Goal: Task Accomplishment & Management: Manage account settings

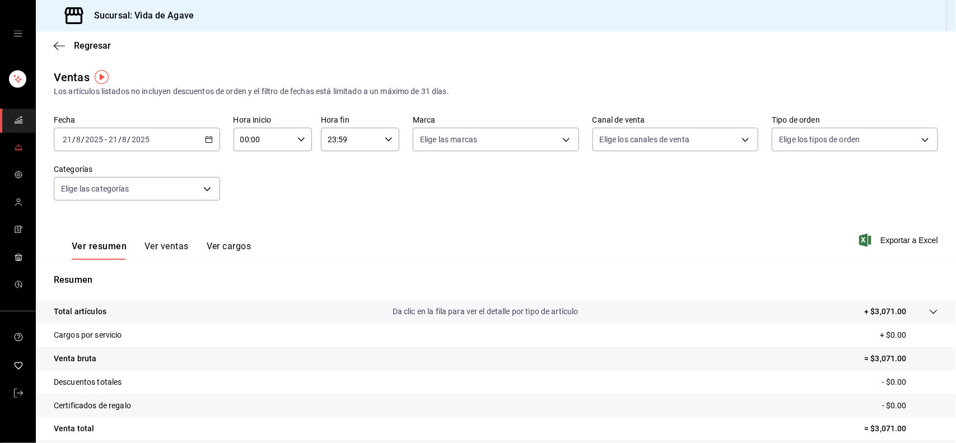
click at [7, 147] on link "mailbox folders" at bounding box center [17, 148] width 35 height 24
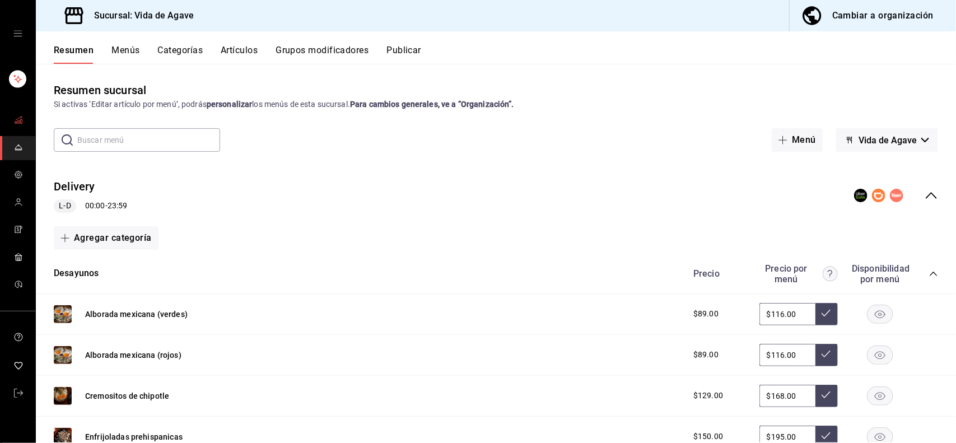
click at [3, 110] on link "mailbox folders" at bounding box center [17, 121] width 35 height 24
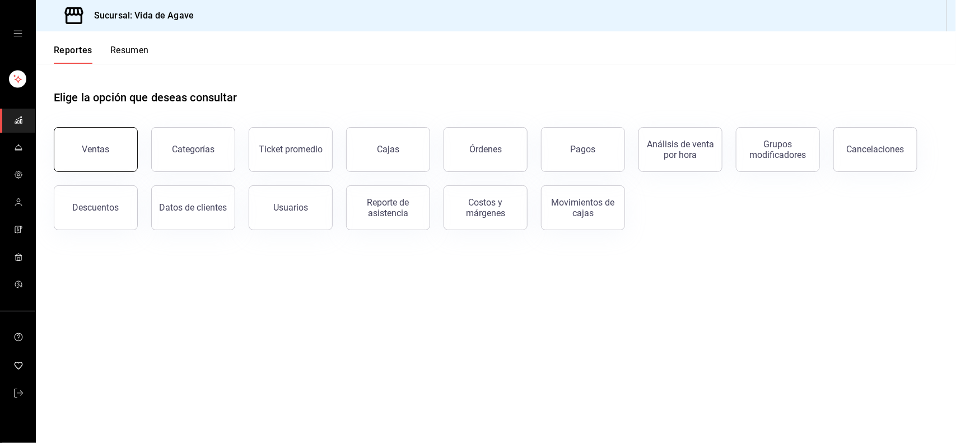
click at [112, 147] on button "Ventas" at bounding box center [96, 149] width 84 height 45
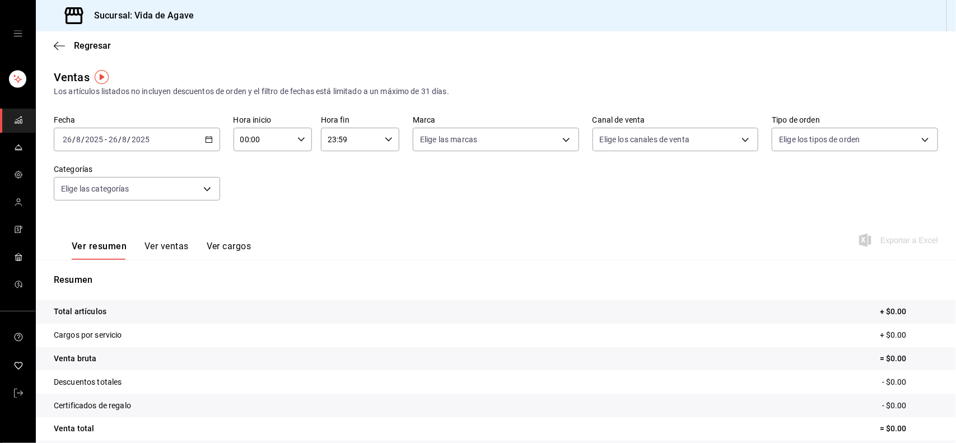
click at [170, 133] on div "[DATE] [DATE] - [DATE] [DATE]" at bounding box center [137, 140] width 166 height 24
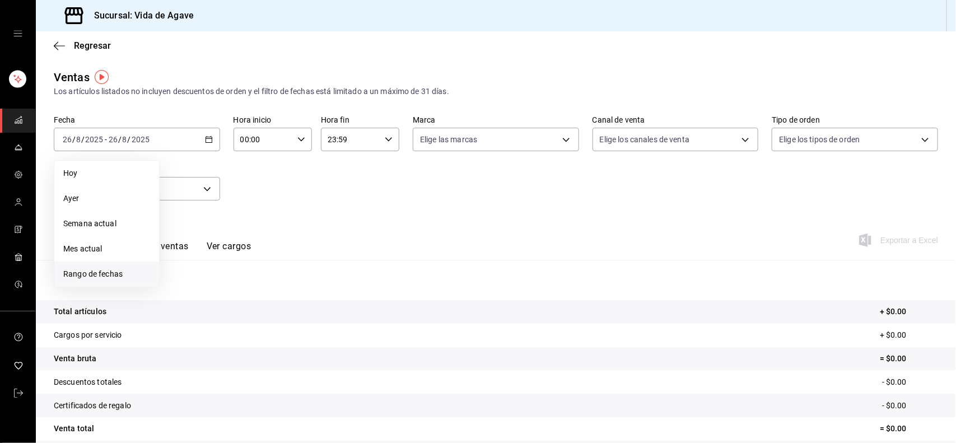
click at [124, 272] on span "Rango de fechas" at bounding box center [106, 274] width 87 height 12
click at [203, 281] on button "19" at bounding box center [203, 288] width 20 height 20
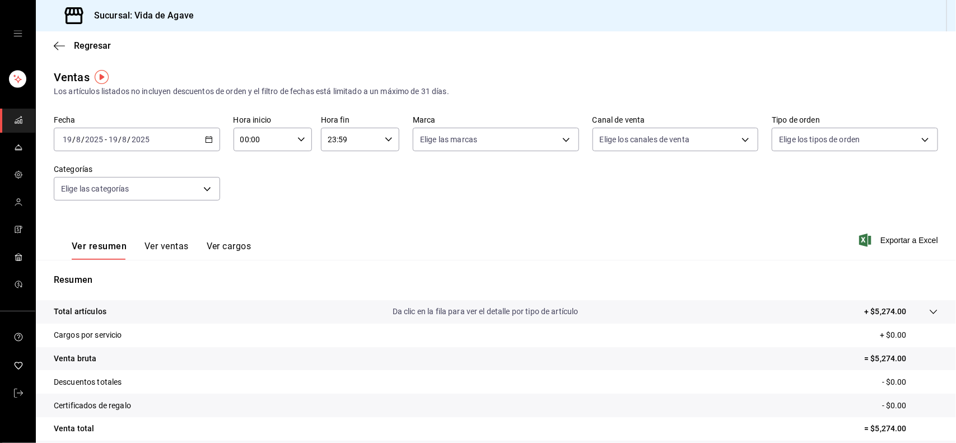
click at [586, 230] on div "Ver resumen Ver ventas Ver cargos Exportar a Excel" at bounding box center [496, 237] width 920 height 46
click at [586, 234] on span "Exportar a Excel" at bounding box center [899, 240] width 77 height 13
click at [155, 141] on div "[DATE] [DATE] - [DATE] [DATE]" at bounding box center [137, 140] width 166 height 24
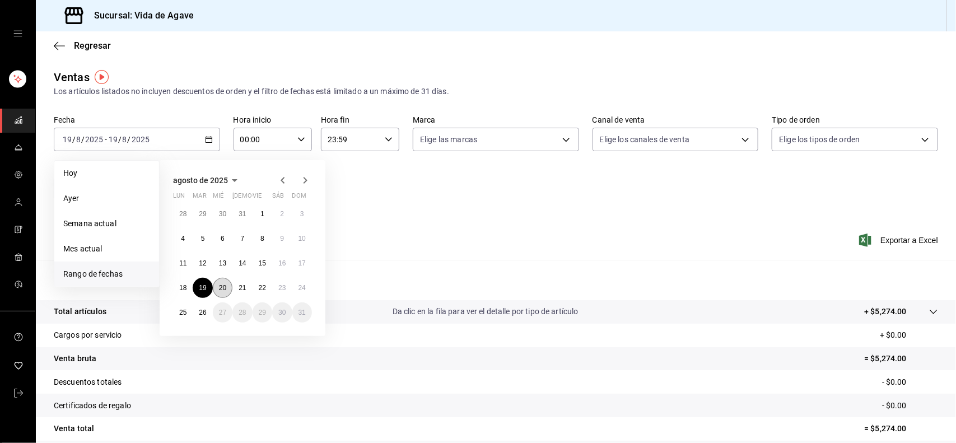
click at [222, 284] on abbr "20" at bounding box center [222, 288] width 7 height 8
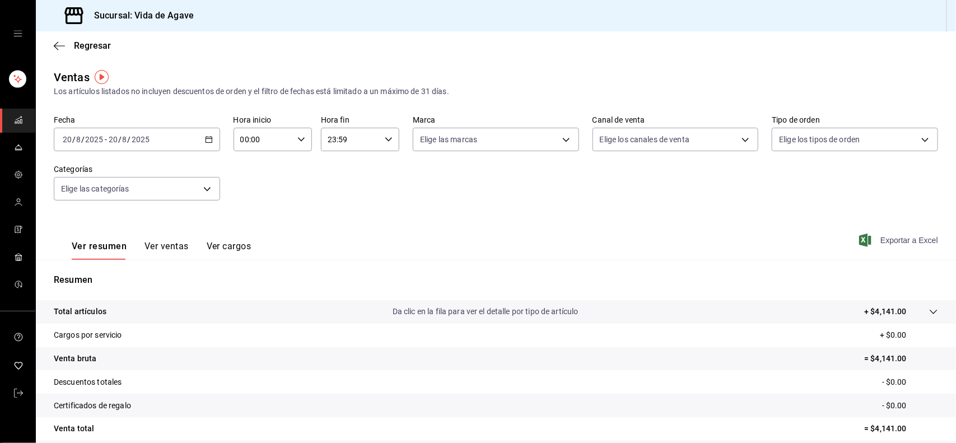
click at [586, 244] on span "Exportar a Excel" at bounding box center [899, 240] width 77 height 13
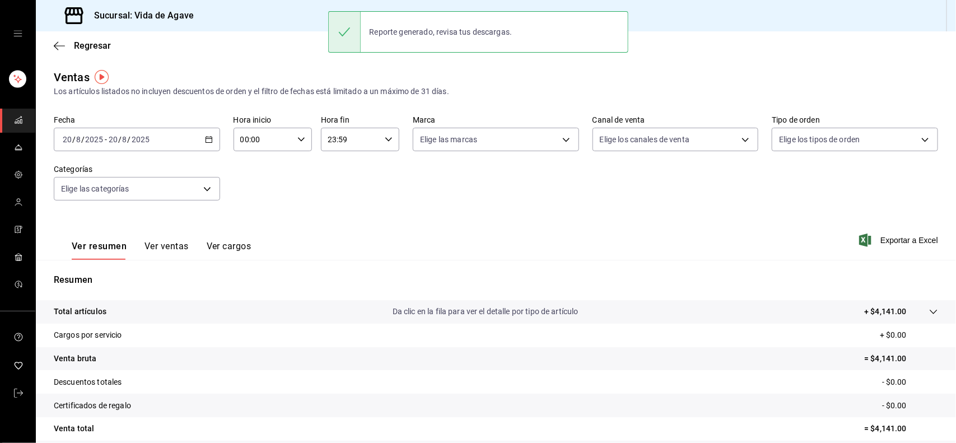
click at [113, 104] on div "Ventas Los artículos listados no incluyen descuentos de orden y el filtro de fe…" at bounding box center [496, 294] width 920 height 450
click at [115, 133] on div "[DATE] [DATE] - [DATE] [DATE]" at bounding box center [137, 140] width 166 height 24
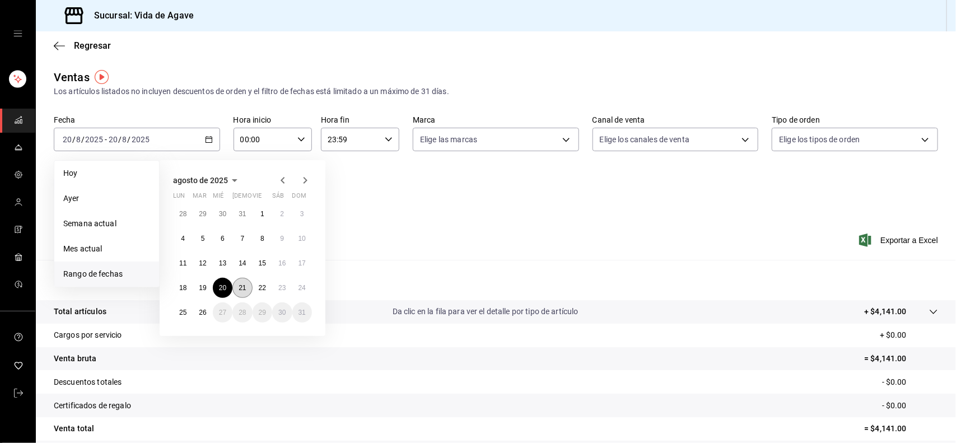
click at [248, 290] on button "21" at bounding box center [242, 288] width 20 height 20
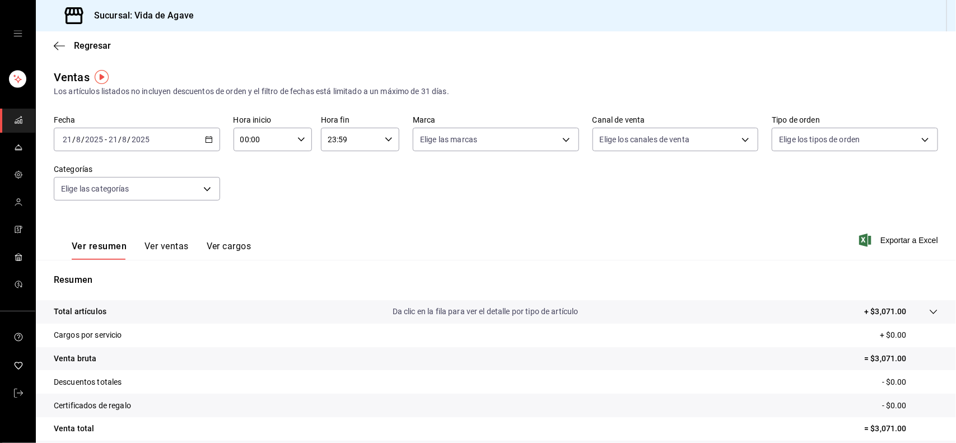
click at [144, 135] on input "2025" at bounding box center [140, 139] width 19 height 9
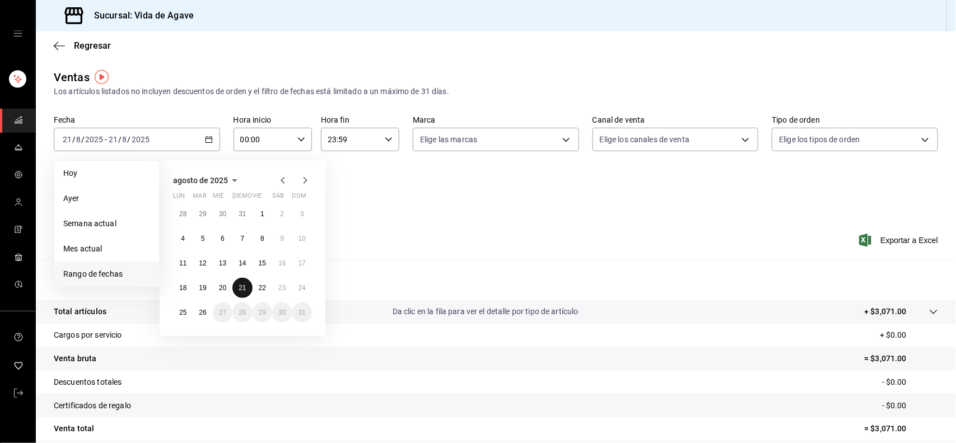
click at [240, 284] on abbr "21" at bounding box center [242, 288] width 7 height 8
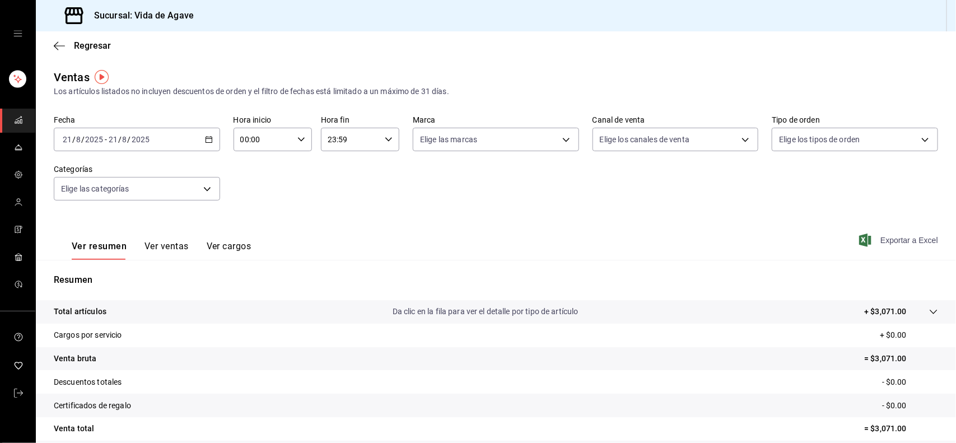
click at [586, 241] on span "Exportar a Excel" at bounding box center [899, 240] width 77 height 13
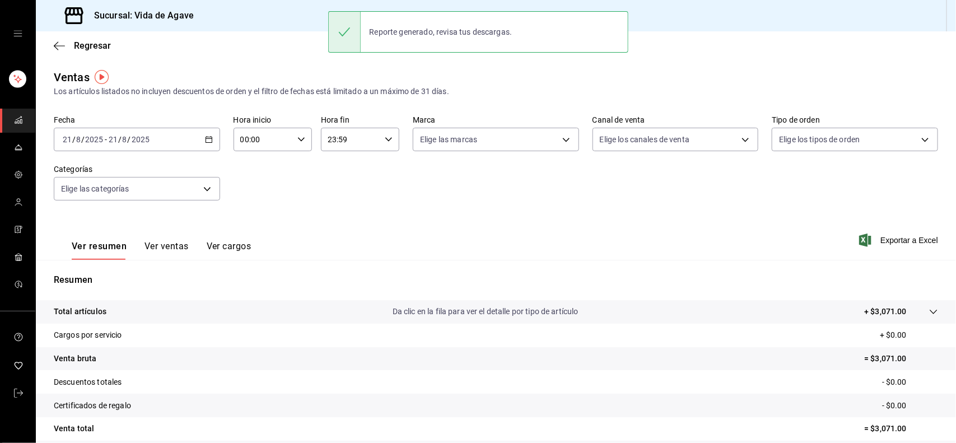
click at [190, 137] on div "[DATE] [DATE] - [DATE] [DATE]" at bounding box center [137, 140] width 166 height 24
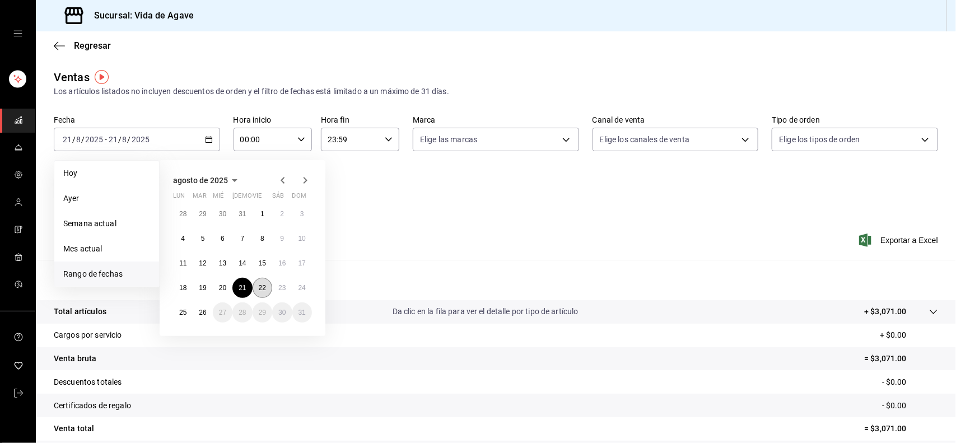
click at [267, 287] on button "22" at bounding box center [263, 288] width 20 height 20
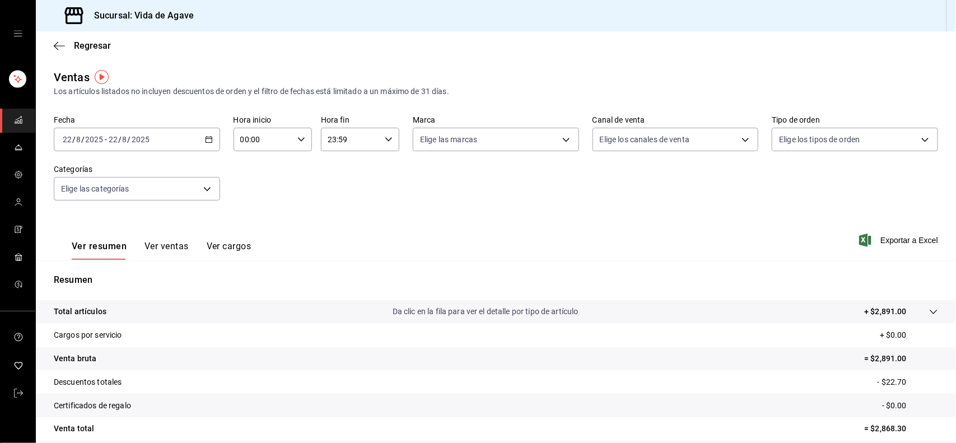
click at [548, 247] on div "Ver resumen Ver ventas Ver cargos Exportar a Excel" at bounding box center [496, 237] width 920 height 46
click at [586, 242] on span "Exportar a Excel" at bounding box center [899, 240] width 77 height 13
click at [188, 133] on div "[DATE] [DATE] - [DATE] [DATE]" at bounding box center [137, 140] width 166 height 24
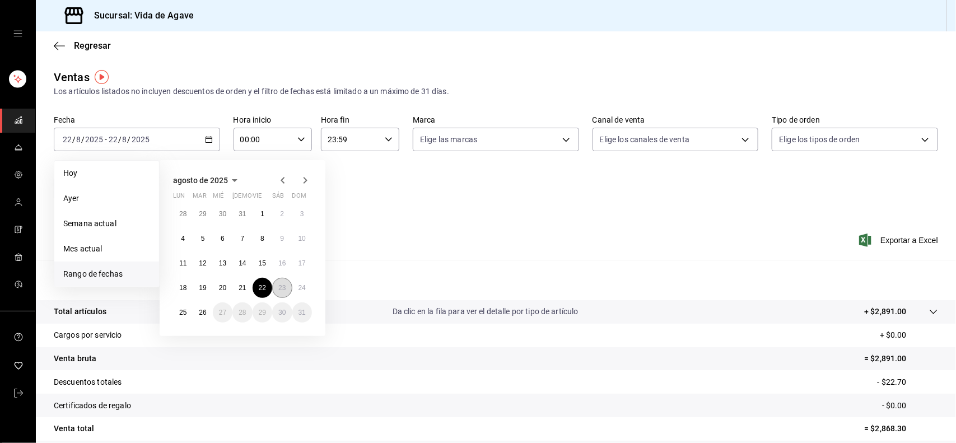
click at [279, 286] on abbr "23" at bounding box center [281, 288] width 7 height 8
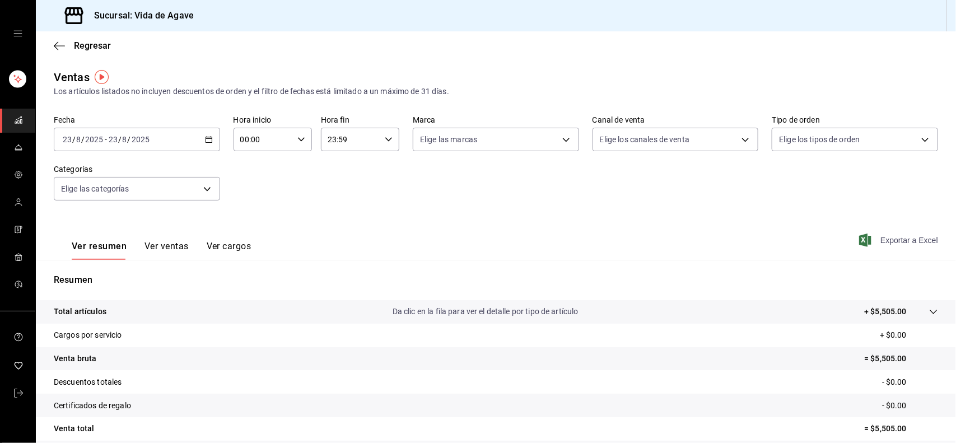
click at [586, 237] on span "Exportar a Excel" at bounding box center [899, 240] width 77 height 13
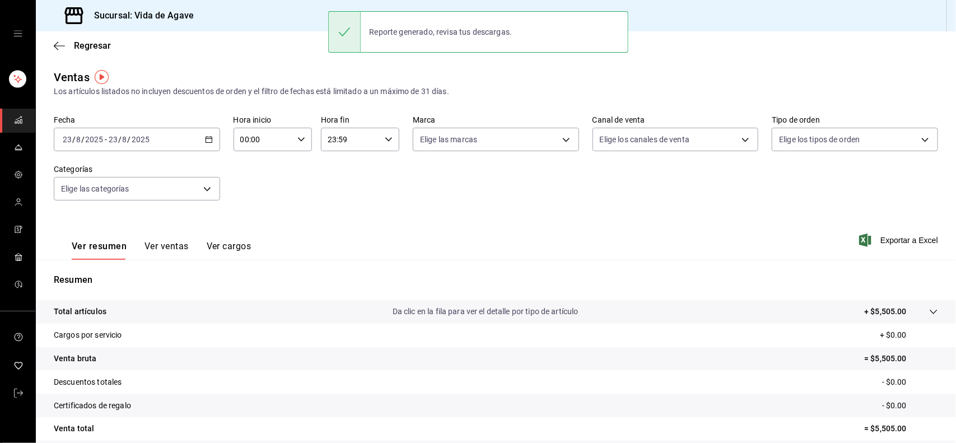
click at [122, 141] on input "8" at bounding box center [125, 139] width 6 height 9
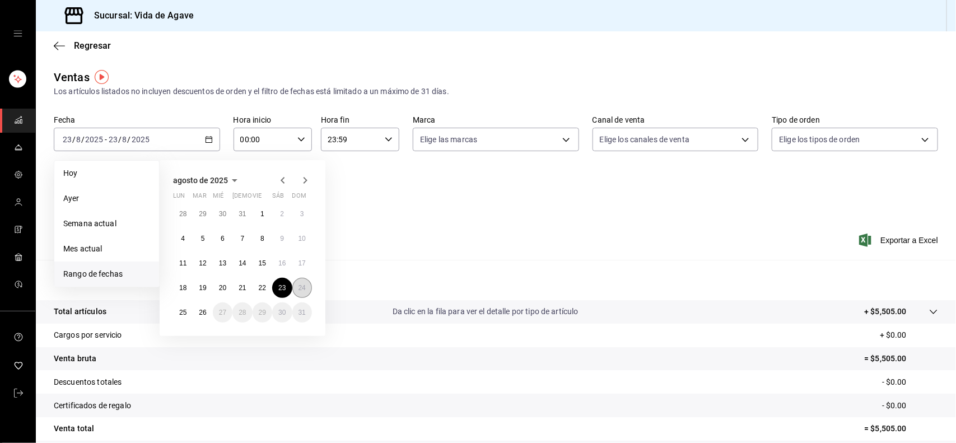
click at [306, 289] on button "24" at bounding box center [302, 288] width 20 height 20
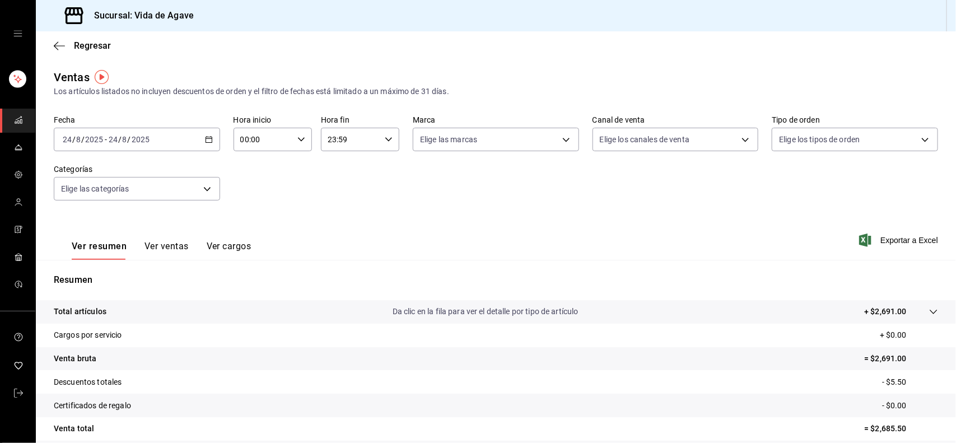
click at [157, 241] on button "Ver ventas" at bounding box center [166, 250] width 44 height 19
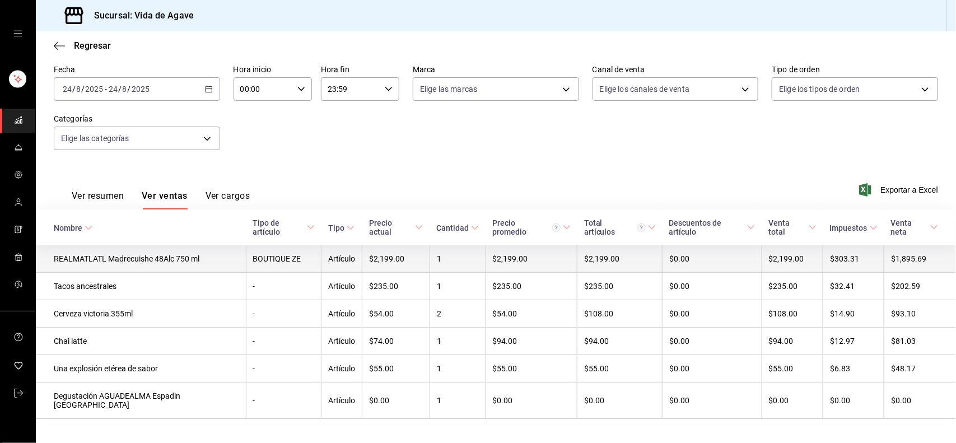
scroll to position [56, 0]
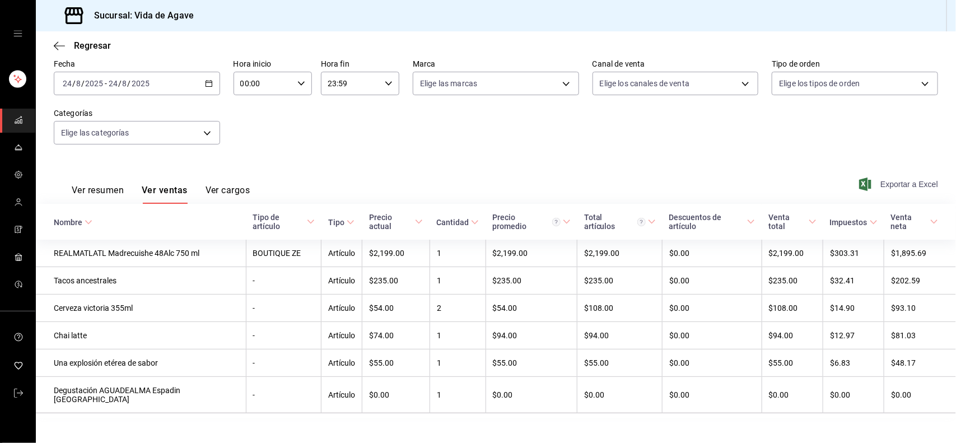
click at [586, 180] on span "Exportar a Excel" at bounding box center [899, 184] width 77 height 13
click at [22, 150] on icon "mailbox folders" at bounding box center [18, 147] width 9 height 9
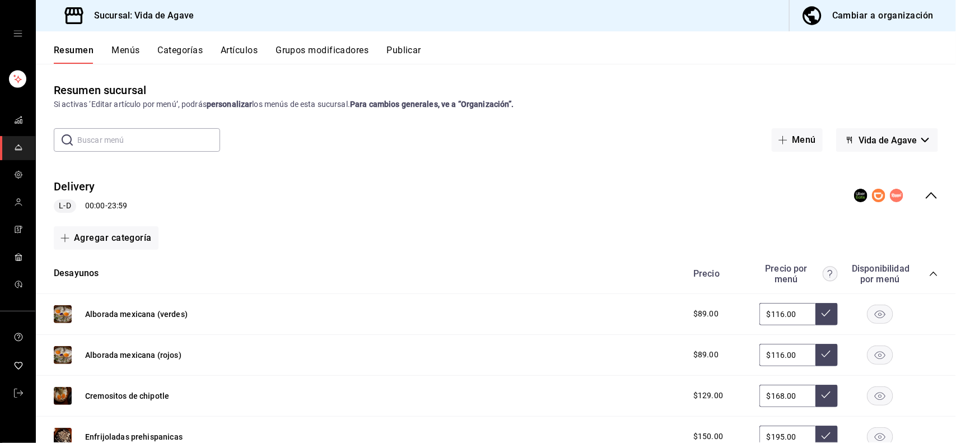
click at [253, 48] on button "Artículos" at bounding box center [239, 54] width 37 height 19
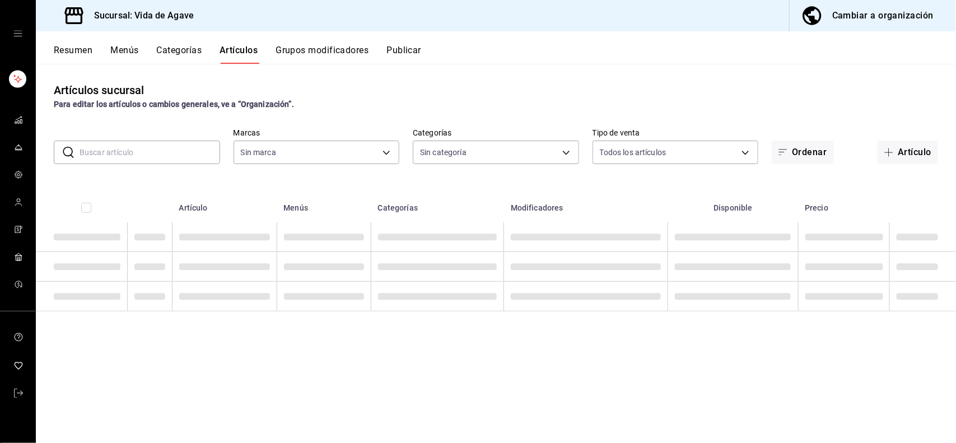
click at [183, 153] on input "text" at bounding box center [150, 152] width 141 height 22
type input "c2fb65bf-0276-4b6a-a1b7-aaaade811108,a5e4aa23-1097-4dca-8a78-e38c2a7d9253,2869d…"
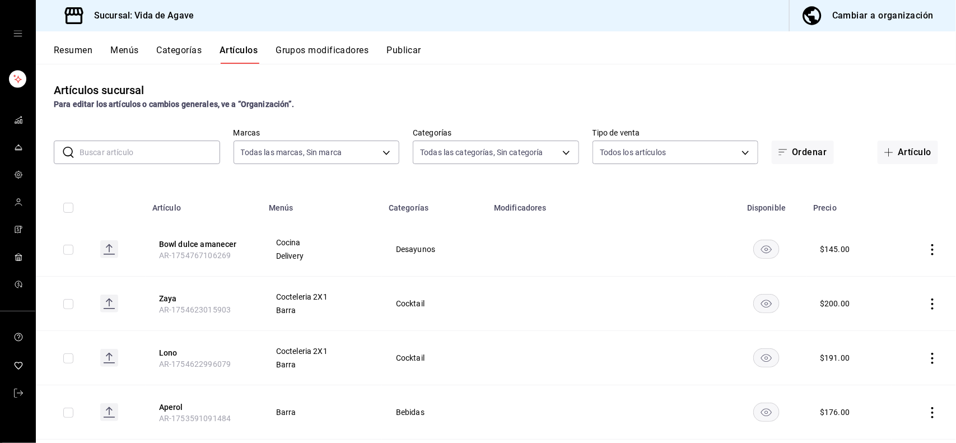
type input "ff43da10-eb43-4a6c-9b53-a479317cfa7e"
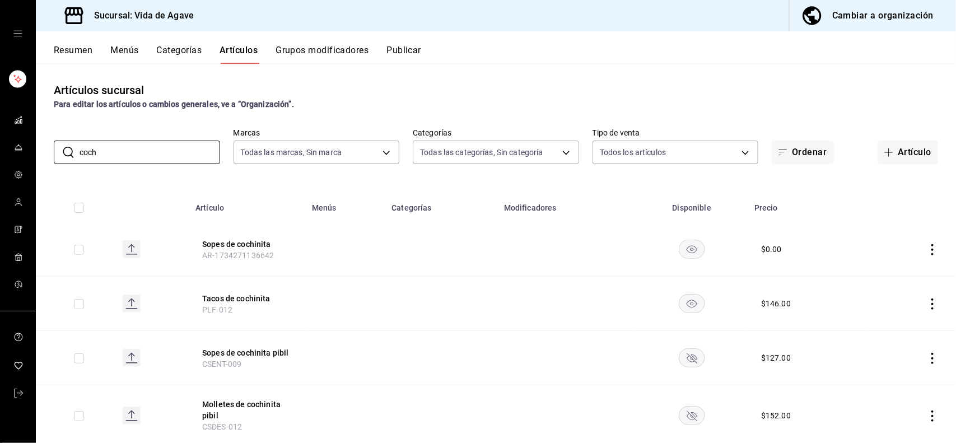
scroll to position [31, 0]
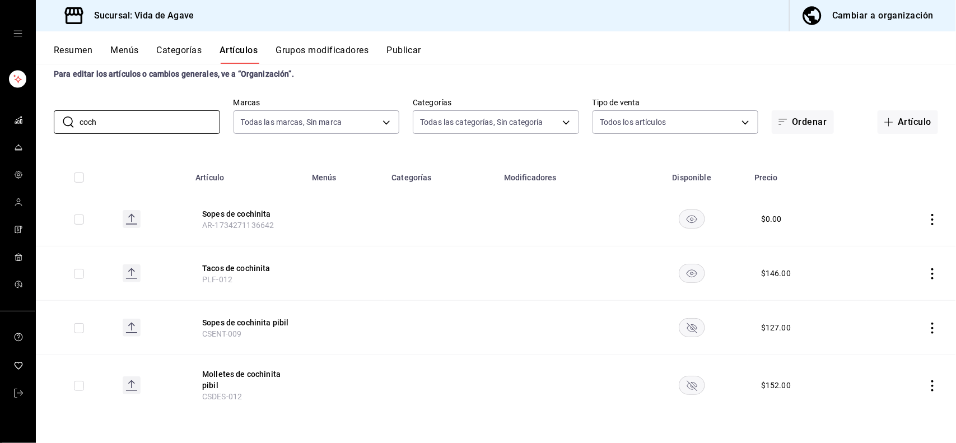
type input "coch"
drag, startPoint x: 147, startPoint y: 135, endPoint x: 146, endPoint y: 127, distance: 8.5
click at [147, 136] on div "Artículos sucursal Para editar los artículos o cambios generales, ve a “Organiz…" at bounding box center [496, 253] width 920 height 379
click at [463, 102] on label "Categorías" at bounding box center [496, 103] width 166 height 8
click at [463, 120] on body "Sucursal: Vida de Agave Cambiar a organización Resumen Menús Categorías Artícul…" at bounding box center [478, 221] width 956 height 443
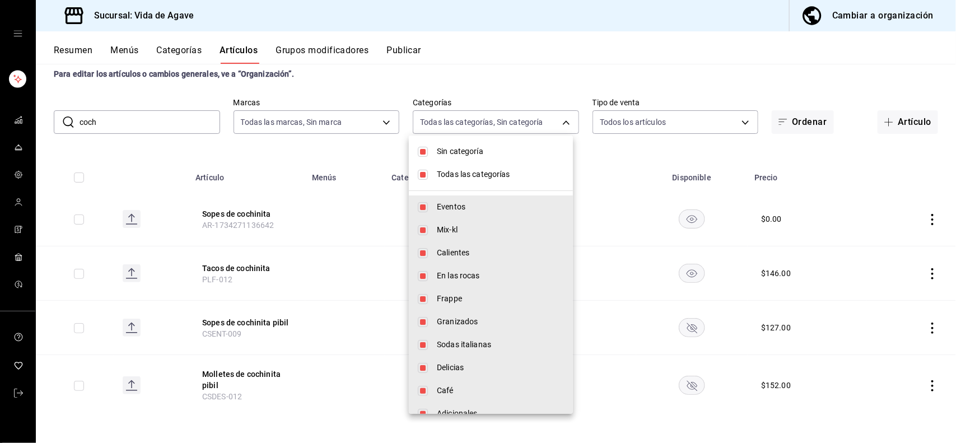
click at [97, 106] on div at bounding box center [478, 221] width 956 height 443
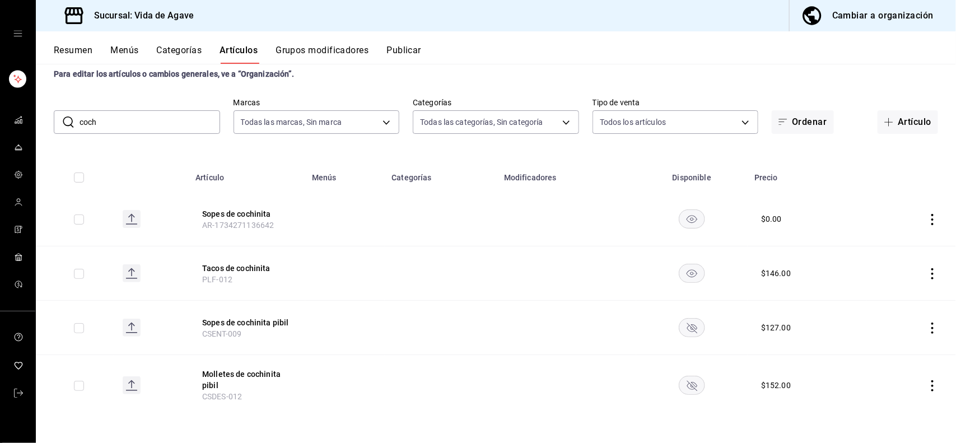
click at [112, 123] on div "Sin categoría Todas las categorías Eventos Mix-kl Calientes En las rocas Frappe…" at bounding box center [478, 221] width 956 height 443
click at [112, 123] on input "coch" at bounding box center [150, 122] width 141 height 22
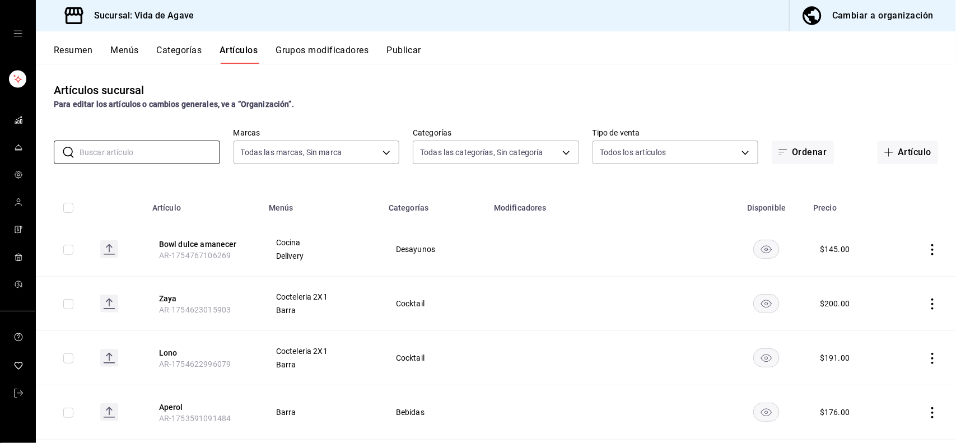
click at [484, 171] on div "Artículos sucursal Para editar los artículos o cambios generales, ve a “Organiz…" at bounding box center [496, 253] width 920 height 379
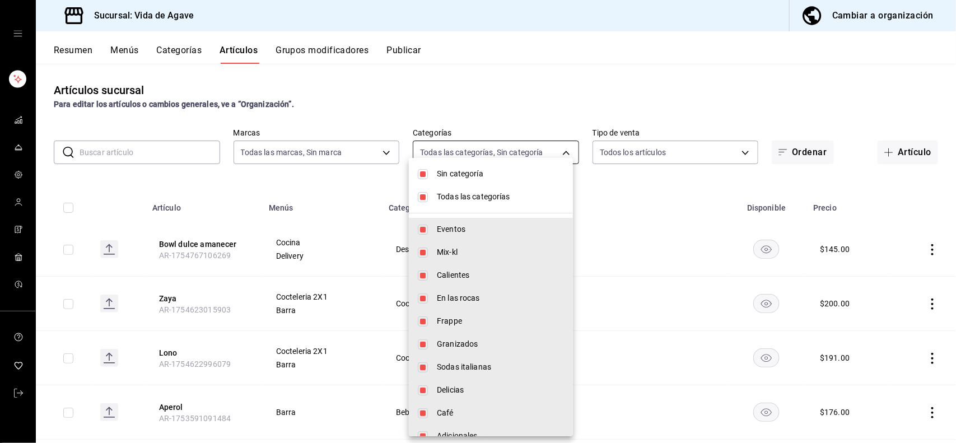
click at [485, 155] on body "Sucursal: Vida de Agave Cambiar a organización Resumen Menús Categorías Artícul…" at bounding box center [478, 221] width 956 height 443
click at [483, 183] on li "Sin categoría" at bounding box center [491, 173] width 164 height 23
checkbox input "false"
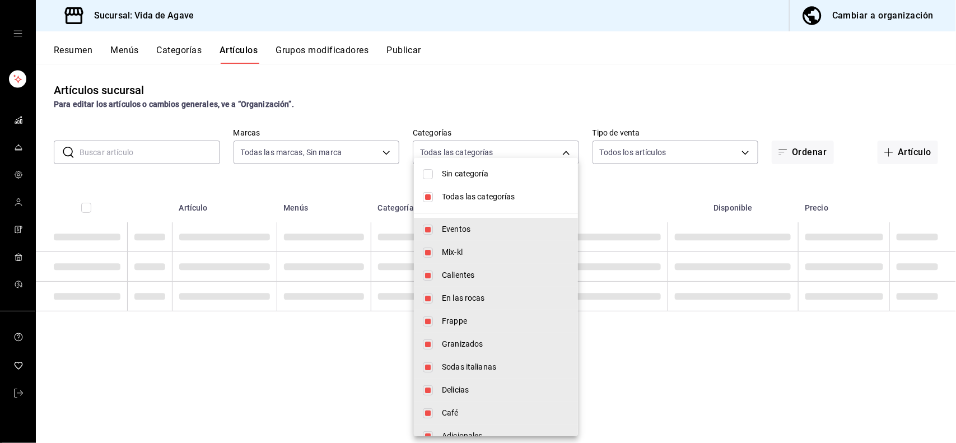
click at [479, 199] on span "Todas las categorías" at bounding box center [505, 197] width 127 height 12
checkbox input "false"
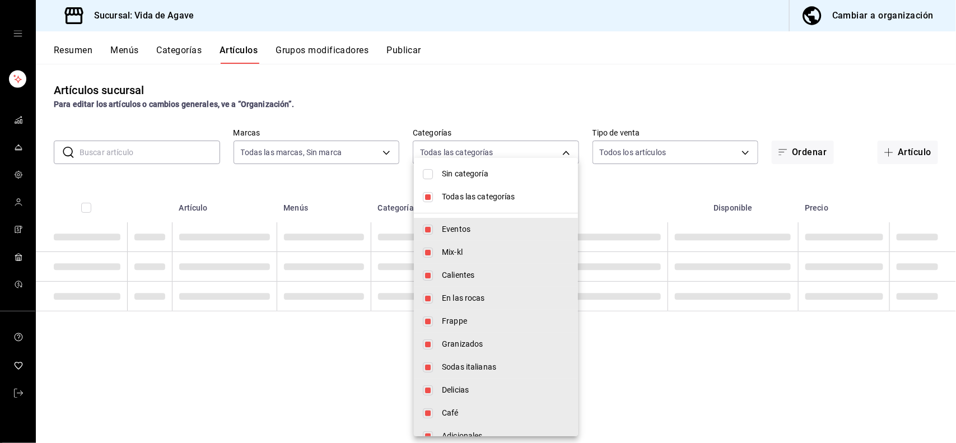
checkbox input "false"
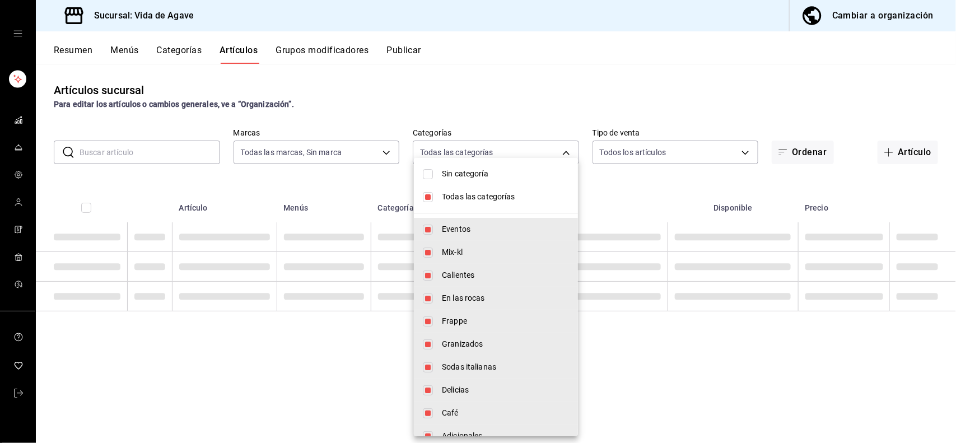
checkbox input "false"
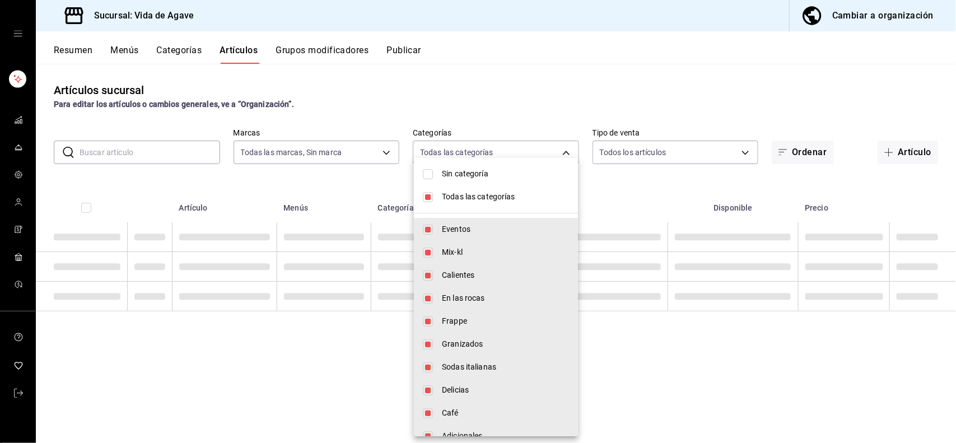
checkbox input "false"
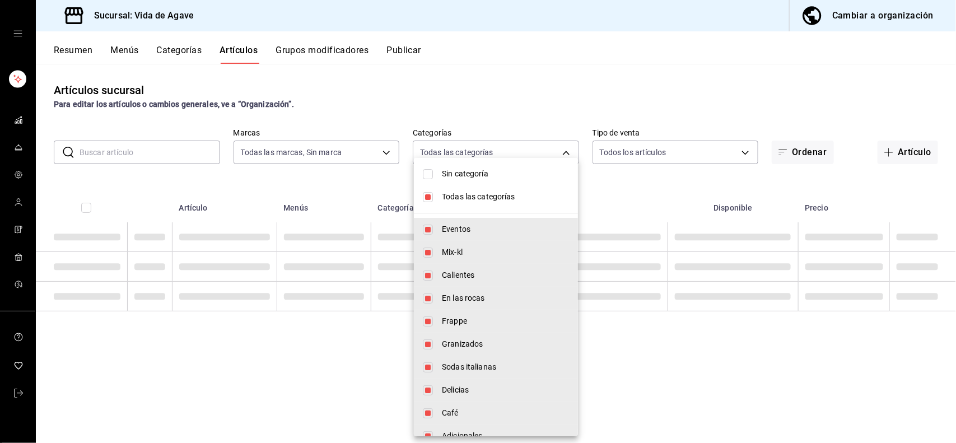
checkbox input "false"
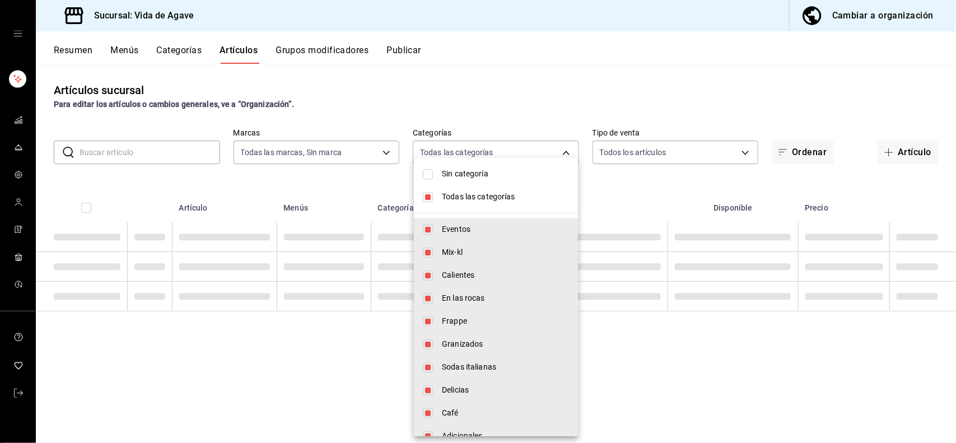
checkbox input "false"
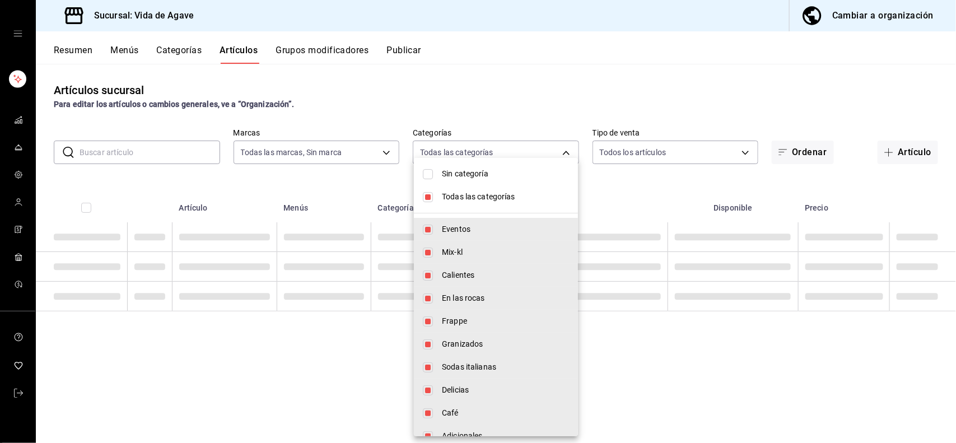
checkbox input "false"
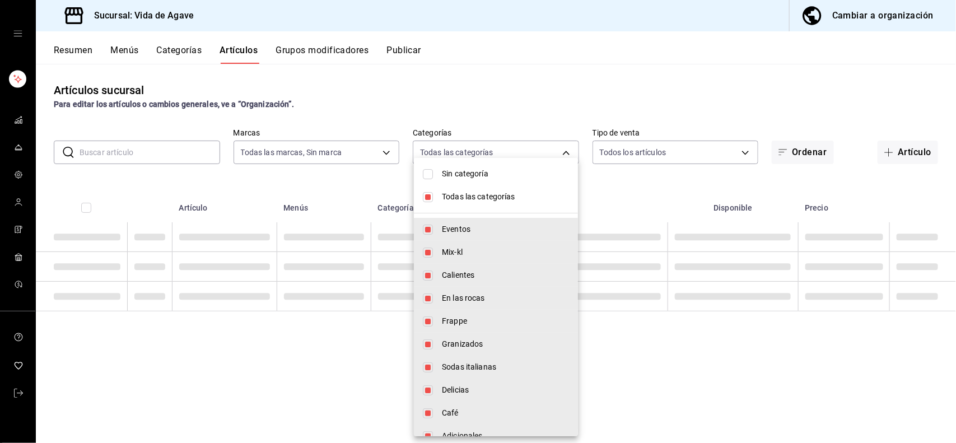
checkbox input "false"
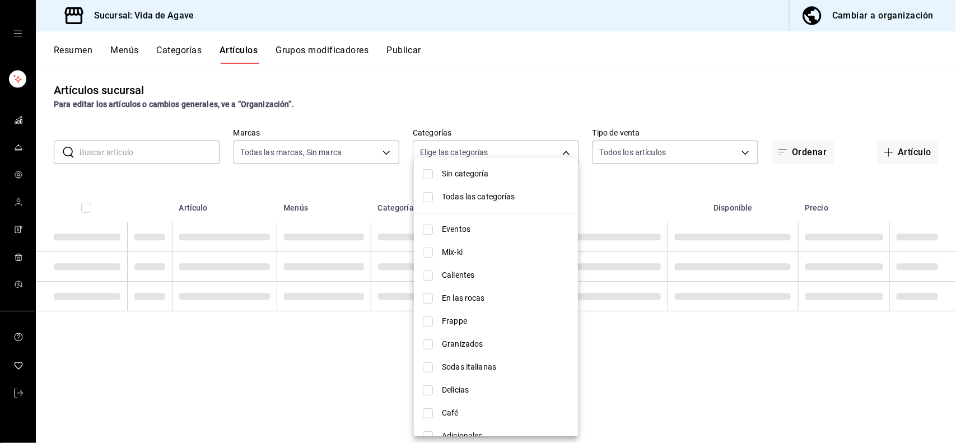
scroll to position [588, 0]
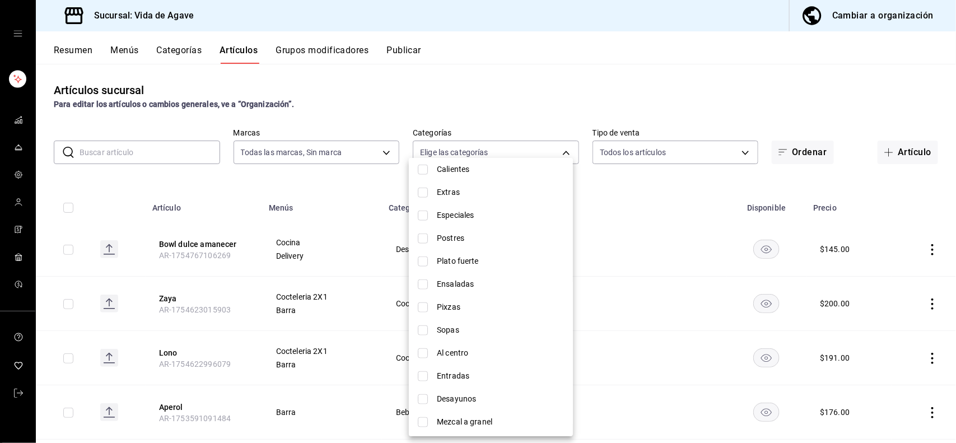
click at [452, 307] on span "Pixzas" at bounding box center [500, 307] width 127 height 12
type input "b4d649a9-1315-4576-aaa5-0bfadabd3f60"
checkbox input "true"
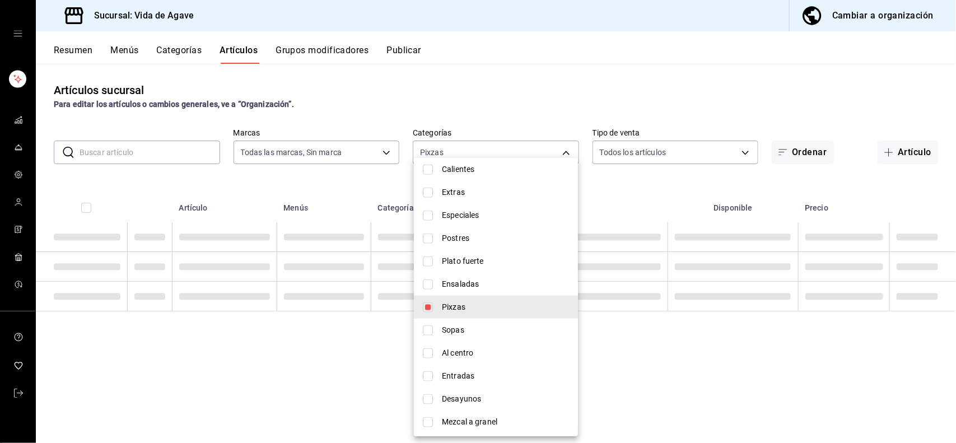
click at [451, 95] on div at bounding box center [478, 221] width 956 height 443
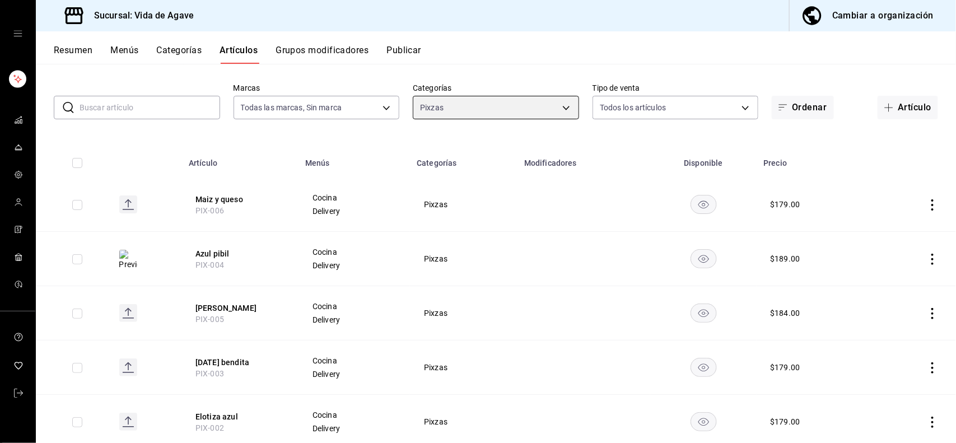
scroll to position [0, 0]
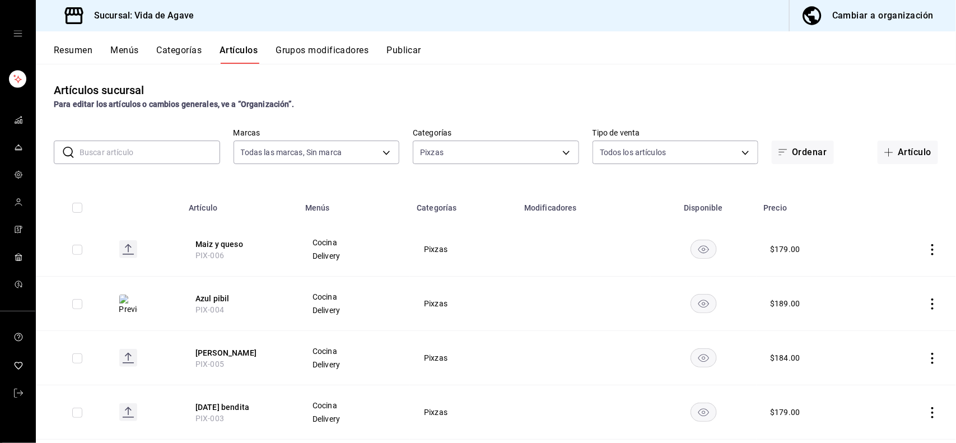
click at [185, 147] on input "text" at bounding box center [150, 152] width 141 height 22
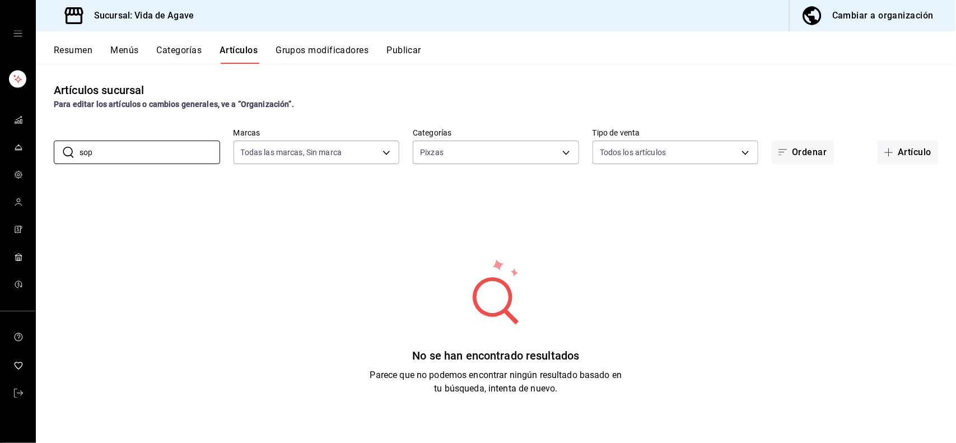
type input "sop"
click at [443, 137] on div "Pixzas b4d649a9-1315-4576-aaa5-0bfadabd3f60" at bounding box center [496, 150] width 166 height 28
click at [437, 150] on body "Sucursal: Vida de Agave Cambiar a organización Resumen Menús Categorías Artícul…" at bounding box center [478, 221] width 956 height 443
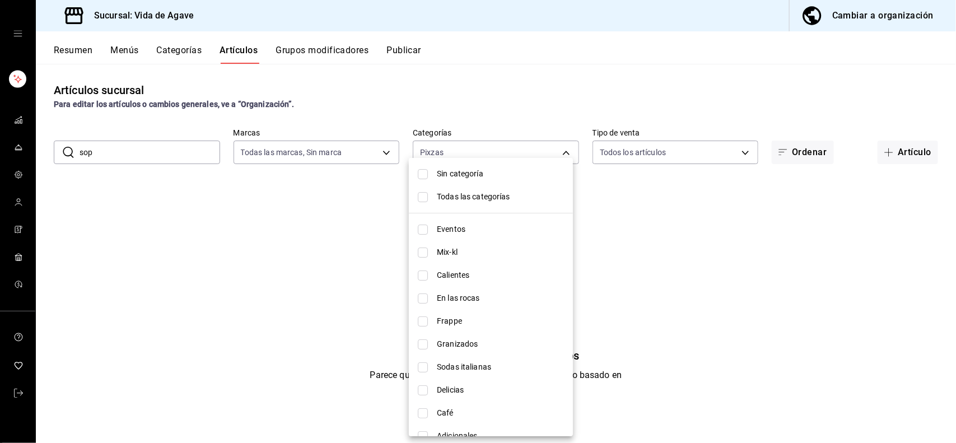
click at [448, 175] on span "Sin categoría" at bounding box center [500, 174] width 127 height 12
checkbox input "true"
click at [441, 193] on span "Todas las categorías" at bounding box center [500, 197] width 127 height 12
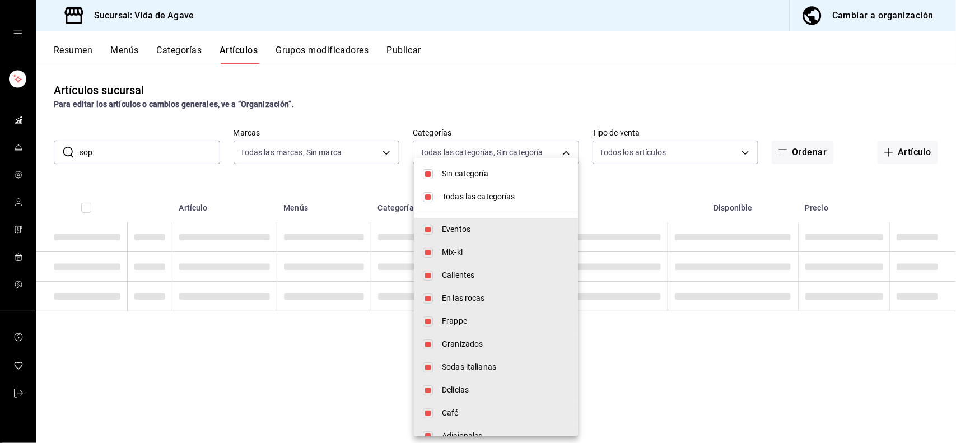
type input "c2fb65bf-0276-4b6a-a1b7-aaaade811108,a5e4aa23-1097-4dca-8a78-e38c2a7d9253,2869d…"
checkbox input "true"
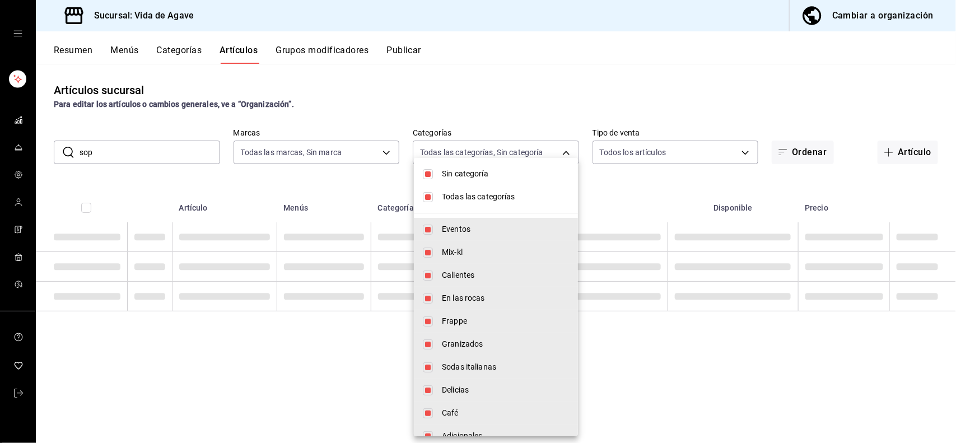
checkbox input "true"
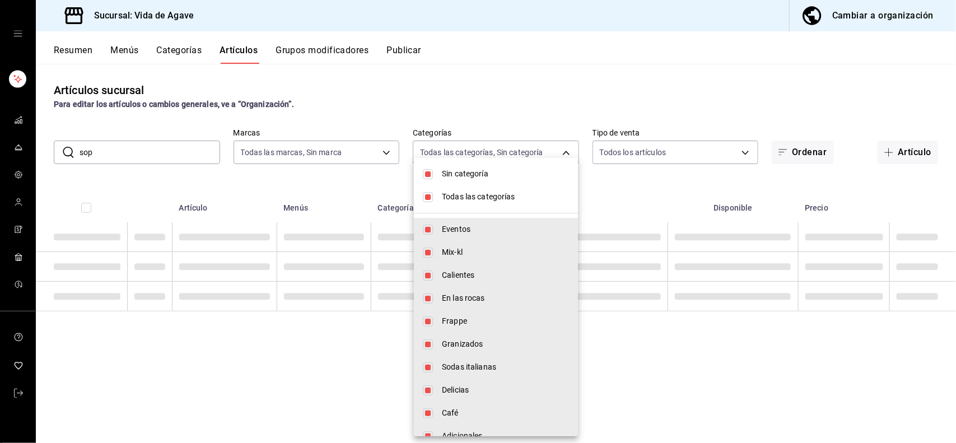
checkbox input "true"
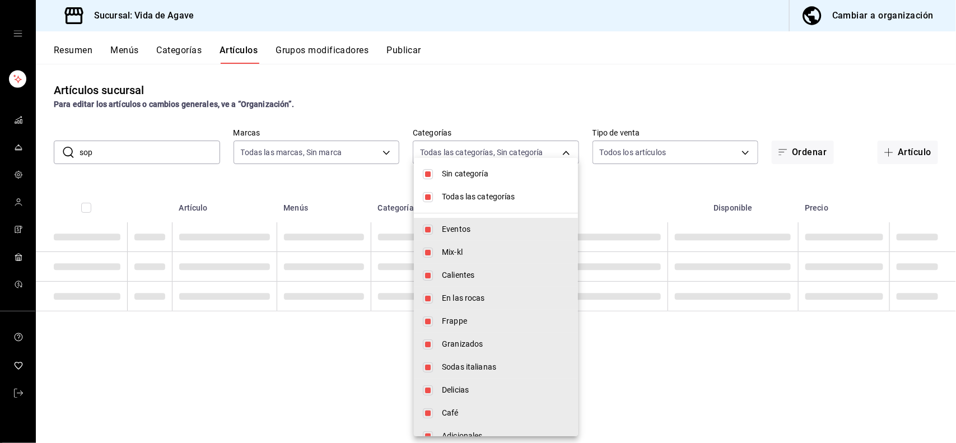
checkbox input "true"
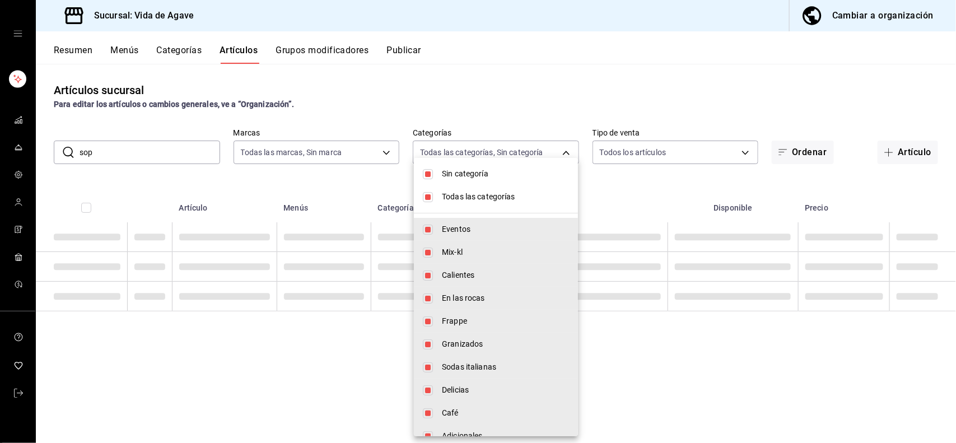
checkbox input "true"
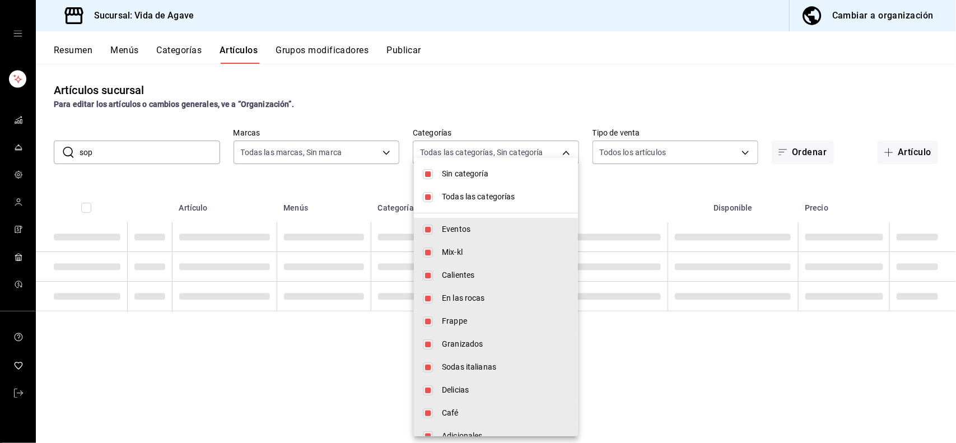
checkbox input "true"
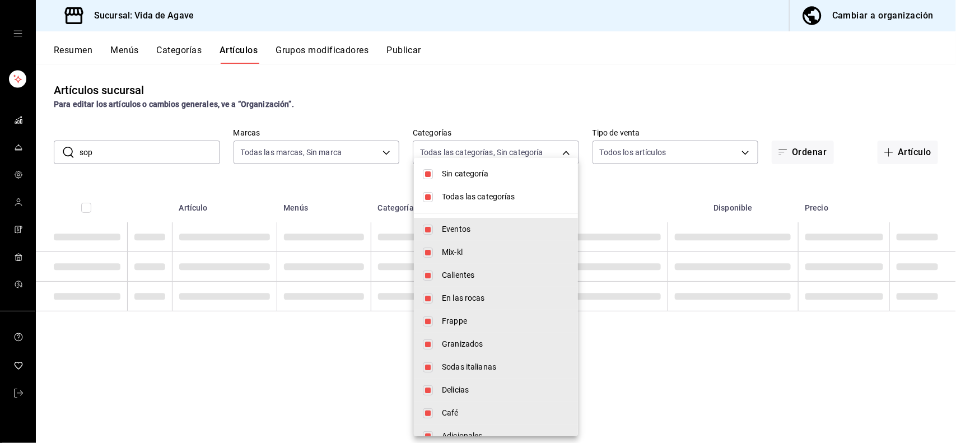
checkbox input "true"
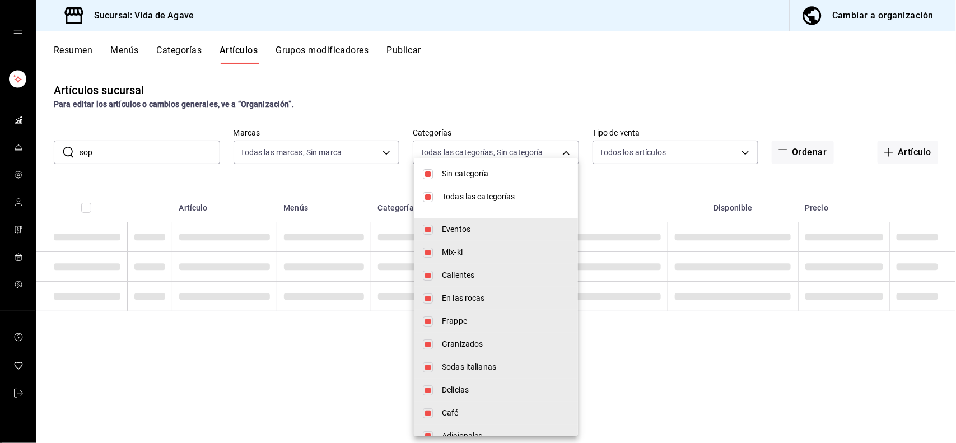
checkbox input "true"
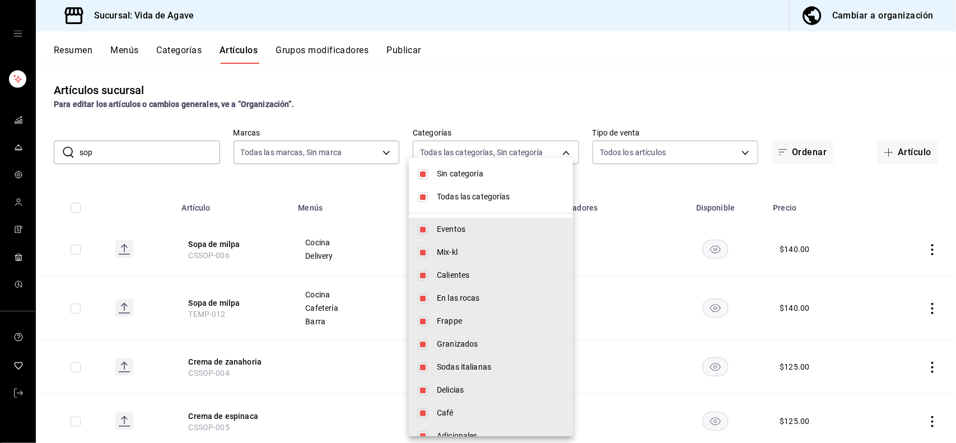
click at [160, 154] on div at bounding box center [478, 221] width 956 height 443
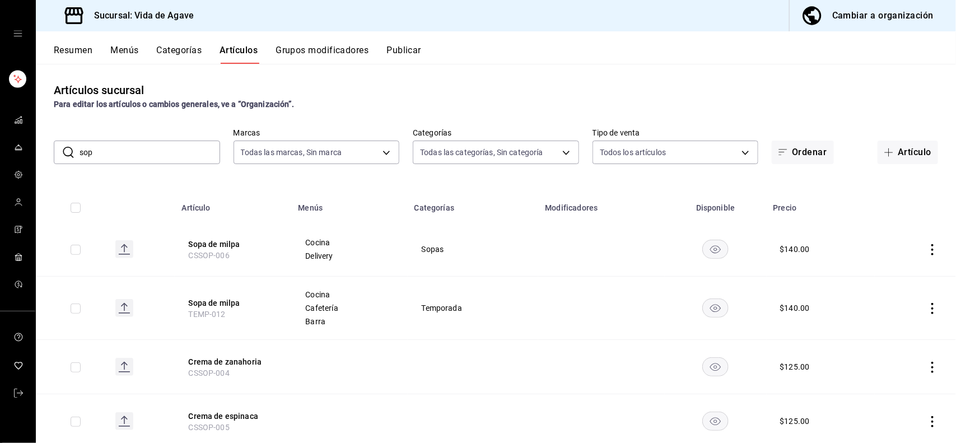
click at [158, 153] on input "sop" at bounding box center [150, 152] width 141 height 22
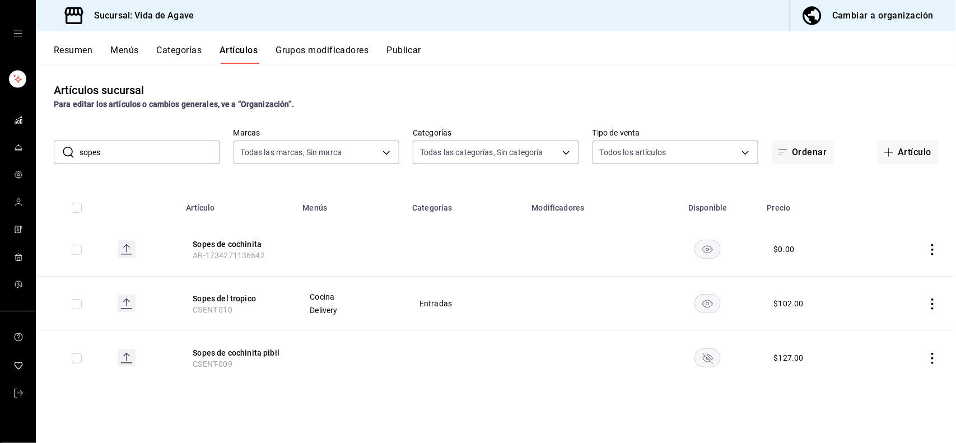
click at [124, 300] on rect at bounding box center [127, 304] width 18 height 18
click at [153, 157] on input "sopes" at bounding box center [150, 152] width 141 height 22
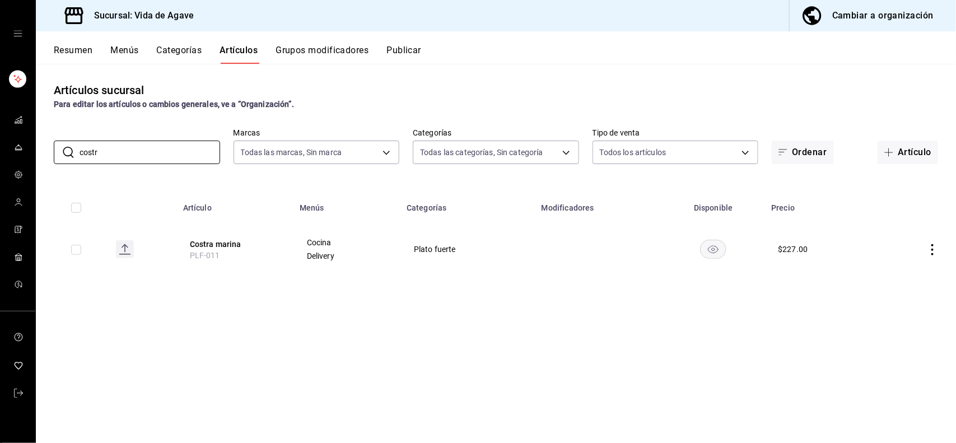
type input "costr"
click at [126, 250] on rect at bounding box center [125, 249] width 18 height 18
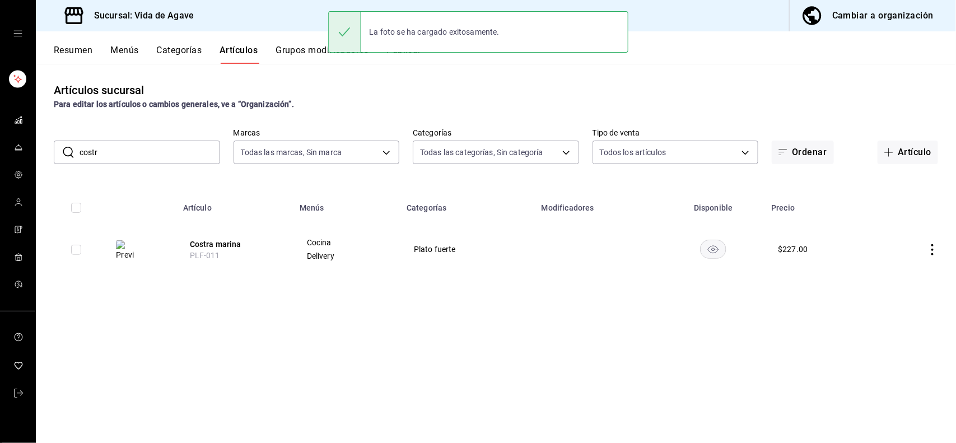
click at [124, 248] on img at bounding box center [125, 250] width 18 height 20
click at [244, 251] on th "Costra marina PLF-011" at bounding box center [234, 249] width 116 height 54
click at [228, 244] on button "Costra marina" at bounding box center [235, 244] width 90 height 11
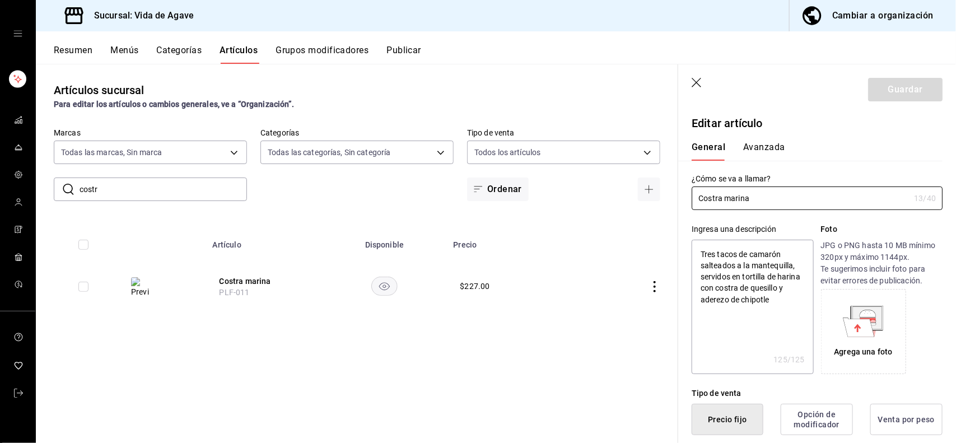
type textarea "x"
type input "$227.00"
radio input "false"
radio input "true"
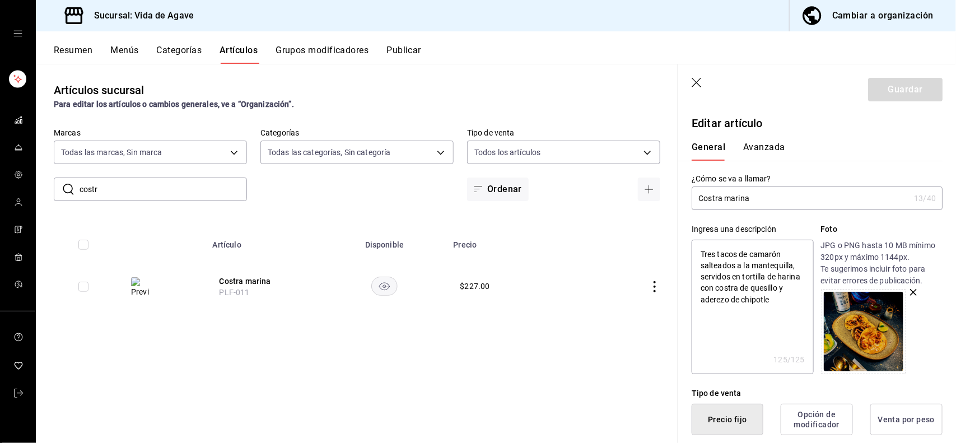
click at [138, 188] on input "costr" at bounding box center [163, 189] width 167 height 22
type input "flor"
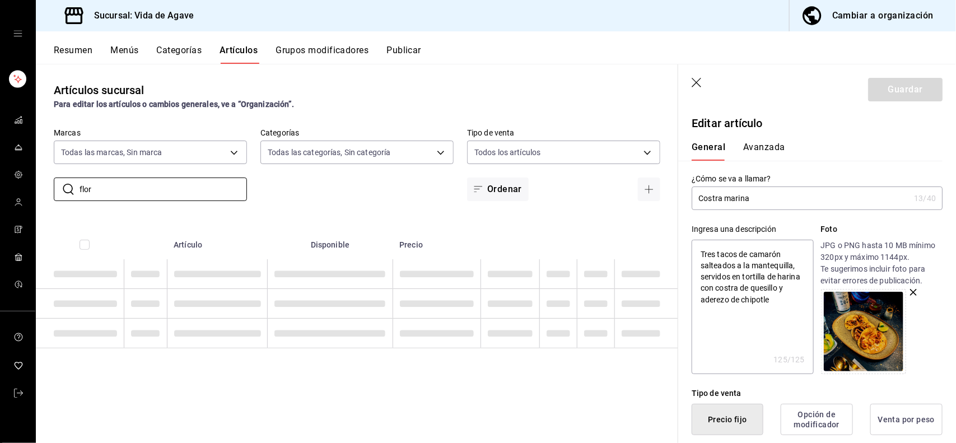
type textarea "x"
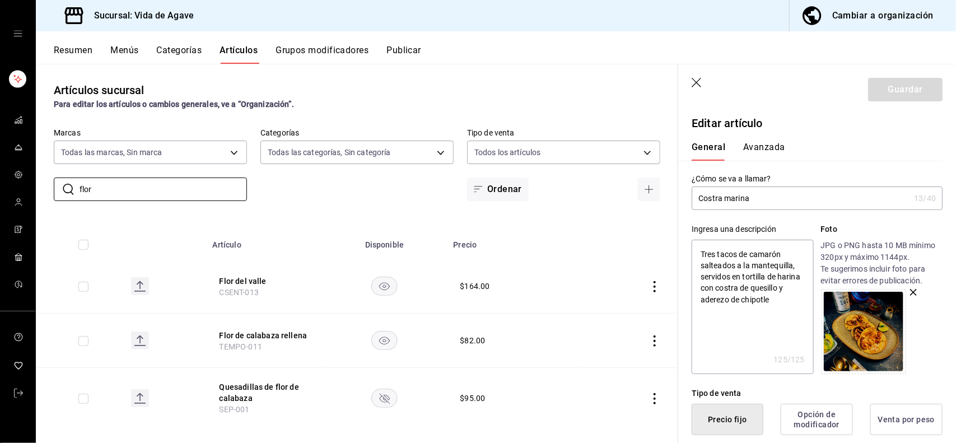
type input "flor"
click at [142, 284] on rect at bounding box center [140, 286] width 18 height 18
type textarea "x"
click at [586, 80] on icon "button" at bounding box center [697, 83] width 11 height 11
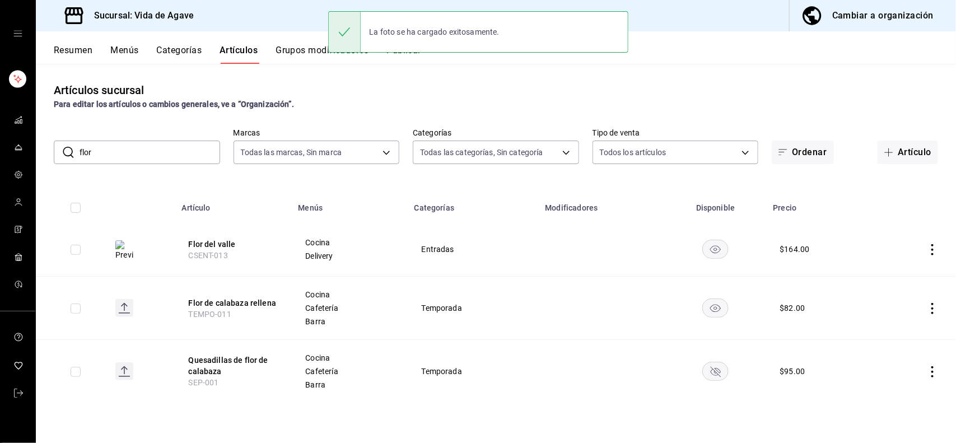
click at [143, 156] on input "flor" at bounding box center [150, 152] width 141 height 22
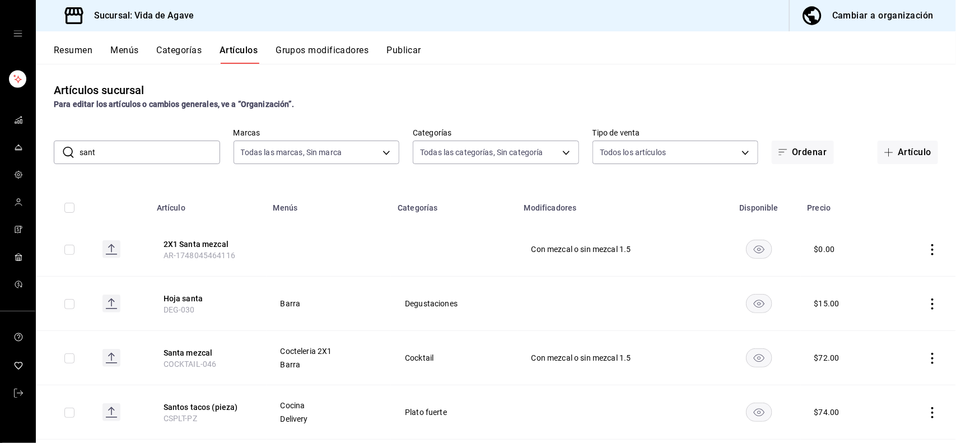
click at [115, 174] on div "Artículos sucursal Para editar los artículos o cambios generales, ve a “Organiz…" at bounding box center [496, 253] width 920 height 379
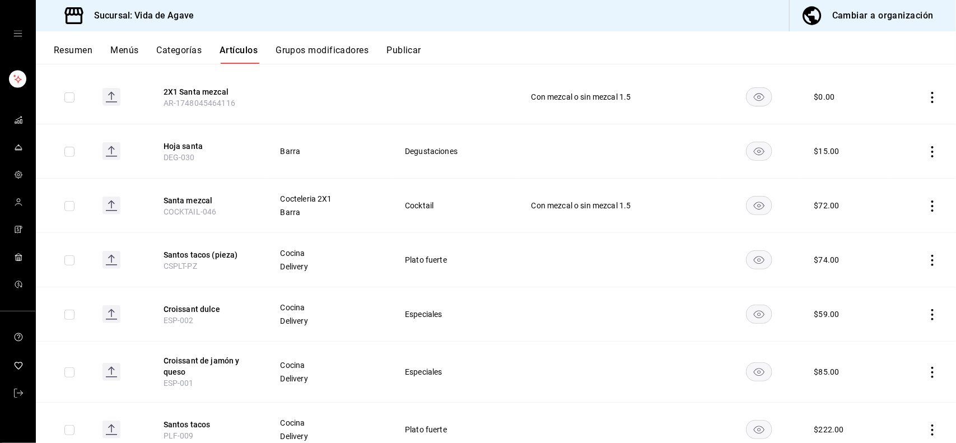
scroll to position [194, 0]
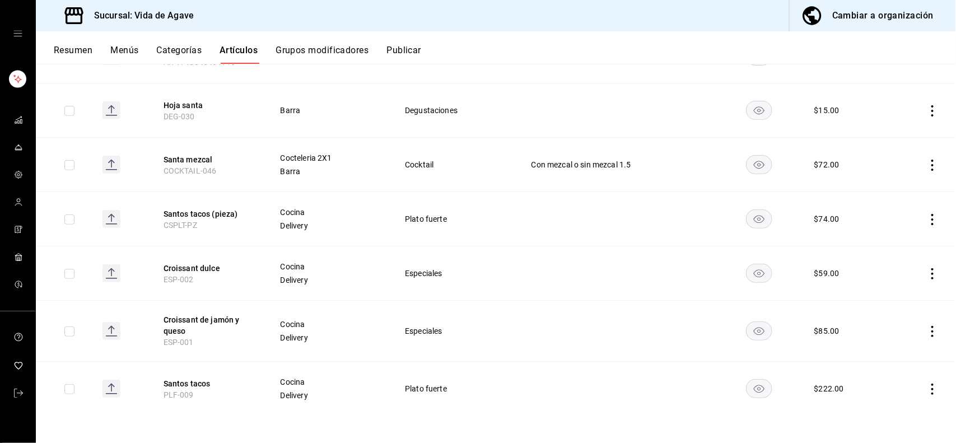
click at [106, 390] on rect at bounding box center [111, 389] width 18 height 18
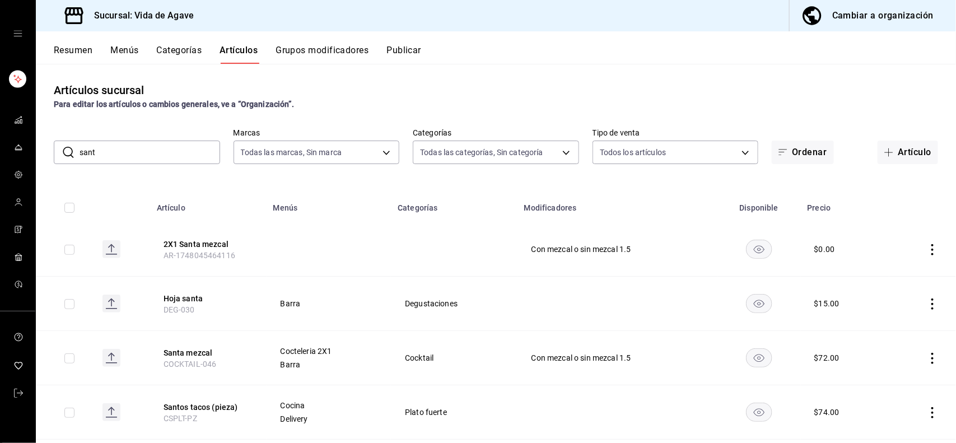
click at [155, 161] on input "sant" at bounding box center [150, 152] width 141 height 22
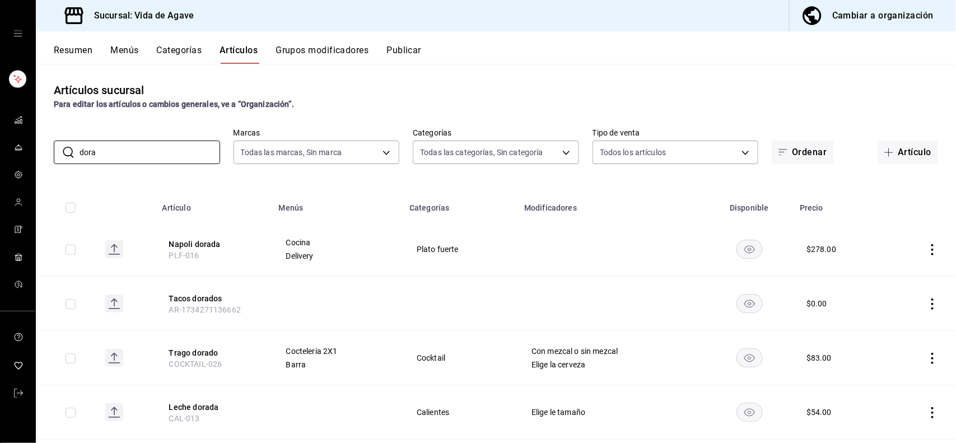
scroll to position [78, 0]
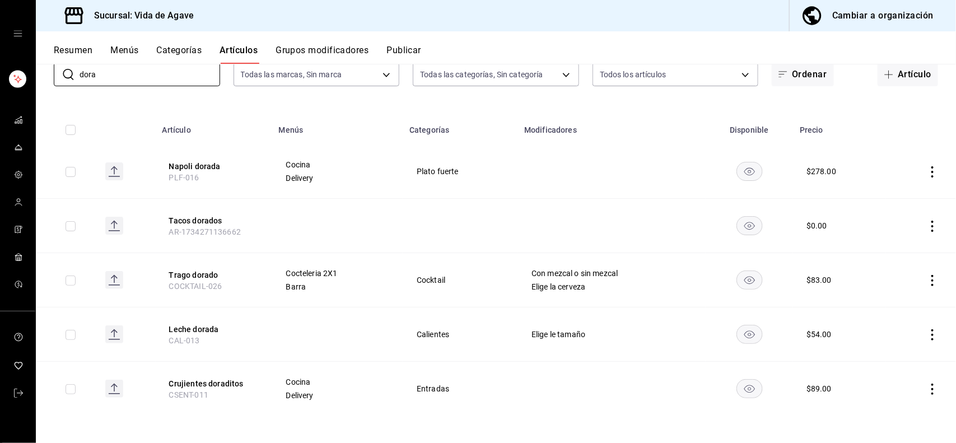
click at [101, 389] on td at bounding box center [125, 389] width 59 height 54
click at [110, 389] on rect at bounding box center [114, 389] width 18 height 18
click at [149, 78] on input "dora" at bounding box center [150, 74] width 141 height 22
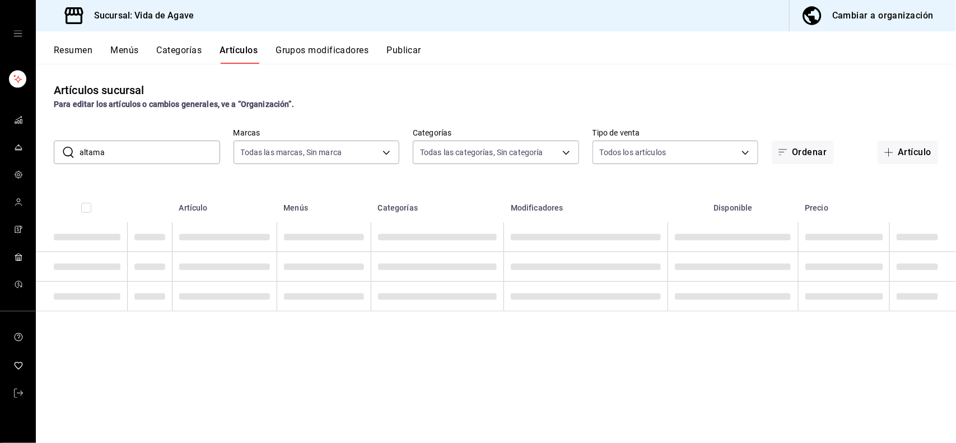
scroll to position [0, 0]
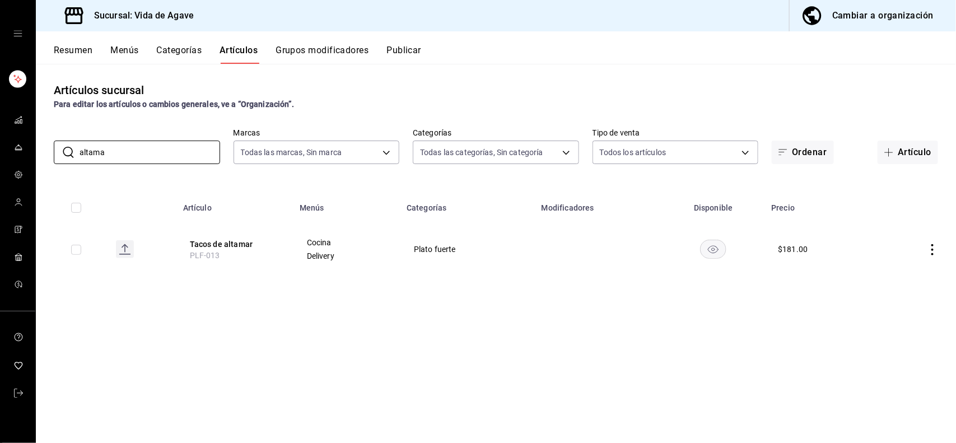
click at [124, 250] on rect at bounding box center [125, 249] width 18 height 18
click at [133, 157] on input "altama" at bounding box center [150, 152] width 141 height 22
click at [122, 244] on rect at bounding box center [124, 249] width 18 height 18
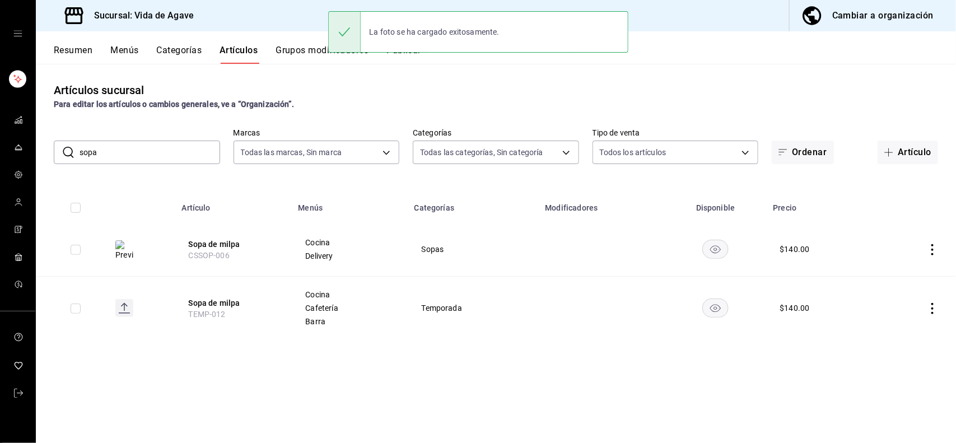
click at [127, 147] on input "sopa" at bounding box center [150, 152] width 141 height 22
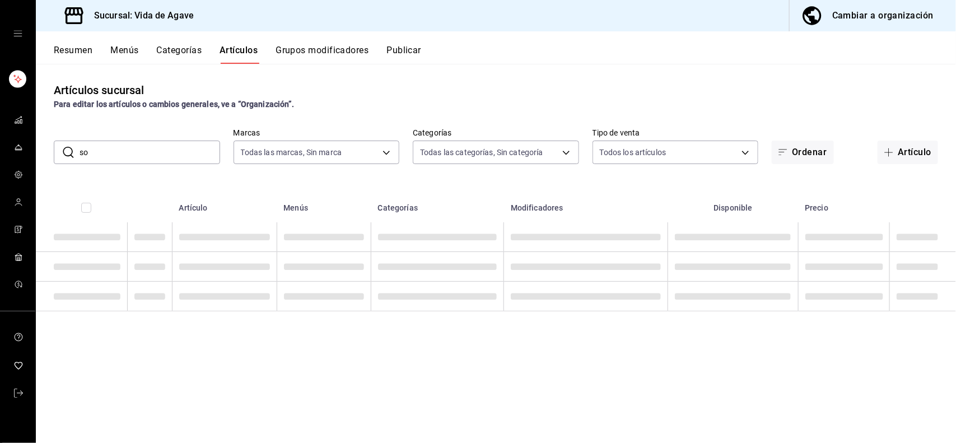
type input "s"
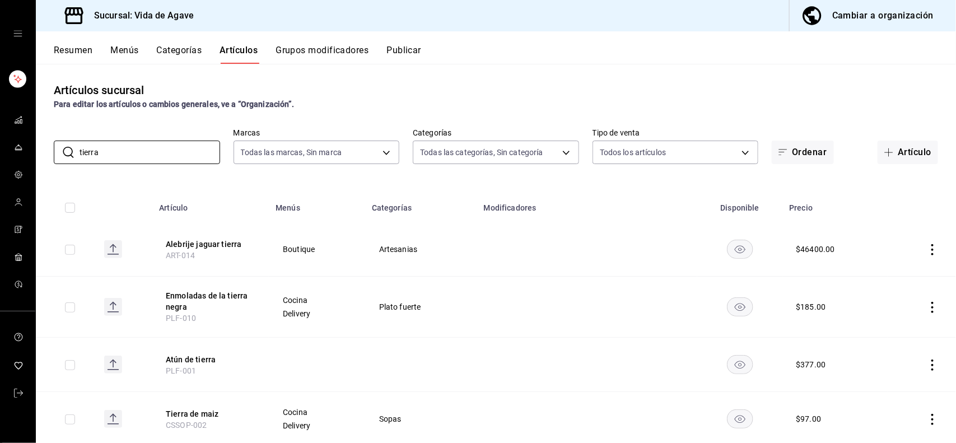
click at [105, 410] on rect at bounding box center [113, 419] width 18 height 18
click at [143, 157] on input "tierra" at bounding box center [150, 152] width 141 height 22
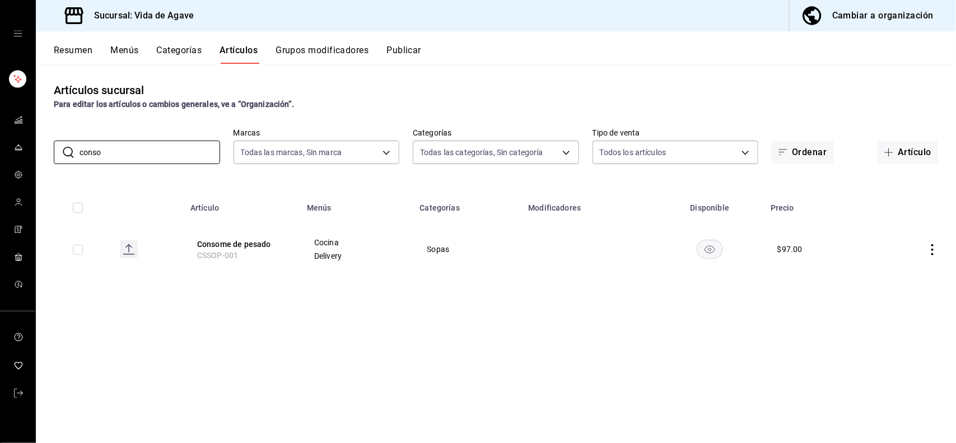
click at [130, 255] on rect at bounding box center [129, 249] width 18 height 18
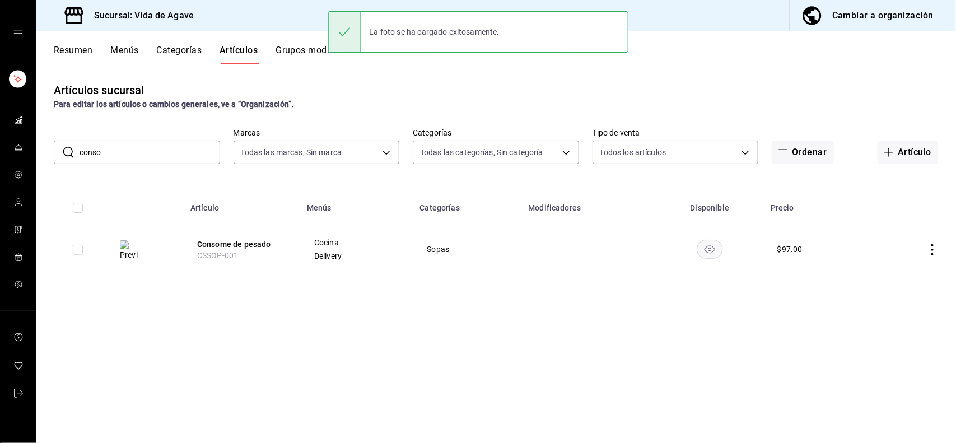
click at [133, 152] on input "conso" at bounding box center [150, 152] width 141 height 22
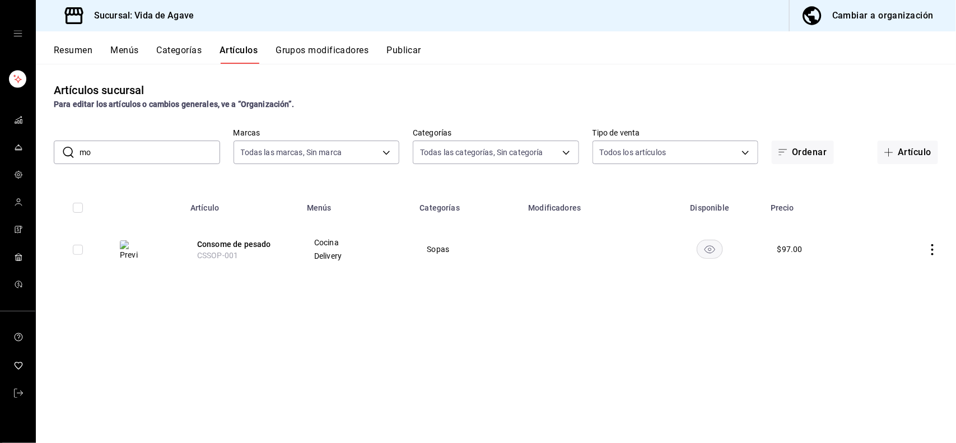
type input "m"
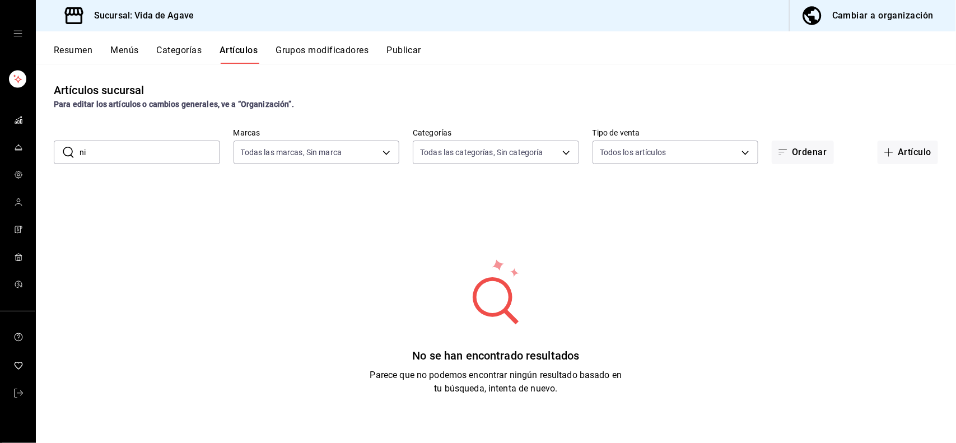
type input "n"
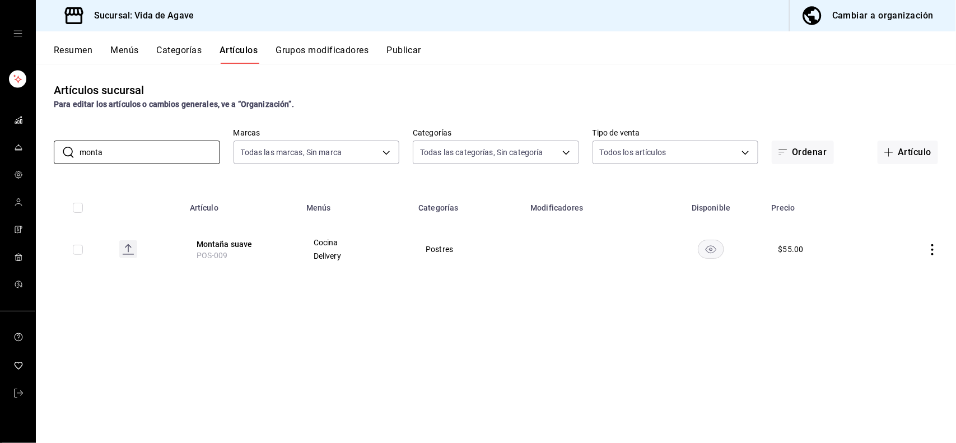
click at [113, 241] on td at bounding box center [146, 249] width 72 height 54
click at [122, 247] on rect at bounding box center [128, 249] width 18 height 18
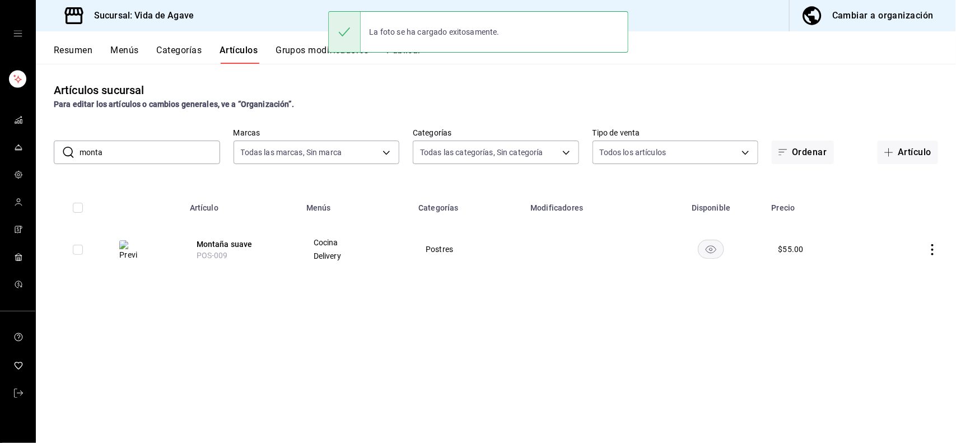
click at [123, 157] on input "monta" at bounding box center [150, 152] width 141 height 22
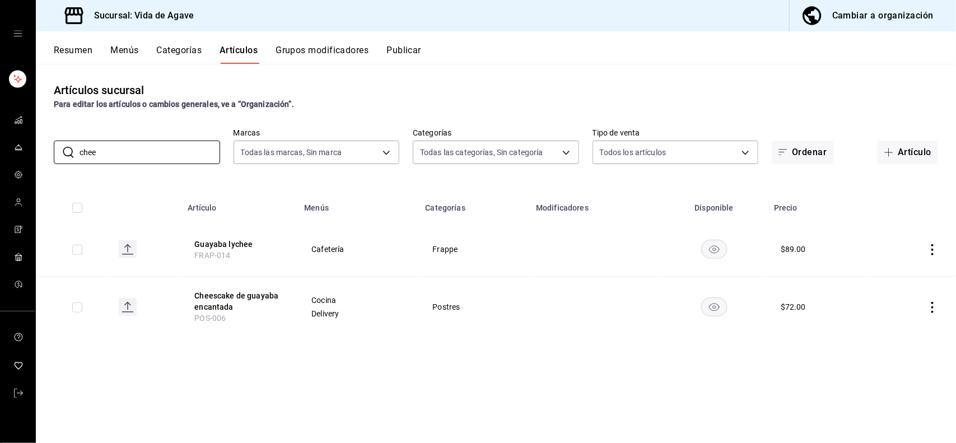
click at [129, 304] on icon at bounding box center [127, 304] width 7 height 4
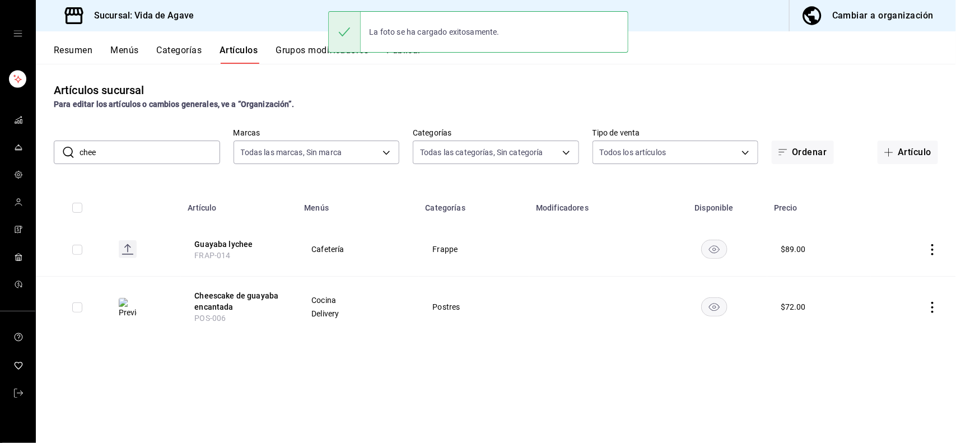
click at [138, 149] on input "chee" at bounding box center [150, 152] width 141 height 22
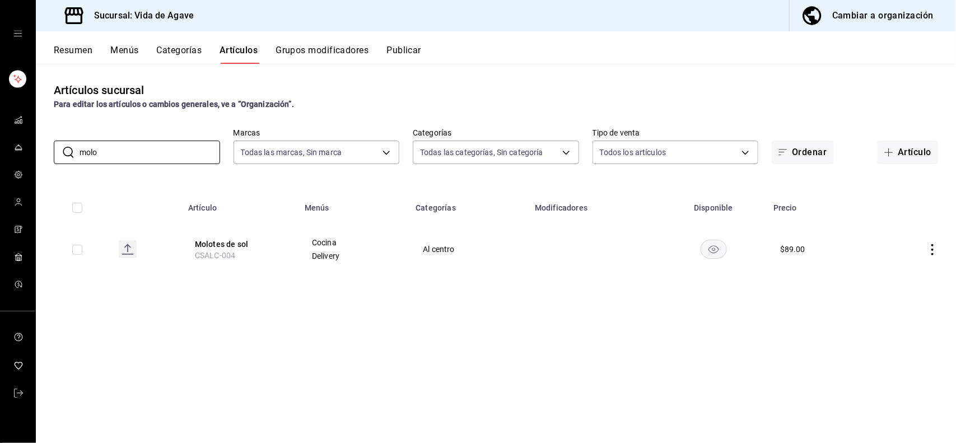
click at [128, 251] on icon at bounding box center [127, 248] width 1 height 7
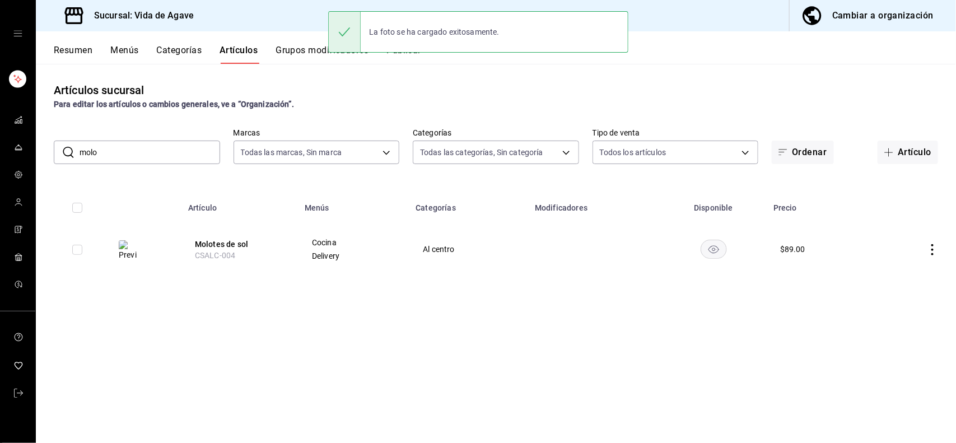
click at [167, 160] on input "molo" at bounding box center [150, 152] width 141 height 22
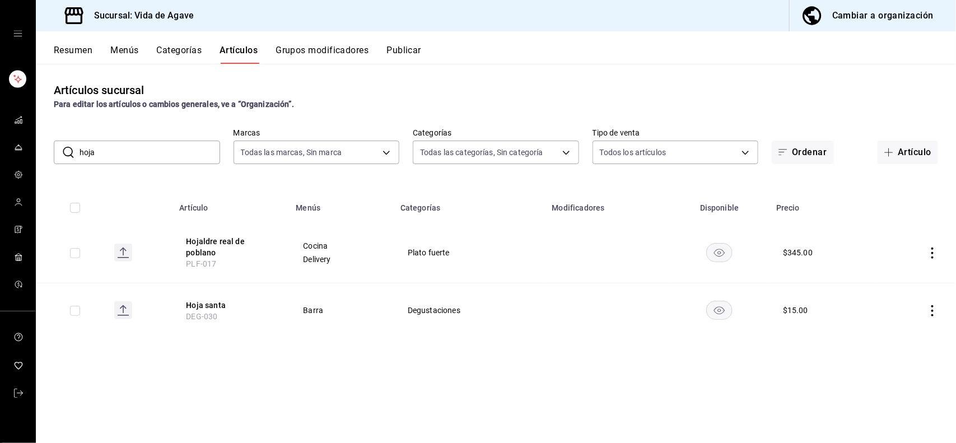
click at [122, 247] on rect at bounding box center [123, 253] width 18 height 18
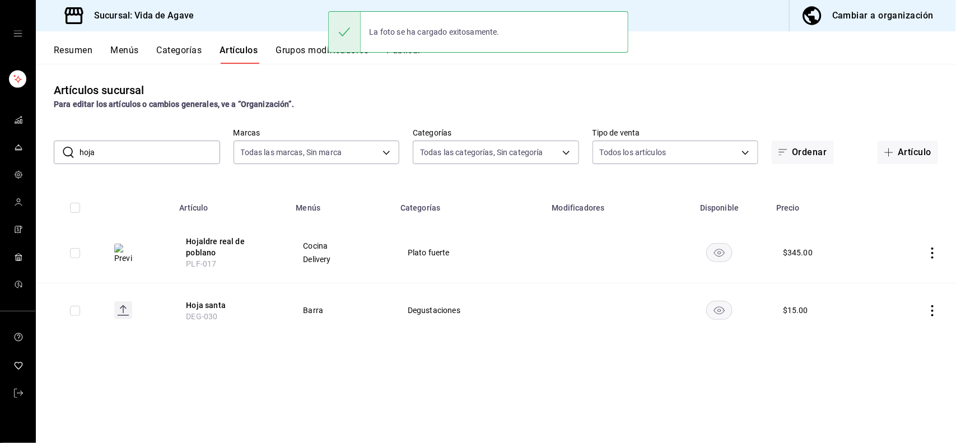
click at [119, 144] on input "hoja" at bounding box center [150, 152] width 141 height 22
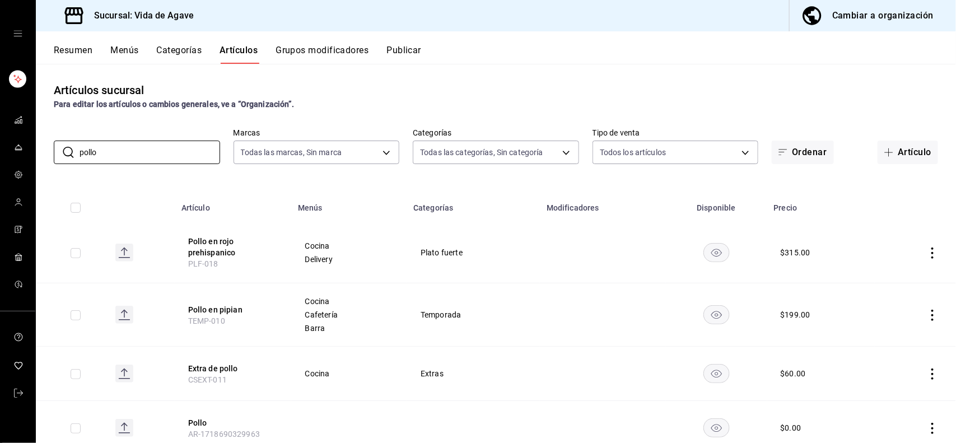
type input "pollo"
click at [124, 253] on icon at bounding box center [124, 251] width 1 height 7
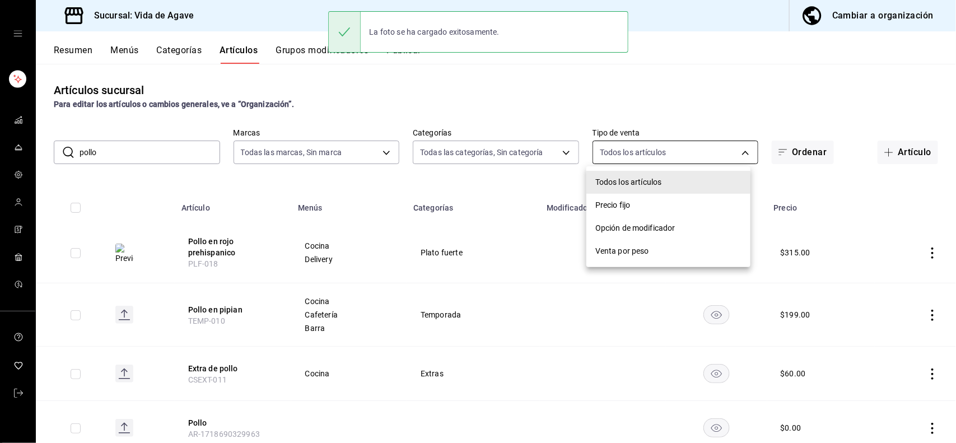
click at [586, 153] on body "Sucursal: Vida de Agave Cambiar a organización Resumen Menús Categorías Artícul…" at bounding box center [478, 221] width 956 height 443
click at [548, 150] on div at bounding box center [478, 221] width 956 height 443
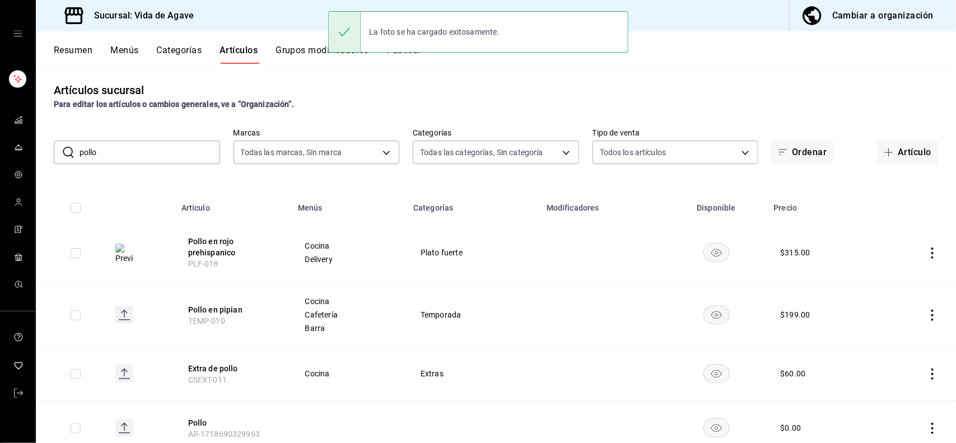
click at [548, 150] on body "Sucursal: Vida de Agave Cambiar a organización Resumen Menús Categorías Artícul…" at bounding box center [478, 221] width 956 height 443
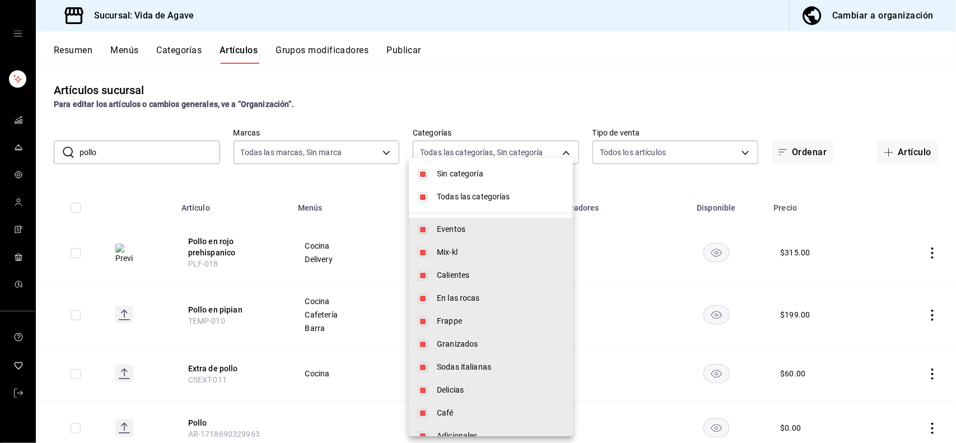
click at [480, 175] on span "Sin categoría" at bounding box center [500, 174] width 127 height 12
checkbox input "false"
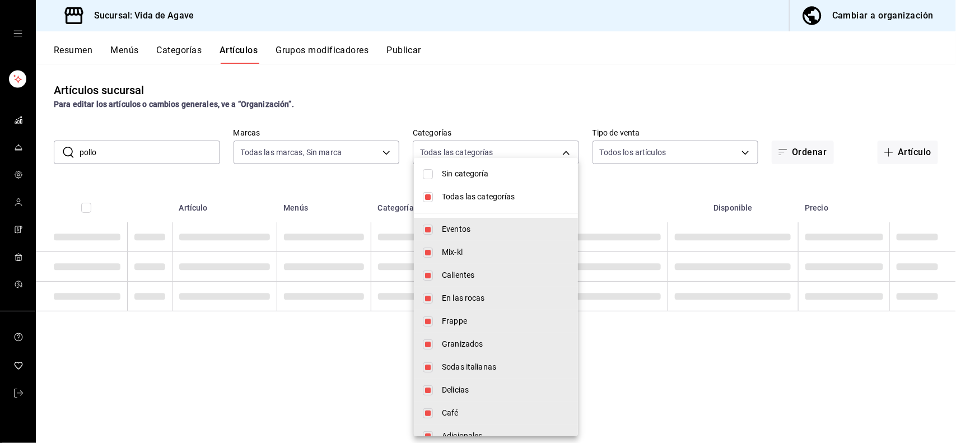
click at [478, 192] on span "Todas las categorías" at bounding box center [505, 197] width 127 height 12
checkbox input "false"
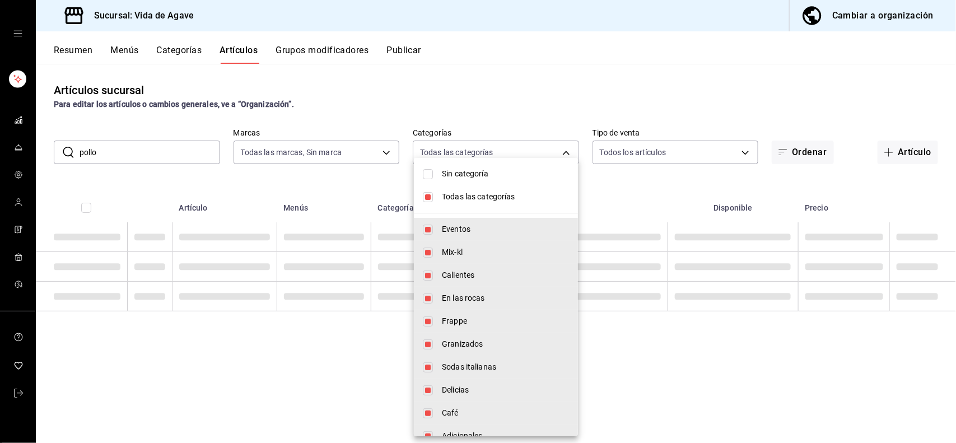
checkbox input "false"
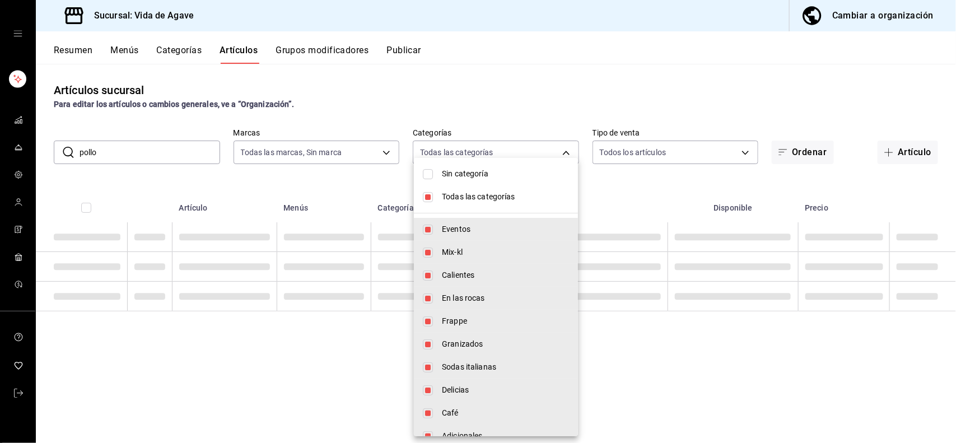
checkbox input "false"
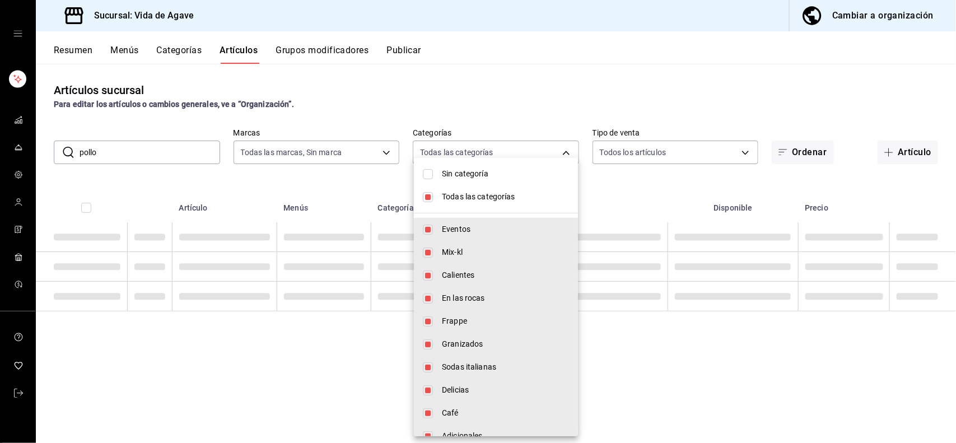
checkbox input "false"
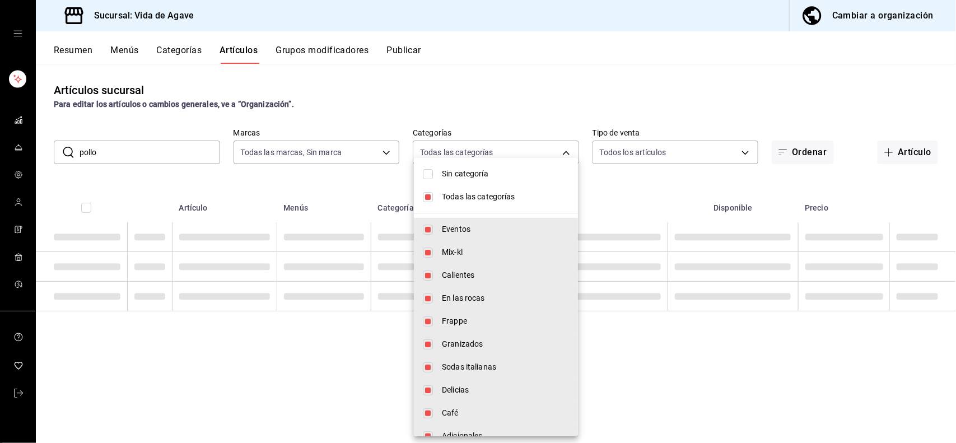
checkbox input "false"
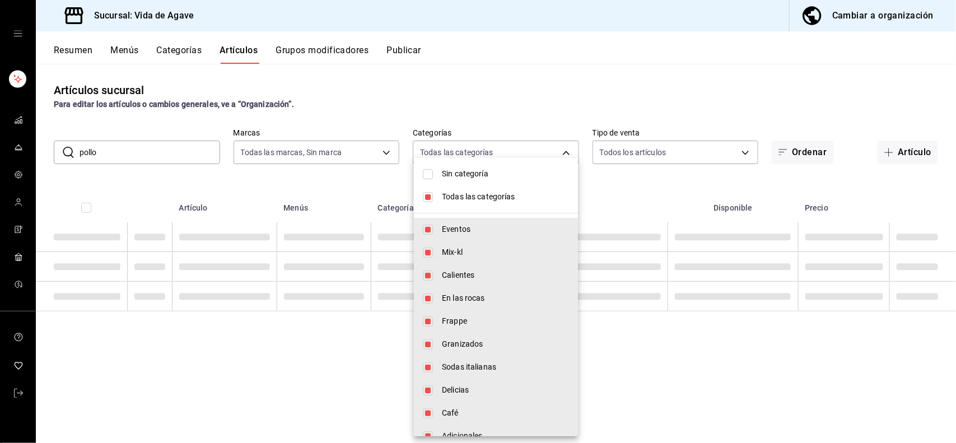
checkbox input "false"
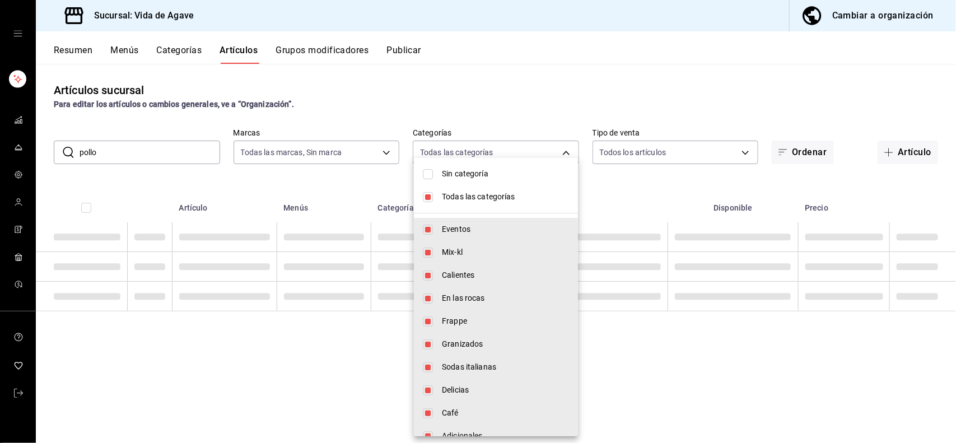
checkbox input "false"
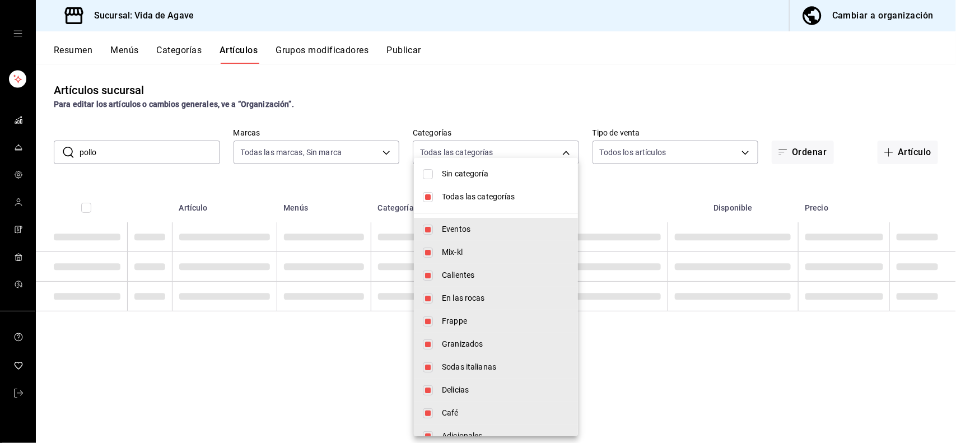
checkbox input "false"
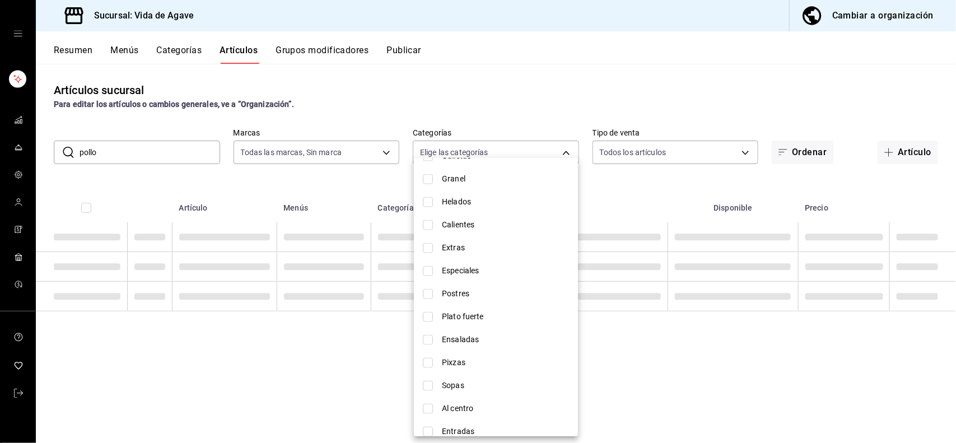
scroll to position [588, 0]
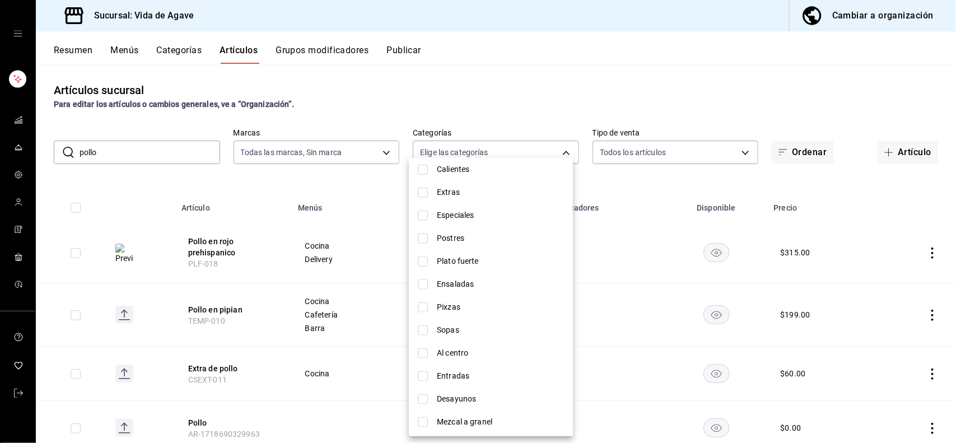
click at [444, 303] on span "Pixzas" at bounding box center [500, 307] width 127 height 12
type input "b4d649a9-1315-4576-aaa5-0bfadabd3f60"
checkbox input "true"
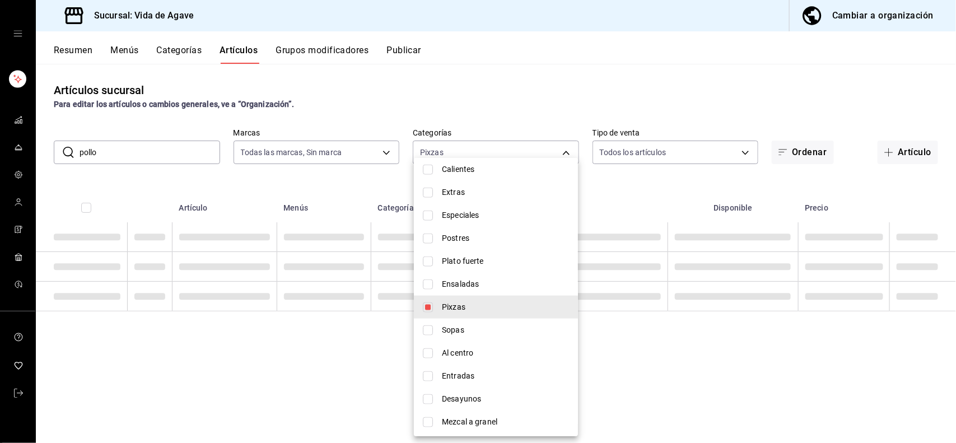
click at [329, 170] on div at bounding box center [478, 221] width 956 height 443
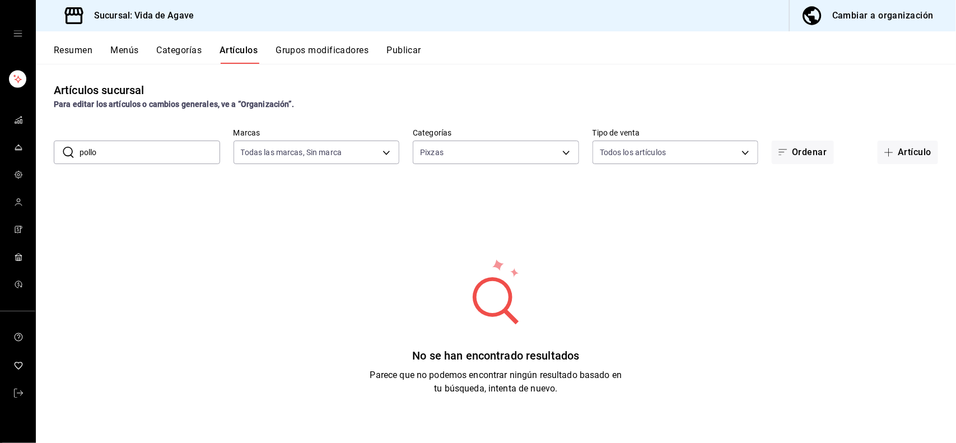
click at [153, 144] on input "pollo" at bounding box center [150, 152] width 141 height 22
click at [184, 104] on strong "Para editar los artículos o cambios generales, ve a “Organización”." at bounding box center [174, 104] width 240 height 9
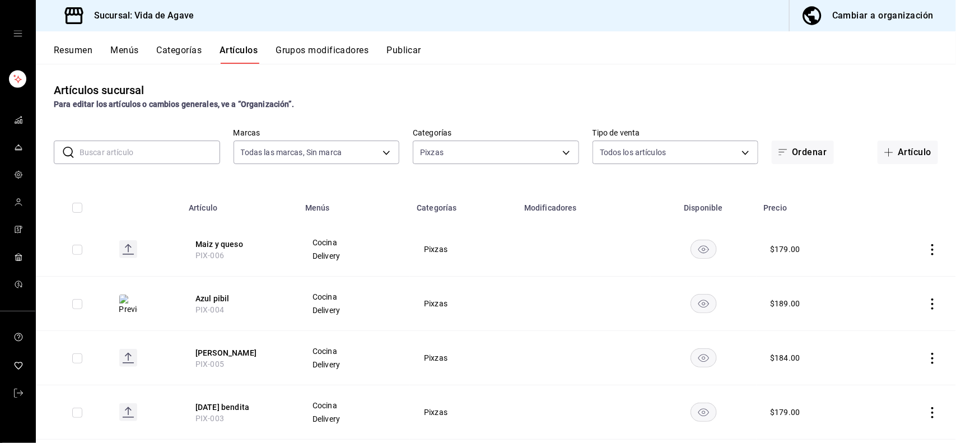
click at [129, 248] on rect at bounding box center [128, 249] width 18 height 18
click at [129, 409] on icon at bounding box center [127, 409] width 7 height 4
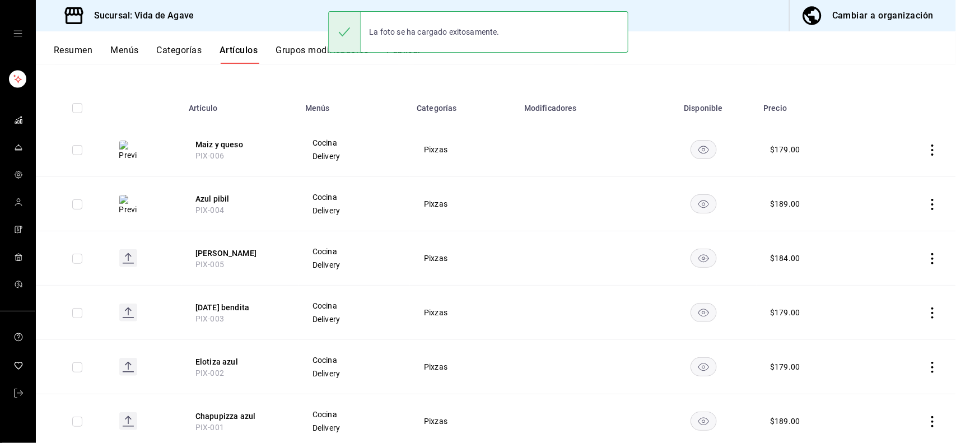
scroll to position [132, 0]
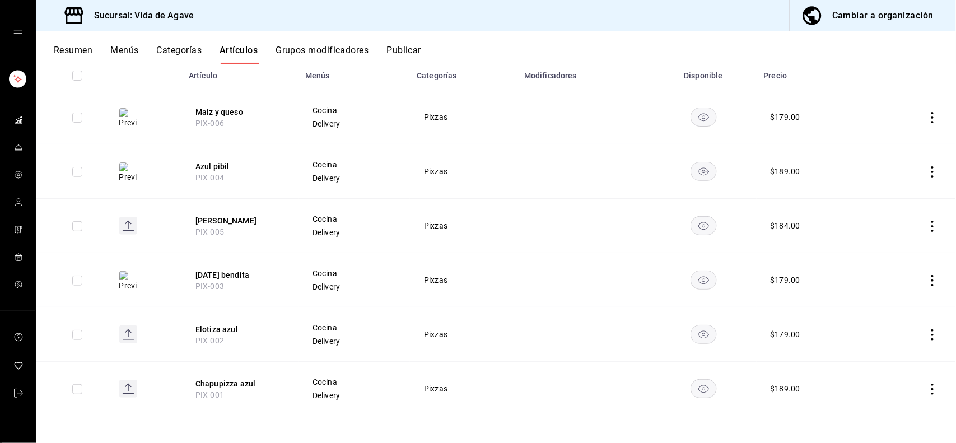
click at [135, 380] on icon at bounding box center [128, 389] width 18 height 18
click at [127, 343] on rect at bounding box center [128, 336] width 18 height 18
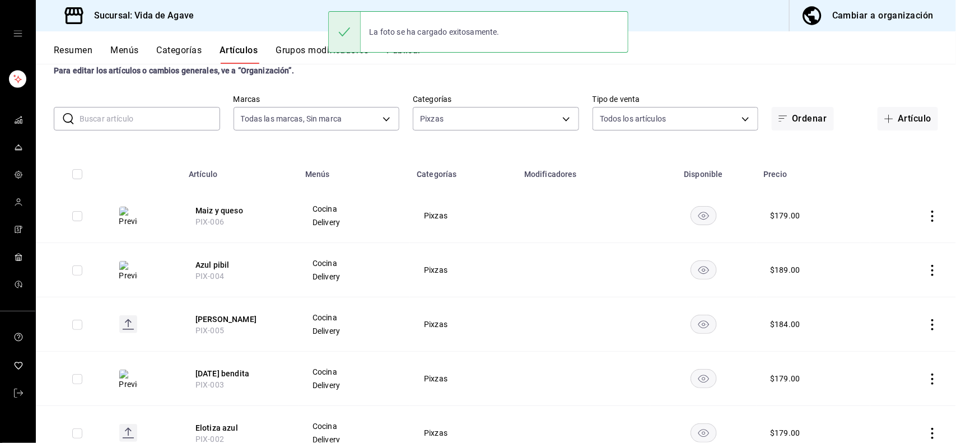
scroll to position [0, 0]
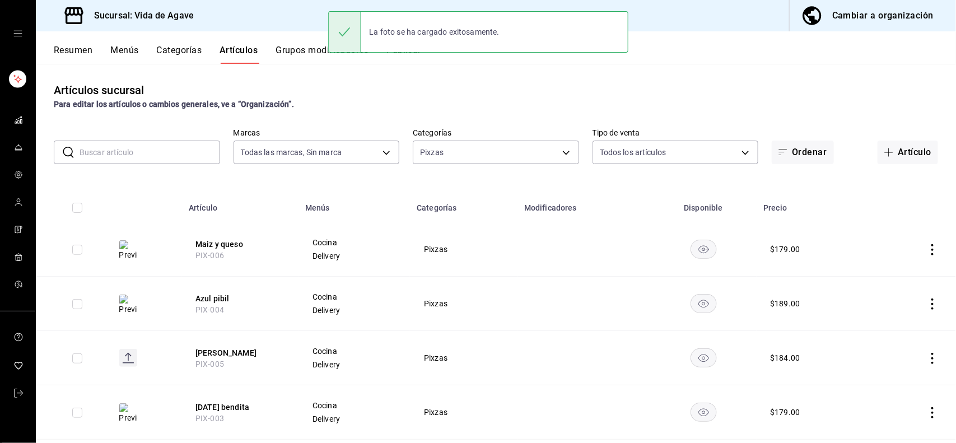
click at [396, 78] on div "Artículos sucursal Para editar los artículos o cambios generales, ve a “Organiz…" at bounding box center [496, 253] width 920 height 379
click at [408, 51] on div "La foto se ha cargado exitosamente." at bounding box center [478, 31] width 300 height 41
click at [407, 59] on button "Publicar" at bounding box center [403, 54] width 35 height 19
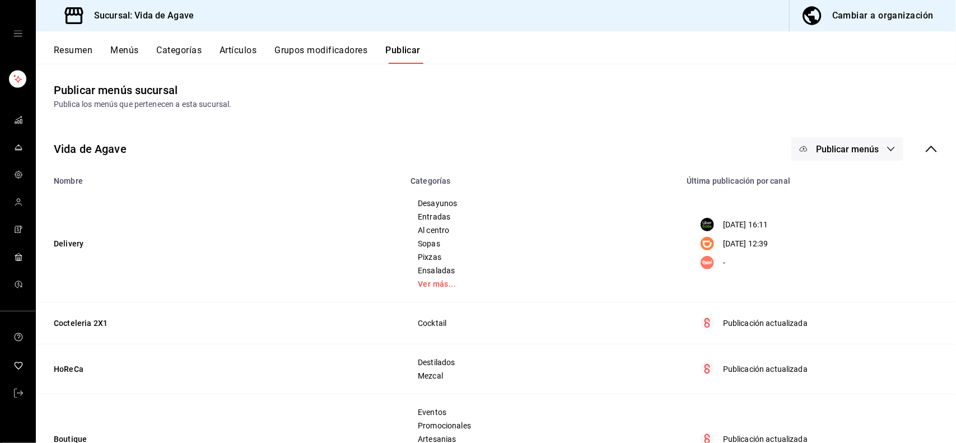
click at [586, 143] on button "Publicar menús" at bounding box center [847, 149] width 112 height 24
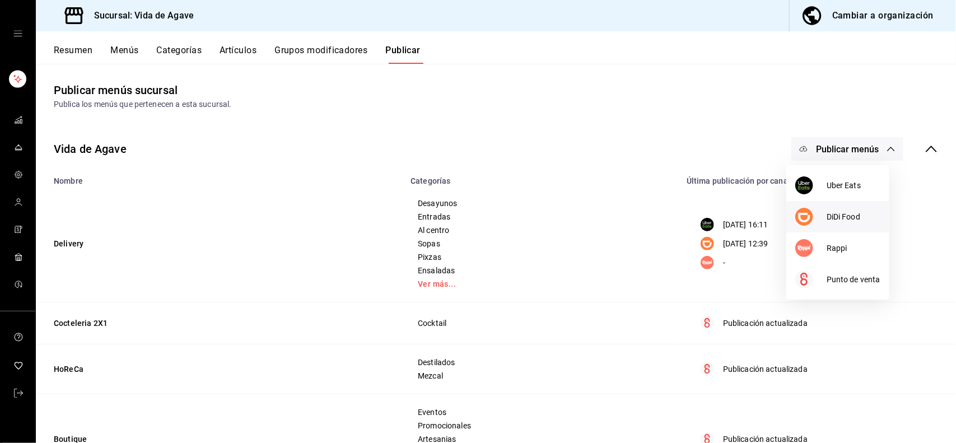
click at [586, 210] on li "DiDi Food" at bounding box center [837, 216] width 103 height 31
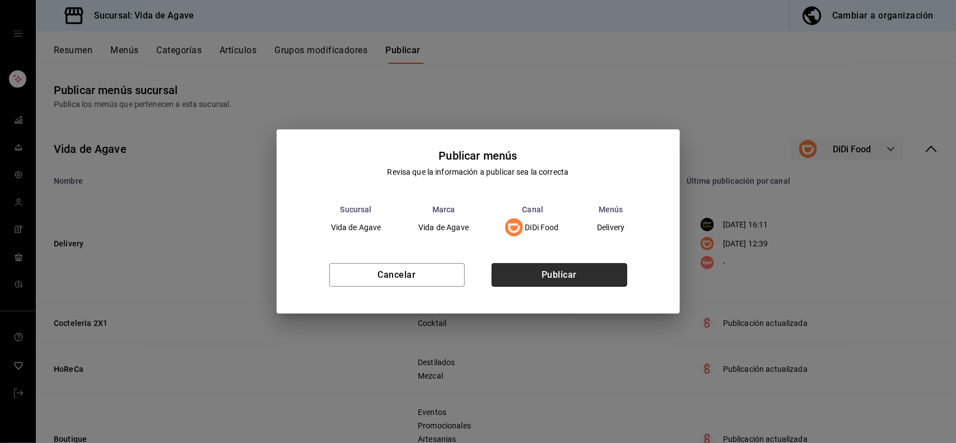
click at [586, 264] on button "Publicar" at bounding box center [560, 275] width 136 height 24
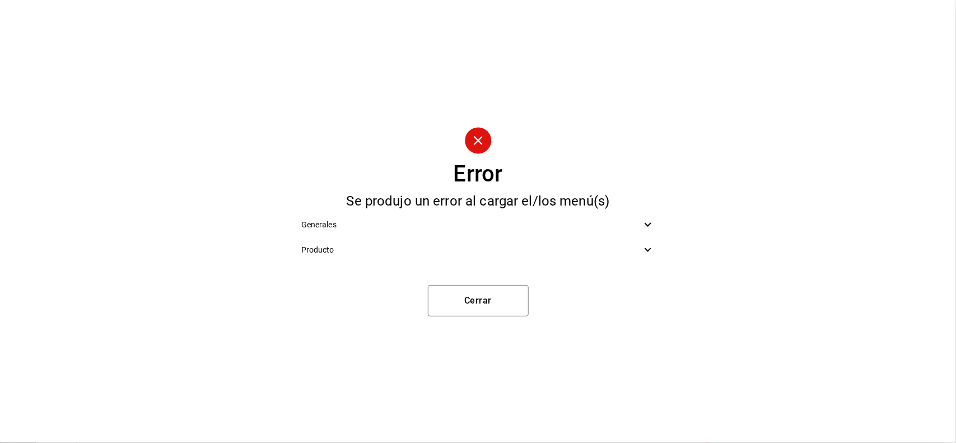
click at [500, 252] on span "Producto" at bounding box center [471, 250] width 340 height 12
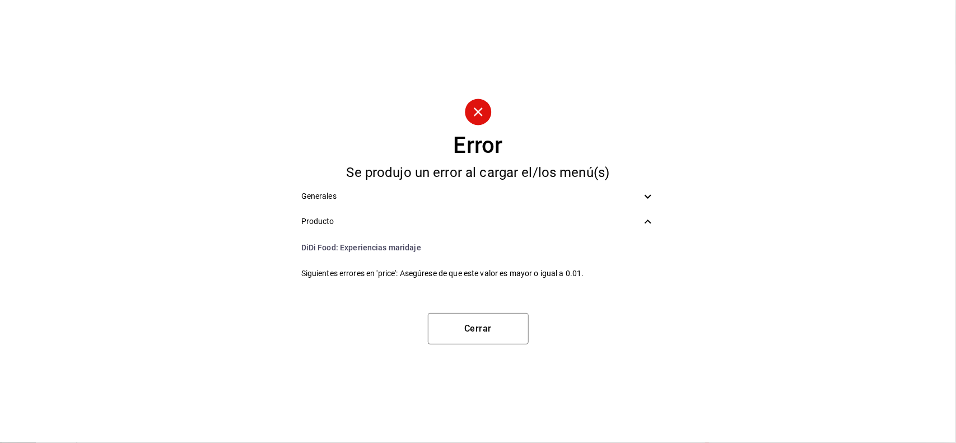
click at [504, 217] on span "Producto" at bounding box center [471, 222] width 340 height 12
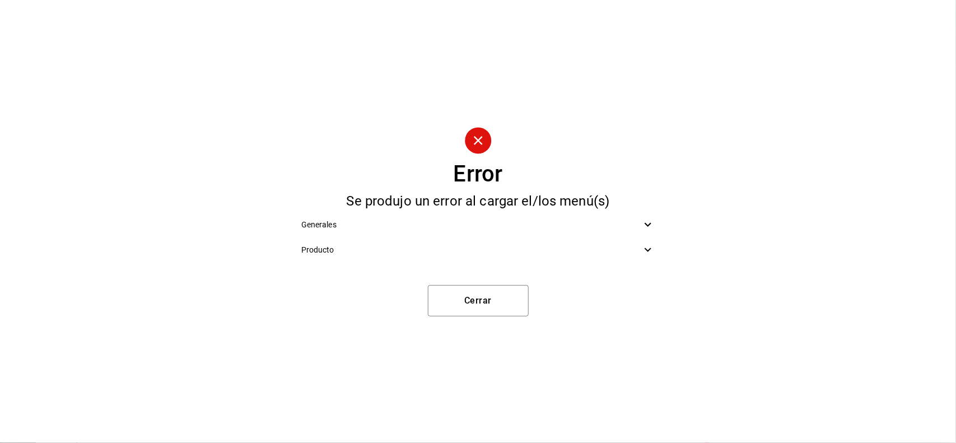
click at [504, 239] on div "Producto" at bounding box center [478, 249] width 372 height 25
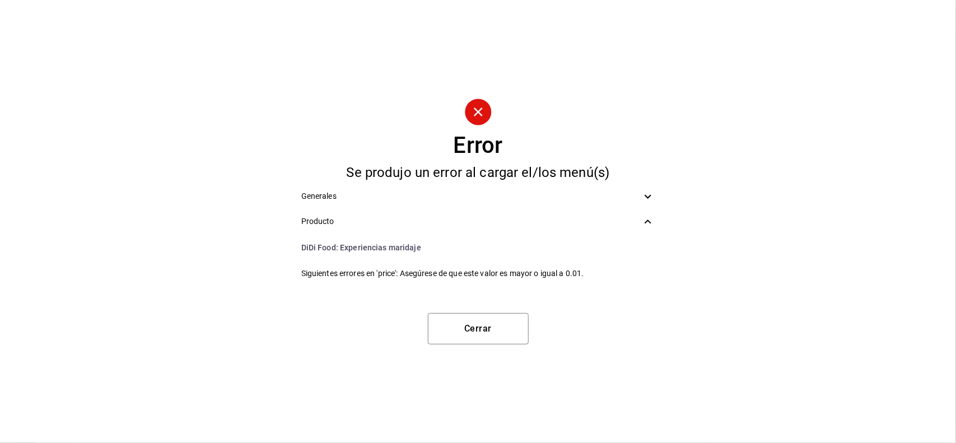
click at [503, 214] on div "Producto" at bounding box center [478, 221] width 372 height 25
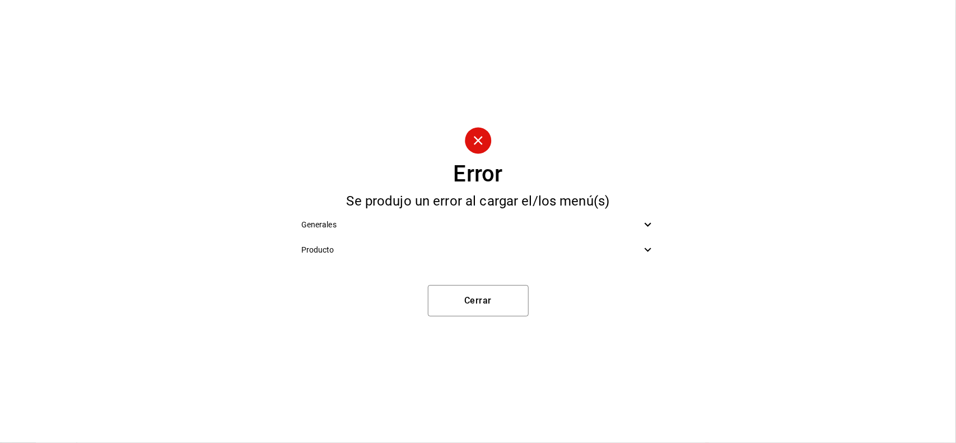
click at [502, 212] on ul "Generales Producto" at bounding box center [478, 237] width 372 height 59
click at [502, 214] on div "Generales" at bounding box center [478, 224] width 372 height 25
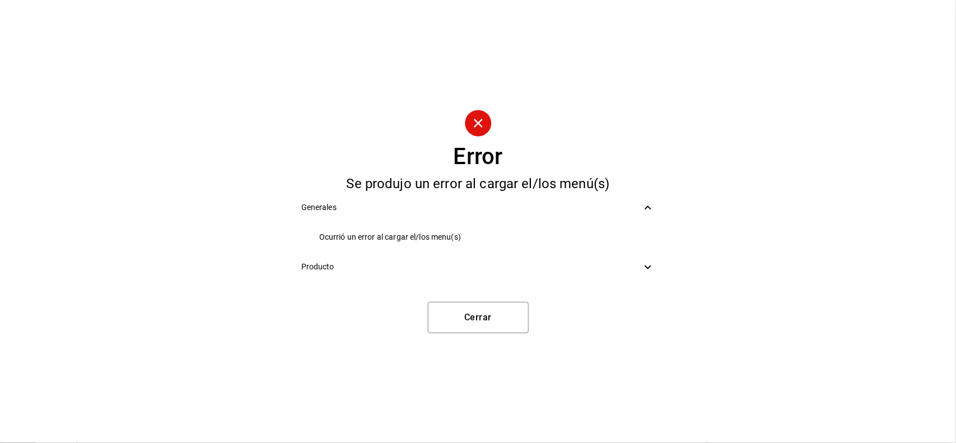
click at [502, 214] on div "Generales" at bounding box center [478, 207] width 372 height 25
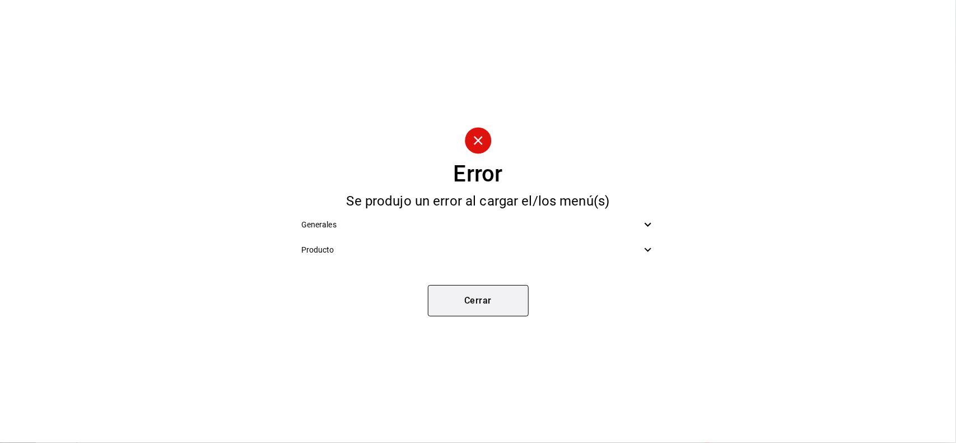
click at [502, 301] on button "Cerrar" at bounding box center [478, 300] width 101 height 31
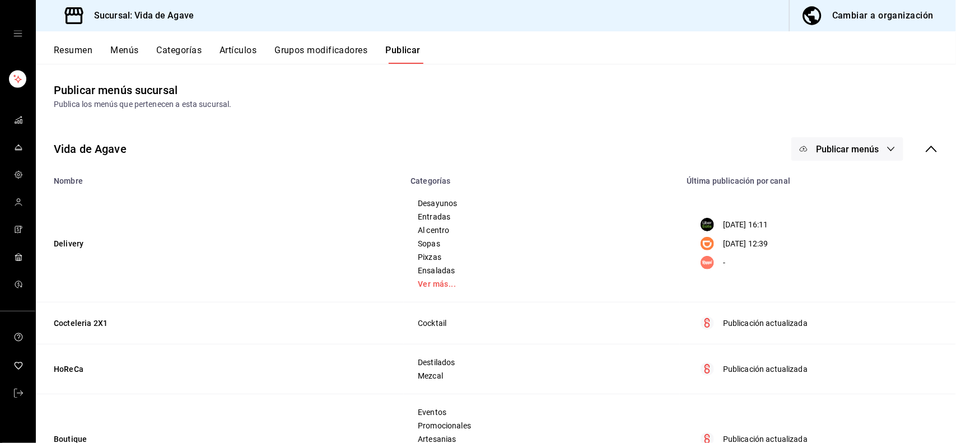
click at [586, 146] on icon "button" at bounding box center [803, 148] width 7 height 5
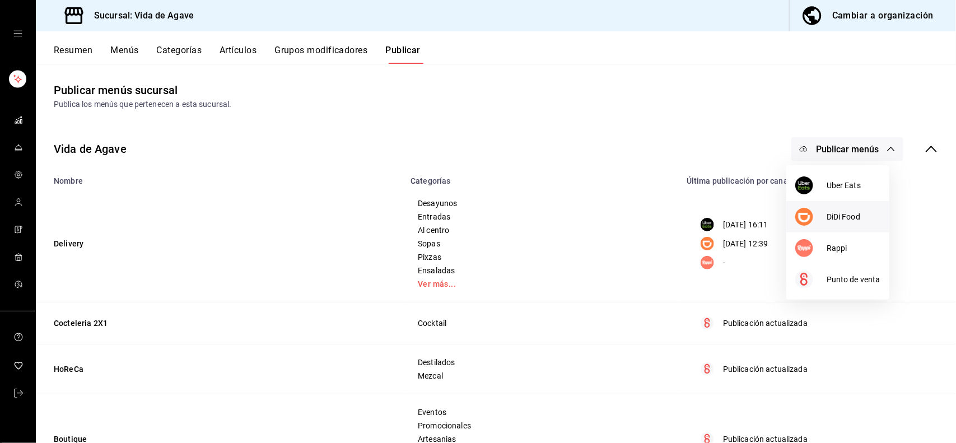
click at [586, 211] on span "DiDi Food" at bounding box center [854, 217] width 54 height 12
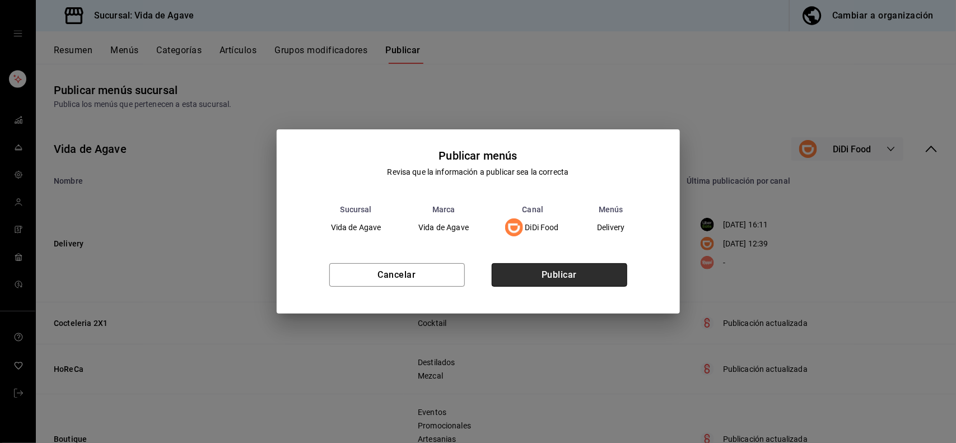
click at [569, 279] on button "Publicar" at bounding box center [560, 275] width 136 height 24
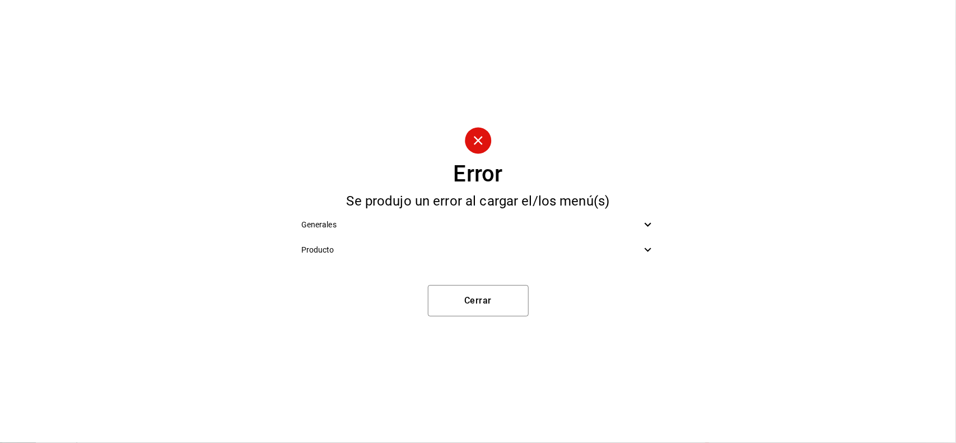
click at [485, 269] on div "Error Se produjo un error al cargar el/los menú(s) Generales Producto Cerrar" at bounding box center [478, 221] width 956 height 443
click at [483, 254] on span "Producto" at bounding box center [471, 250] width 340 height 12
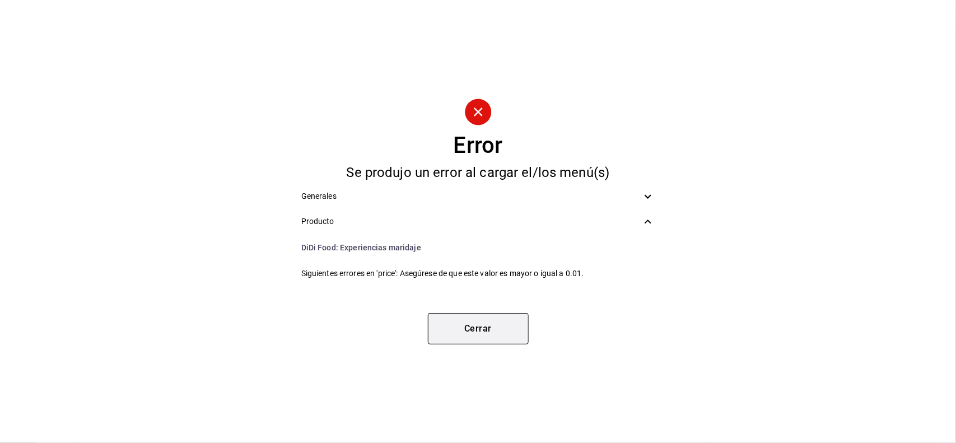
click at [499, 328] on button "Cerrar" at bounding box center [478, 328] width 101 height 31
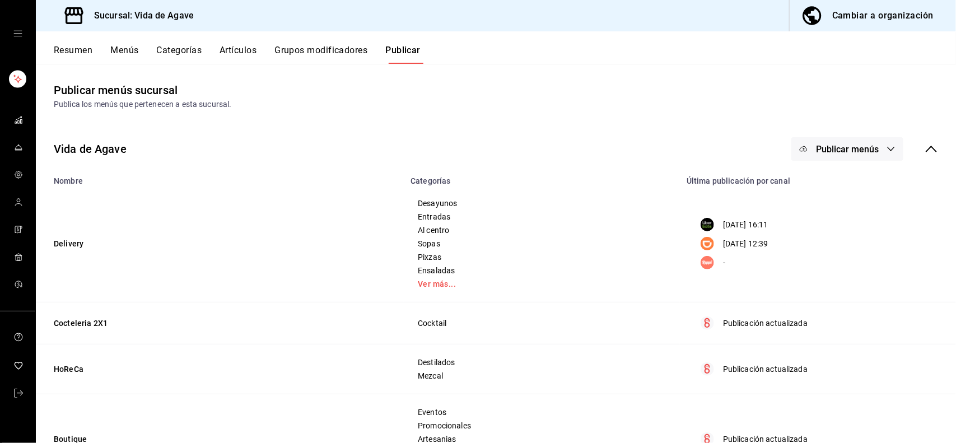
click at [222, 42] on div "Resumen Menús Categorías Artículos Grupos modificadores Publicar" at bounding box center [496, 47] width 920 height 32
click at [245, 62] on button "Artículos" at bounding box center [238, 54] width 37 height 19
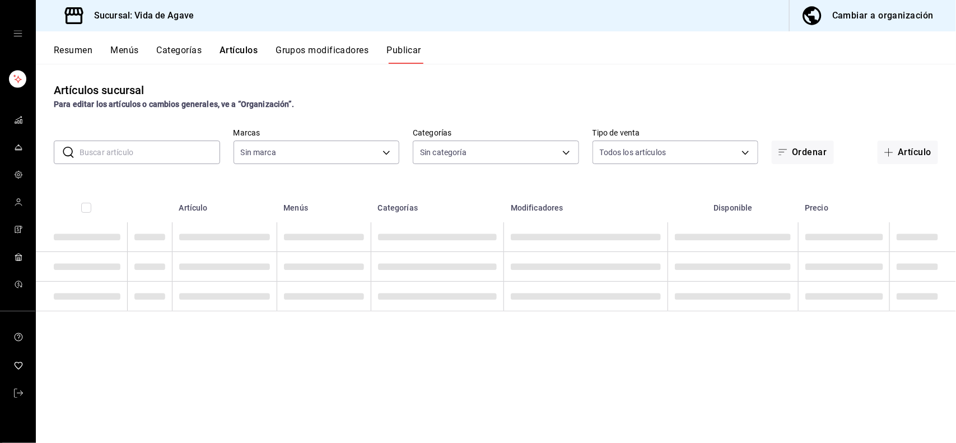
click at [236, 57] on button "Artículos" at bounding box center [239, 54] width 38 height 19
type input "ff43da10-eb43-4a6c-9b53-a479317cfa7e"
click at [147, 150] on input "text" at bounding box center [150, 152] width 141 height 22
type input "ff43da10-eb43-4a6c-9b53-a479317cfa7e"
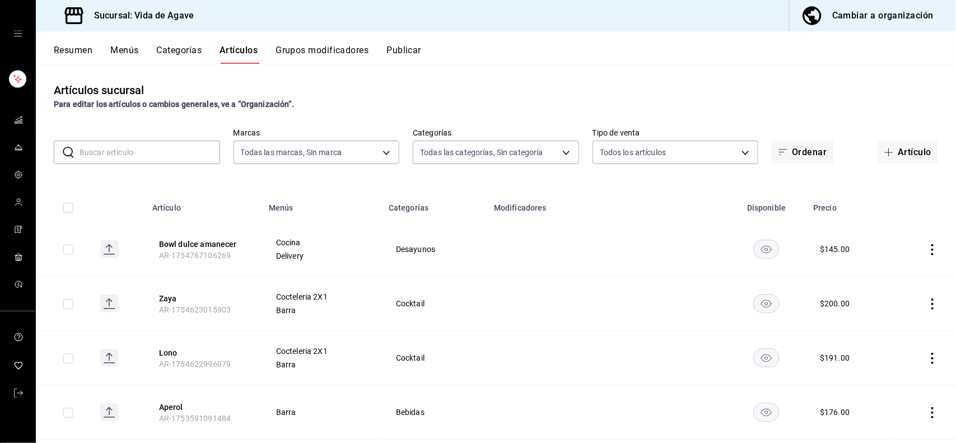
type input "c2fb65bf-0276-4b6a-a1b7-aaaade811108,a5e4aa23-1097-4dca-8a78-e38c2a7d9253,2869d…"
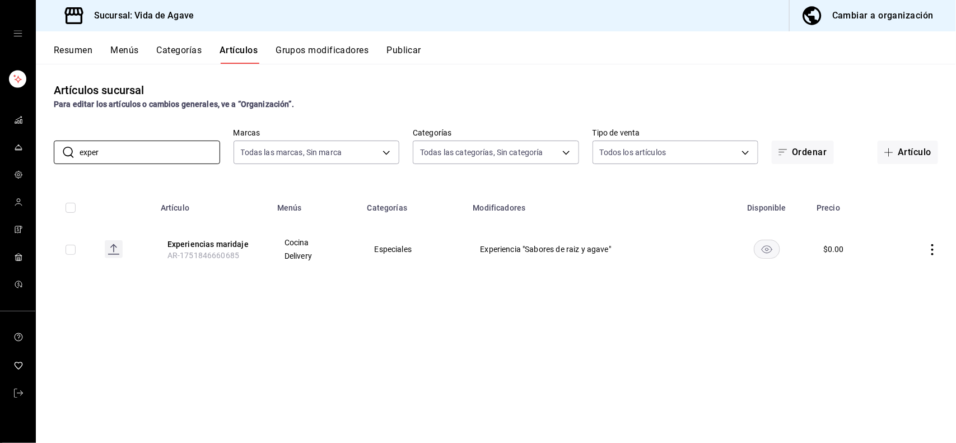
type input "exper"
click at [586, 250] on icon "actions" at bounding box center [932, 249] width 2 height 11
click at [586, 317] on span "Eliminar" at bounding box center [898, 321] width 29 height 9
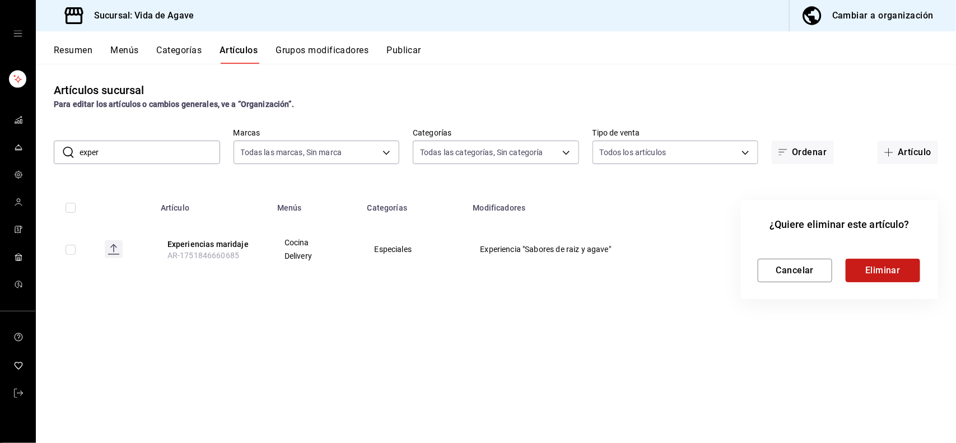
click at [586, 272] on button "Eliminar" at bounding box center [883, 271] width 74 height 24
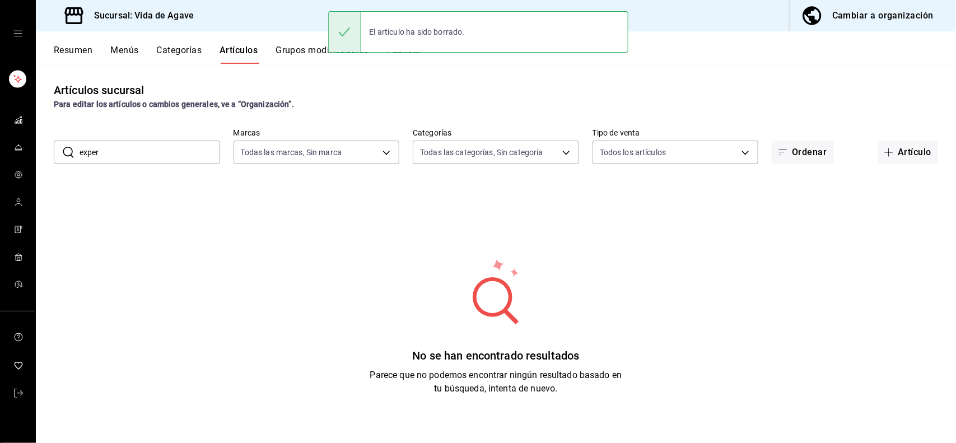
click at [396, 51] on div "El artículo ha sido borrado." at bounding box center [478, 31] width 300 height 41
click at [408, 60] on button "Publicar" at bounding box center [403, 54] width 35 height 19
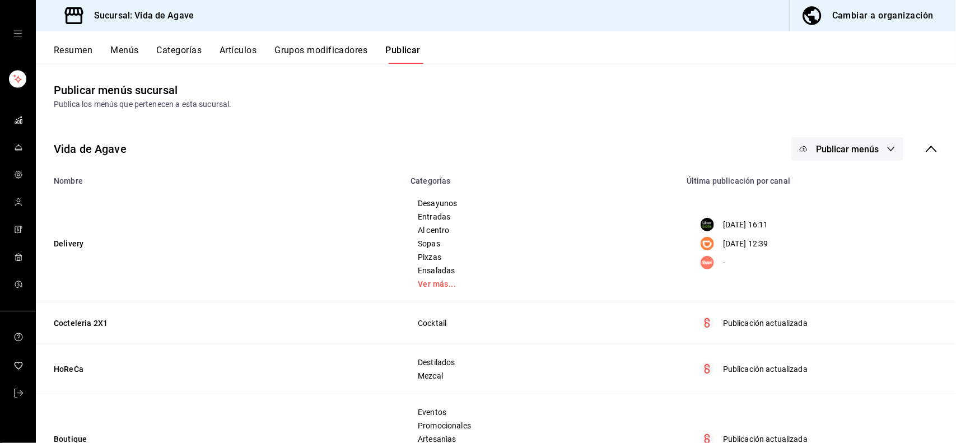
click at [586, 147] on span "Publicar menús" at bounding box center [847, 149] width 63 height 11
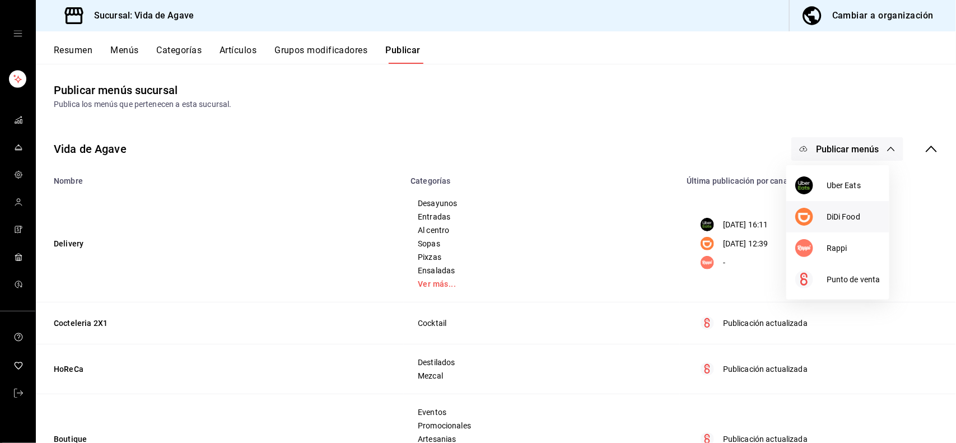
click at [586, 213] on div at bounding box center [810, 217] width 31 height 18
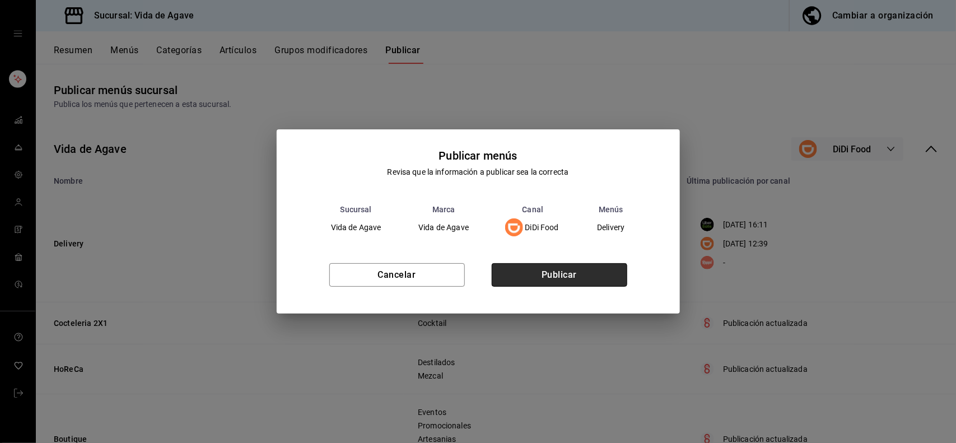
click at [533, 272] on button "Publicar" at bounding box center [560, 275] width 136 height 24
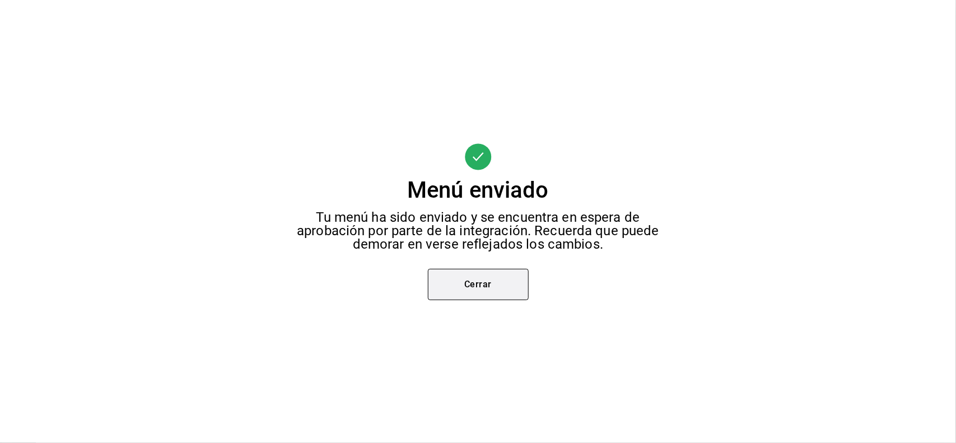
click at [490, 281] on button "Cerrar" at bounding box center [478, 284] width 101 height 31
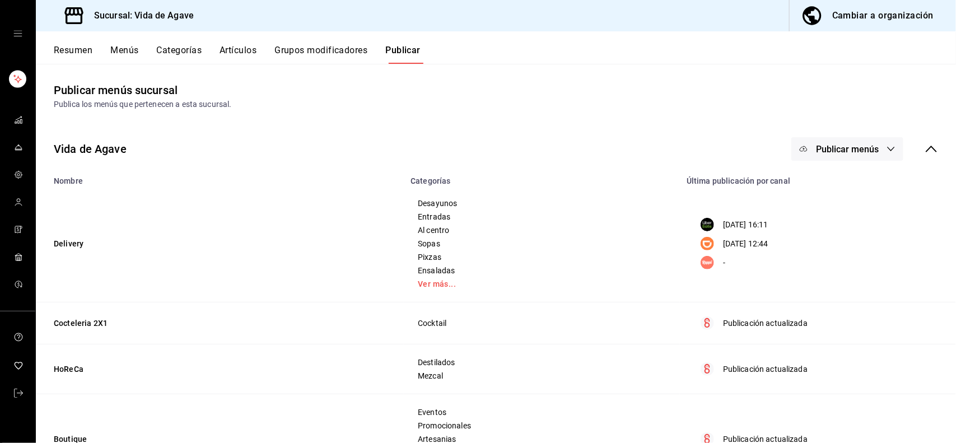
click at [124, 50] on button "Menús" at bounding box center [124, 54] width 28 height 19
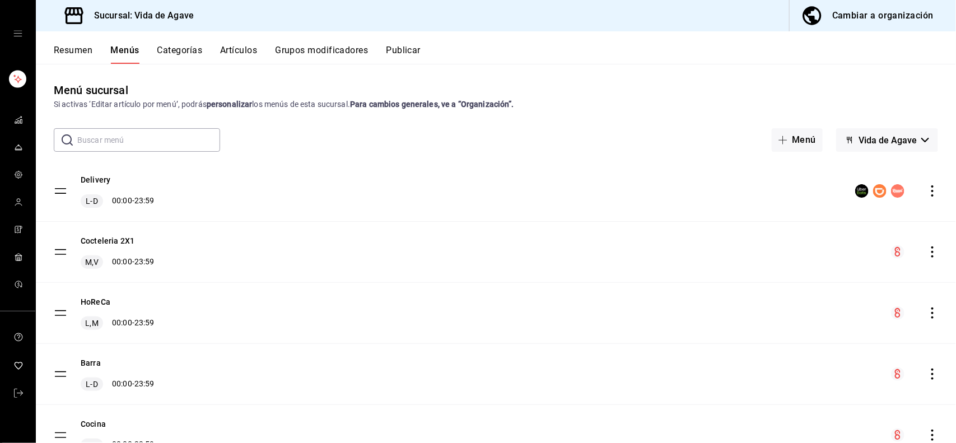
click at [248, 55] on button "Artículos" at bounding box center [238, 54] width 37 height 19
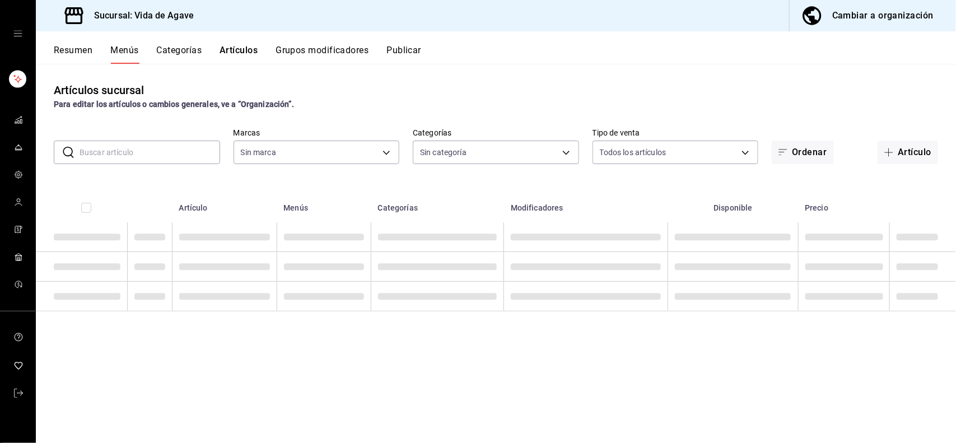
click at [138, 152] on input "text" at bounding box center [150, 152] width 141 height 22
type input "ff43da10-eb43-4a6c-9b53-a479317cfa7e"
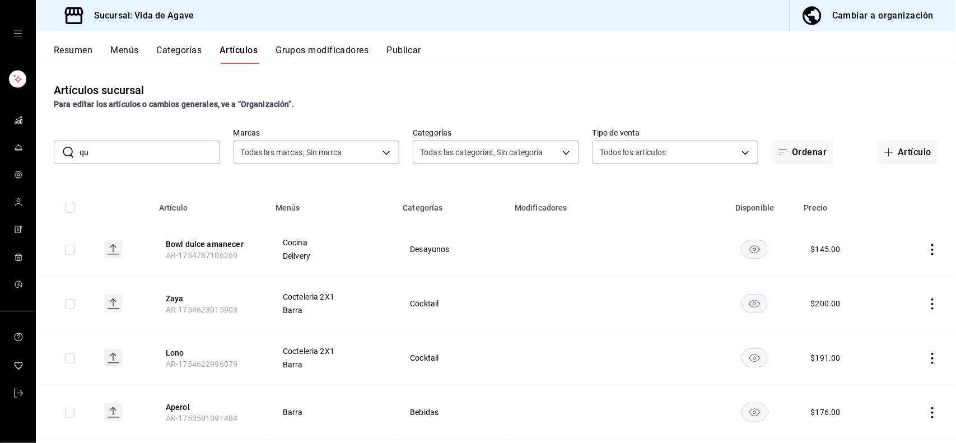
type input "que"
type input "c2fb65bf-0276-4b6a-a1b7-aaaade811108,a5e4aa23-1097-4dca-8a78-e38c2a7d9253,2869d…"
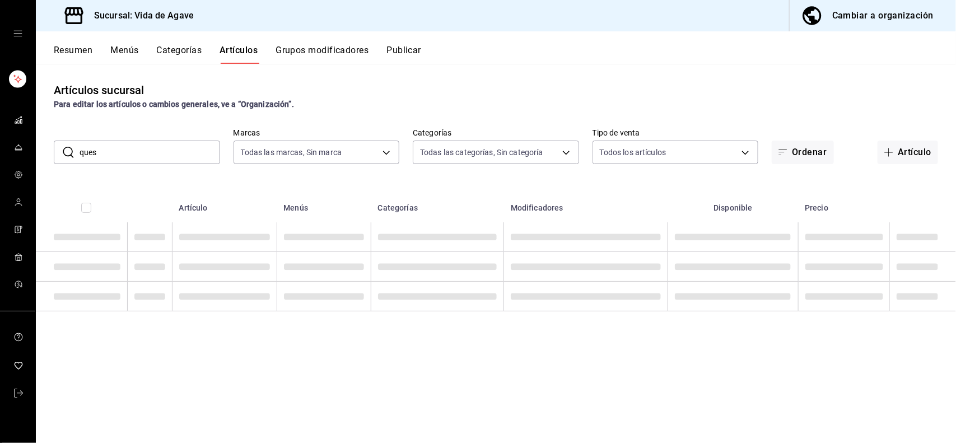
type input "queso"
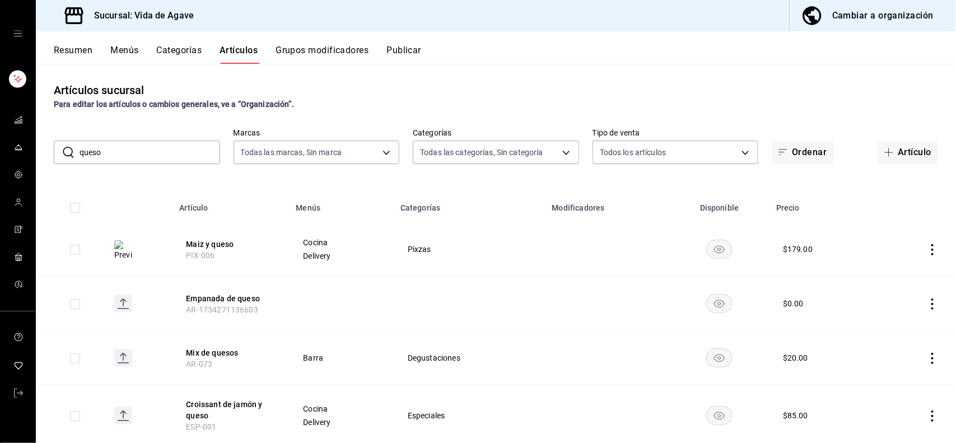
click at [160, 153] on input "queso" at bounding box center [150, 152] width 141 height 22
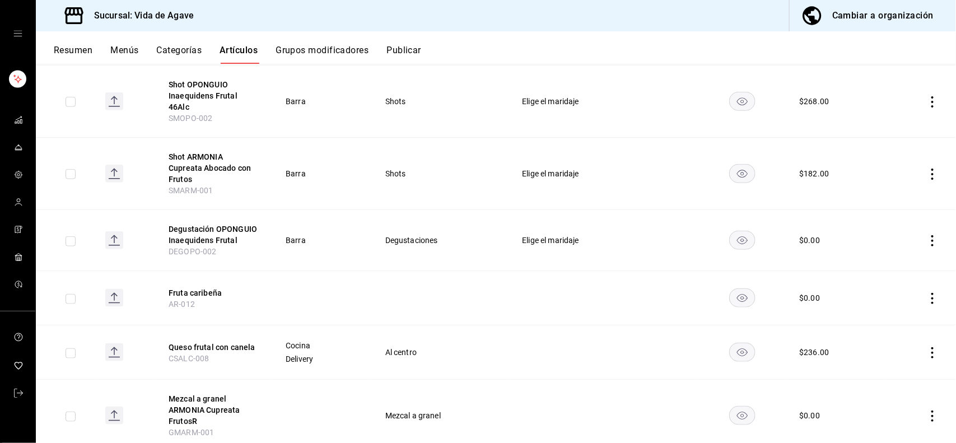
scroll to position [535, 0]
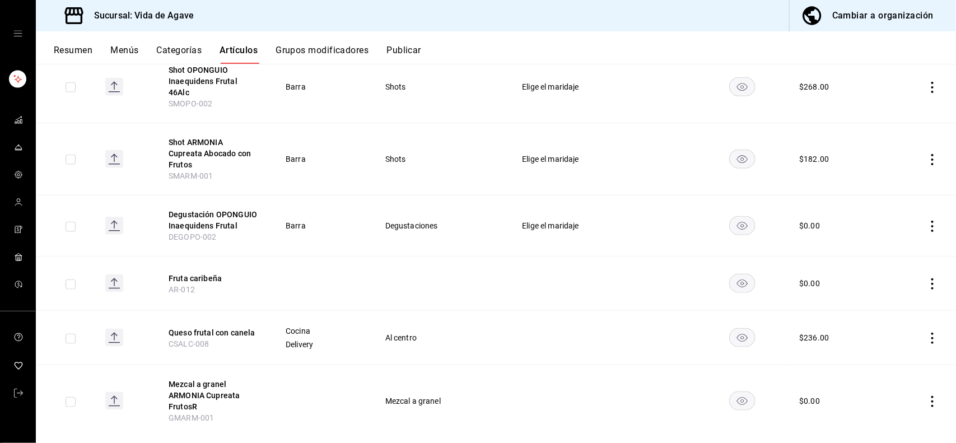
type input "frut"
click at [113, 329] on rect at bounding box center [114, 338] width 18 height 18
click at [15, 176] on icon "mailbox folders" at bounding box center [18, 174] width 7 height 7
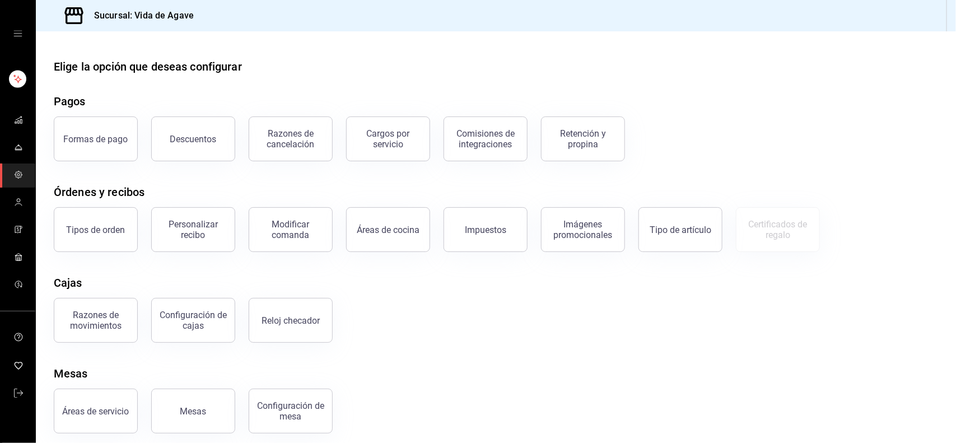
scroll to position [8, 0]
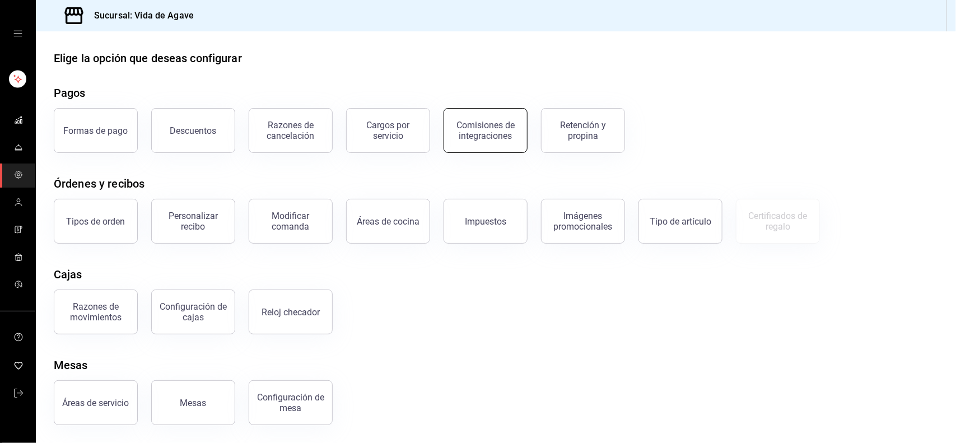
click at [492, 141] on button "Comisiones de integraciones" at bounding box center [485, 130] width 84 height 45
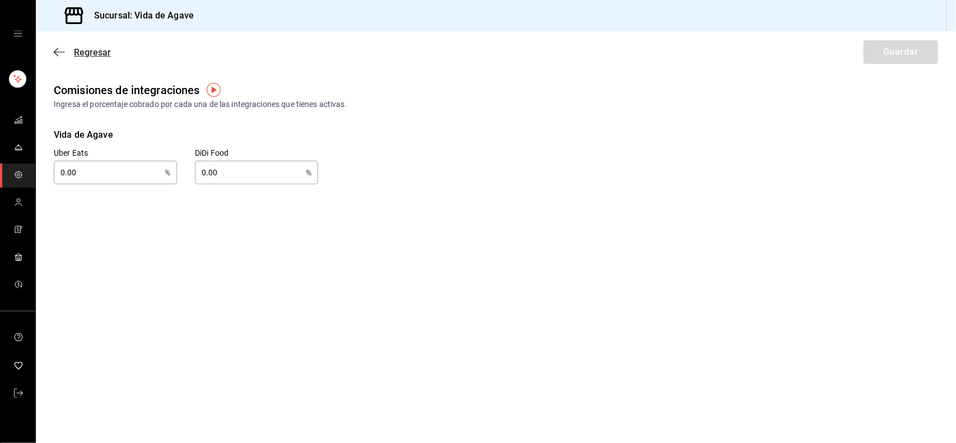
click at [87, 48] on span "Regresar" at bounding box center [92, 52] width 37 height 11
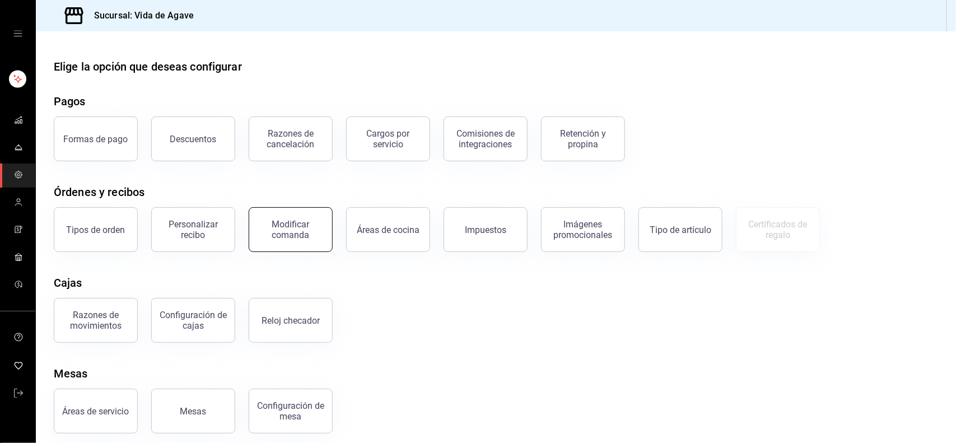
click at [308, 222] on div "Modificar comanda" at bounding box center [290, 229] width 69 height 21
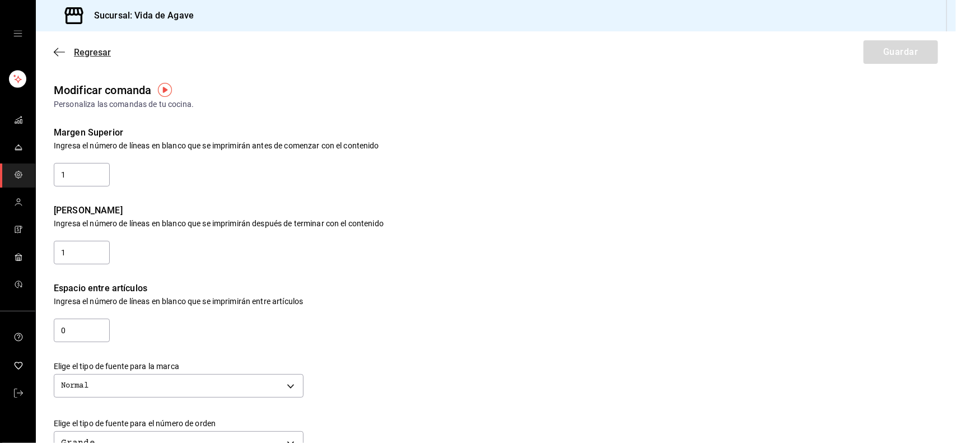
click at [56, 54] on icon "button" at bounding box center [56, 52] width 4 height 8
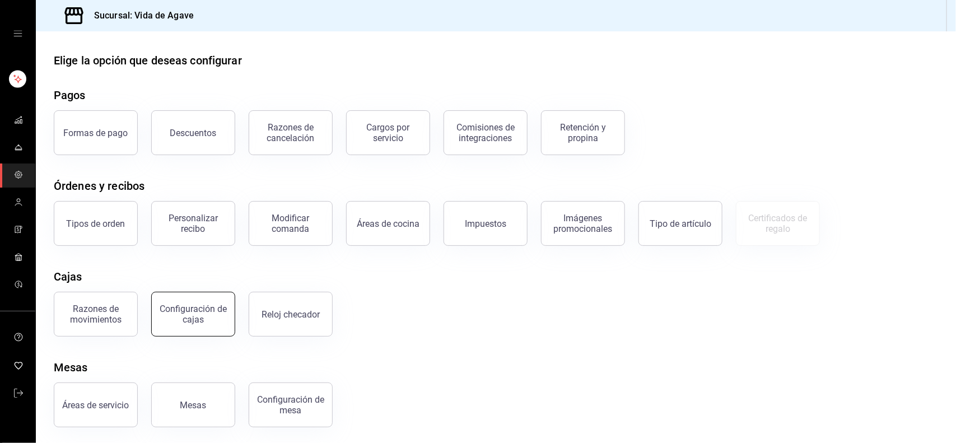
scroll to position [8, 0]
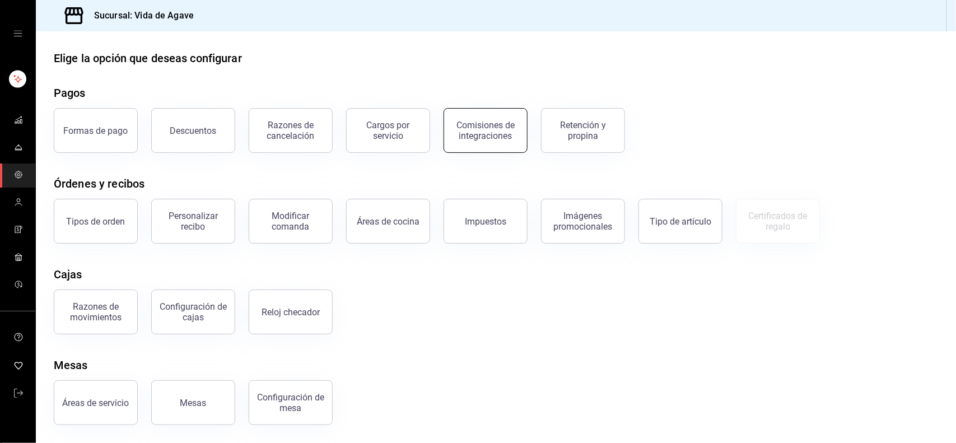
click at [485, 116] on button "Comisiones de integraciones" at bounding box center [485, 130] width 84 height 45
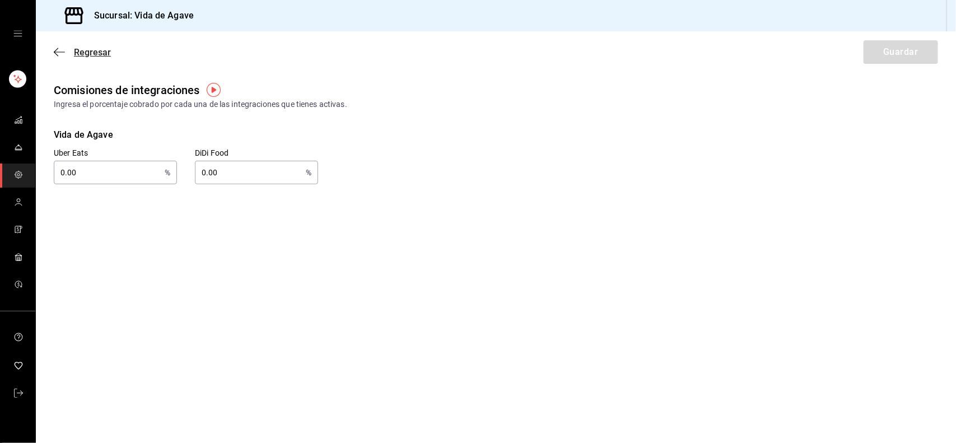
click at [86, 52] on span "Regresar" at bounding box center [92, 52] width 37 height 11
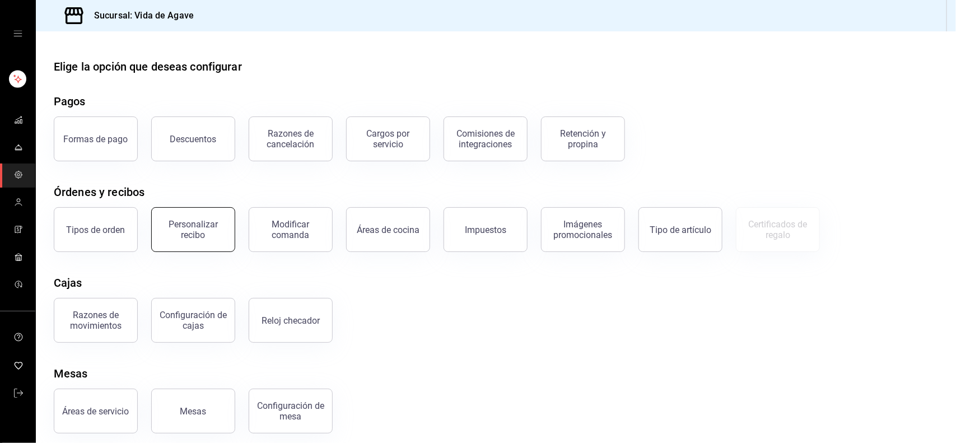
click at [203, 242] on button "Personalizar recibo" at bounding box center [193, 229] width 84 height 45
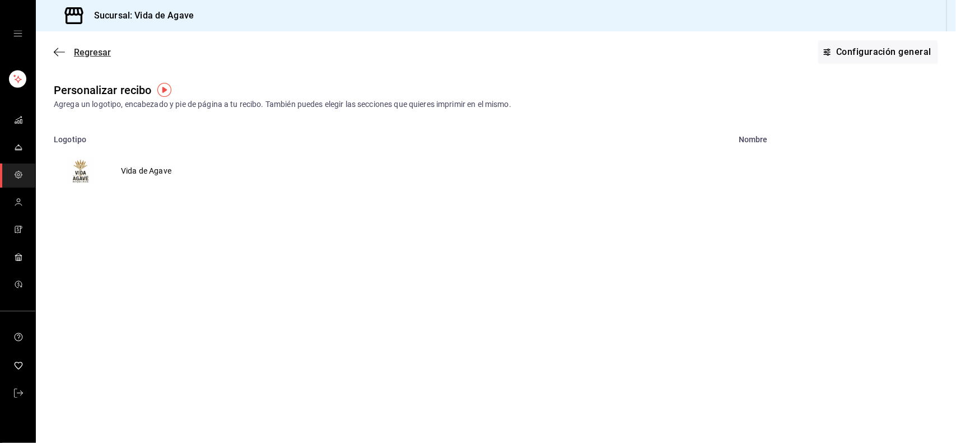
click at [62, 56] on icon "button" at bounding box center [59, 52] width 11 height 10
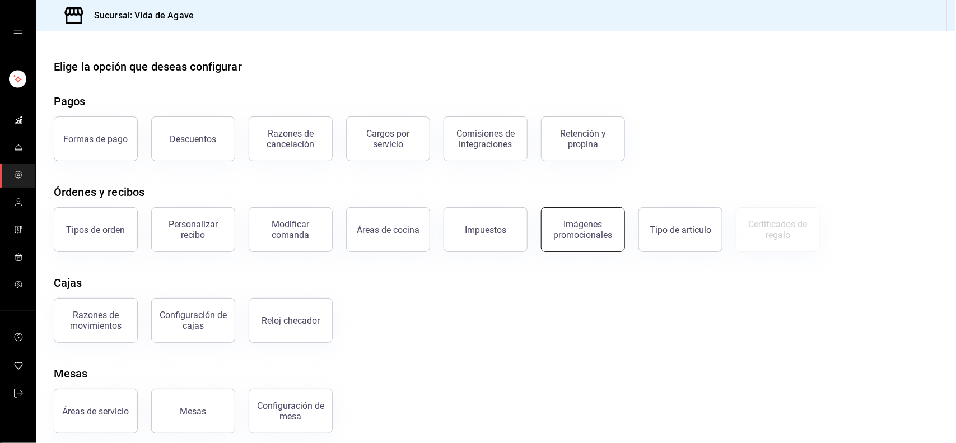
click at [580, 232] on div "Imágenes promocionales" at bounding box center [582, 229] width 69 height 21
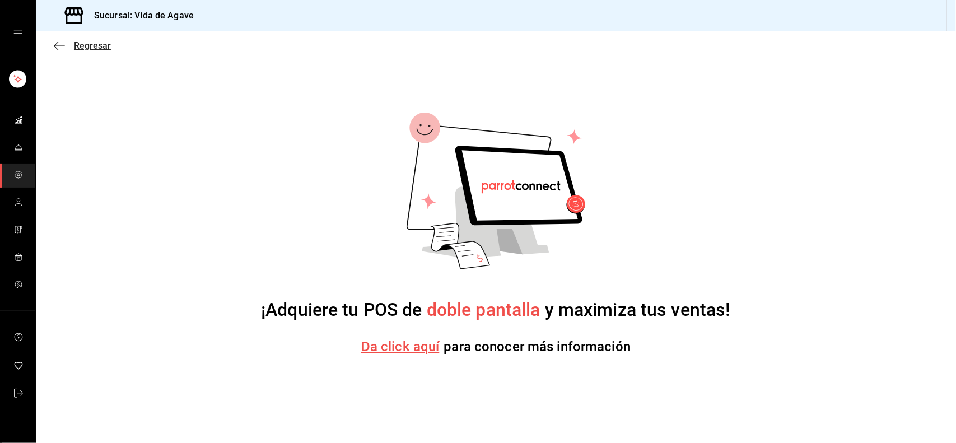
click at [58, 41] on icon "button" at bounding box center [59, 46] width 11 height 10
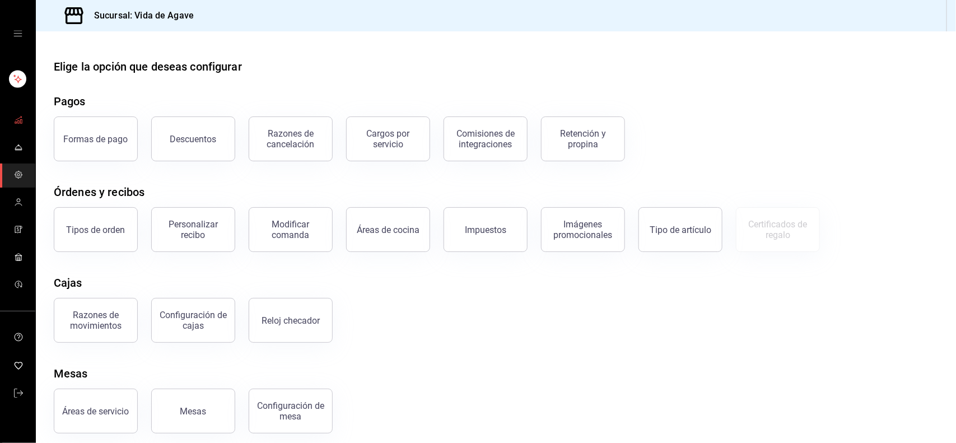
click at [16, 124] on span "mailbox folders" at bounding box center [18, 120] width 9 height 15
